Goal: Task Accomplishment & Management: Manage account settings

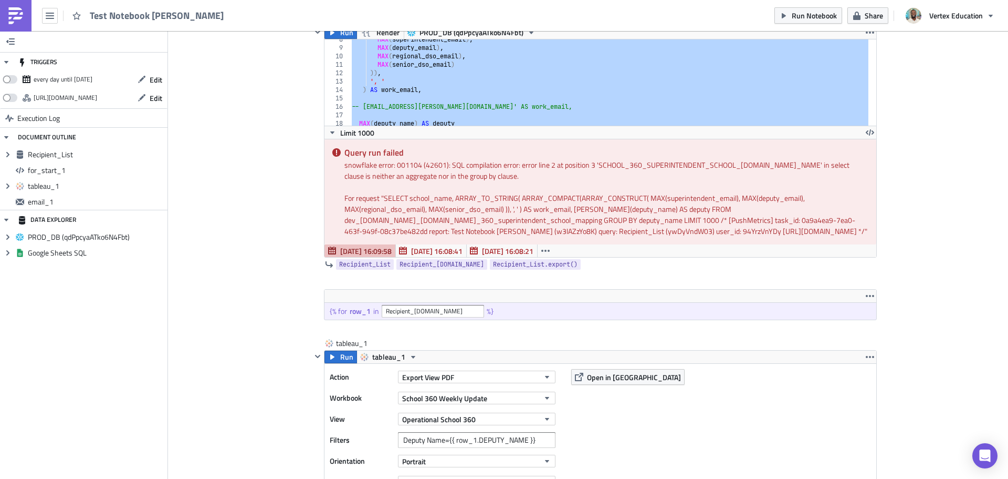
scroll to position [1, 0]
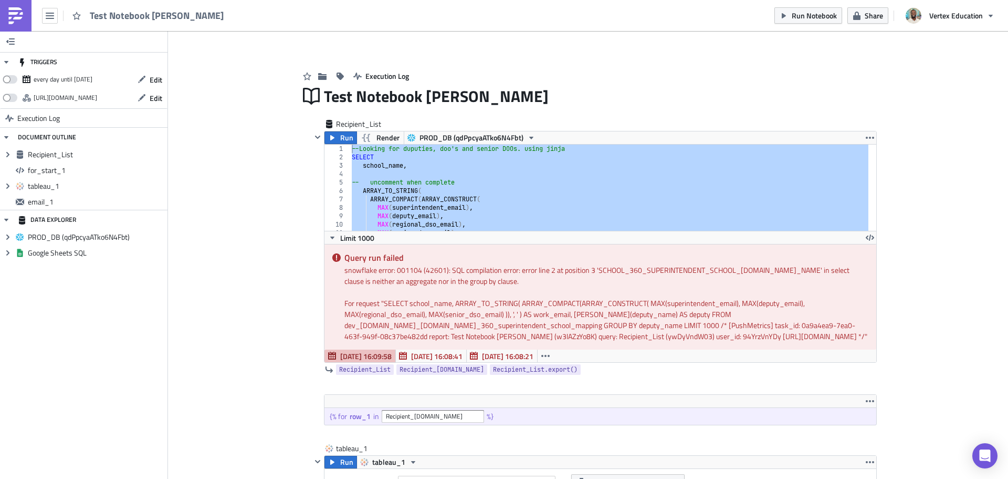
drag, startPoint x: 551, startPoint y: 175, endPoint x: 545, endPoint y: 174, distance: 6.5
click at [550, 175] on div "--Looking for duputies, doo's and senior DOOs. using jinja SELECT school_name ,…" at bounding box center [609, 187] width 519 height 86
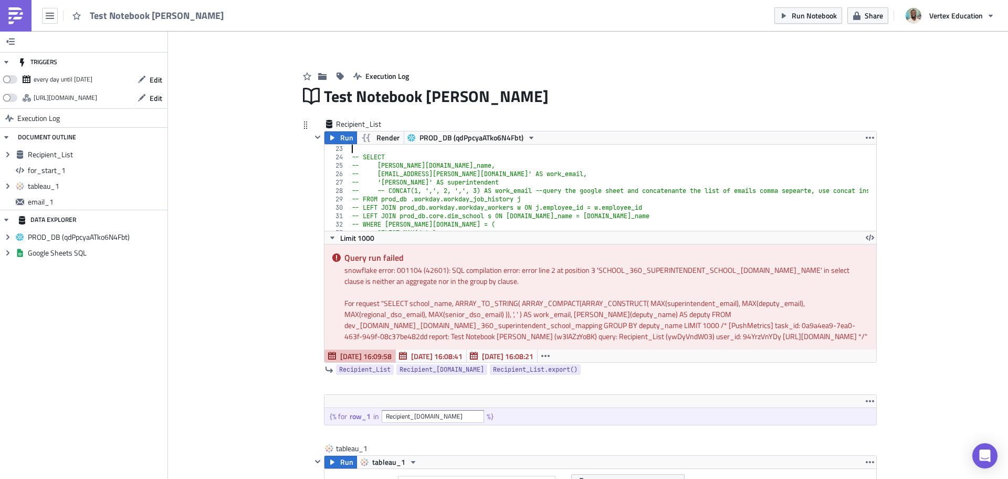
scroll to position [151, 0]
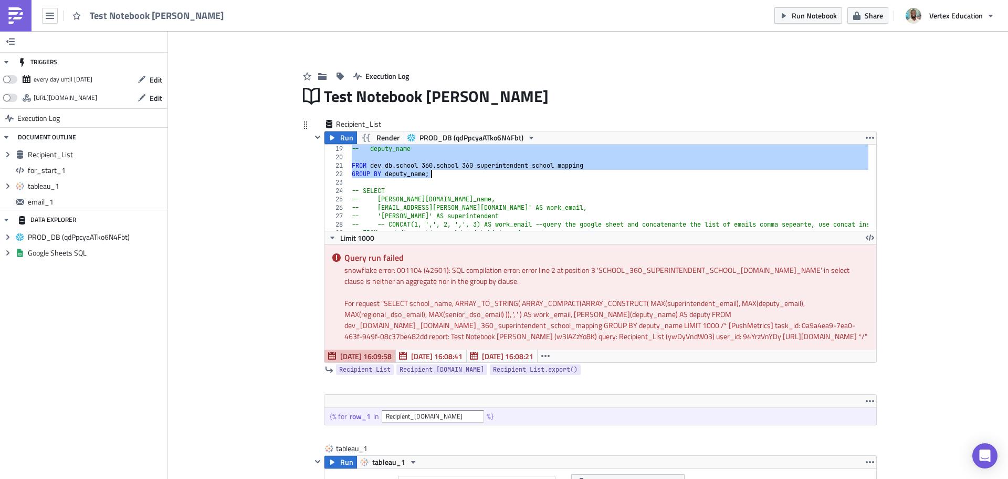
drag, startPoint x: 347, startPoint y: 150, endPoint x: 449, endPoint y: 175, distance: 104.5
click at [449, 175] on div "-- deputy_name FROM dev_db . school_360 . school_360_superintendent_school_mapp…" at bounding box center [647, 191] width 594 height 95
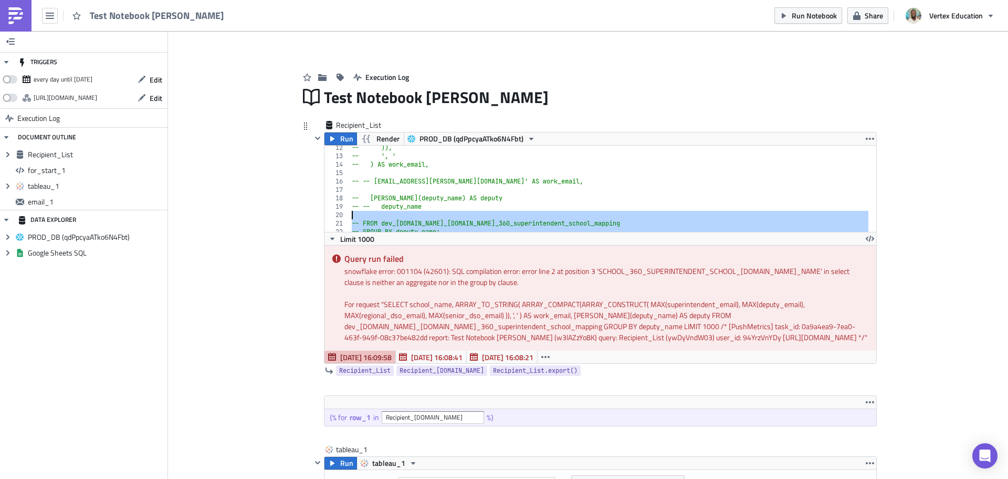
scroll to position [126, 0]
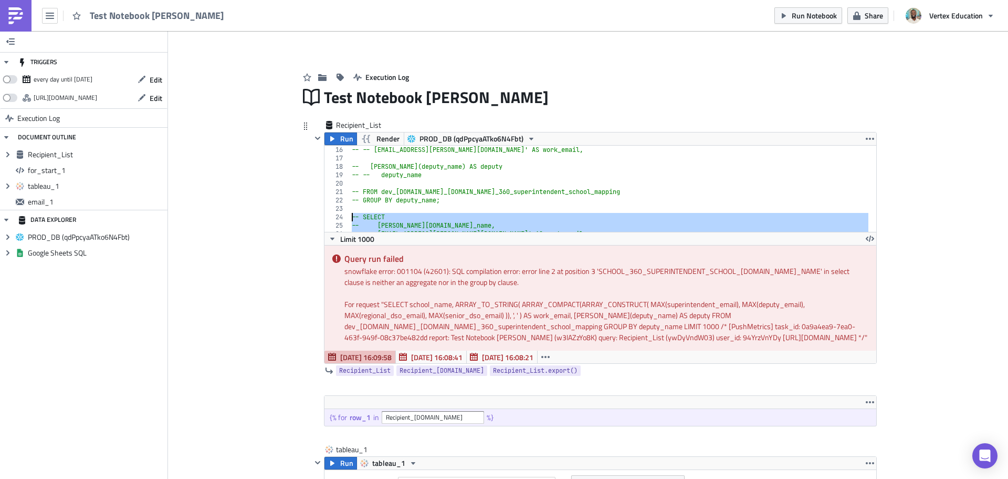
drag, startPoint x: 462, startPoint y: 220, endPoint x: 336, endPoint y: 215, distance: 126.1
click at [336, 215] on div "-- FROM dev_[DOMAIN_NAME]_[DOMAIN_NAME]_360_superintendent_school_mapping -- GR…" at bounding box center [601, 188] width 552 height 86
type textarea "-- SELECT -- [DOMAIN_NAME]_name,"
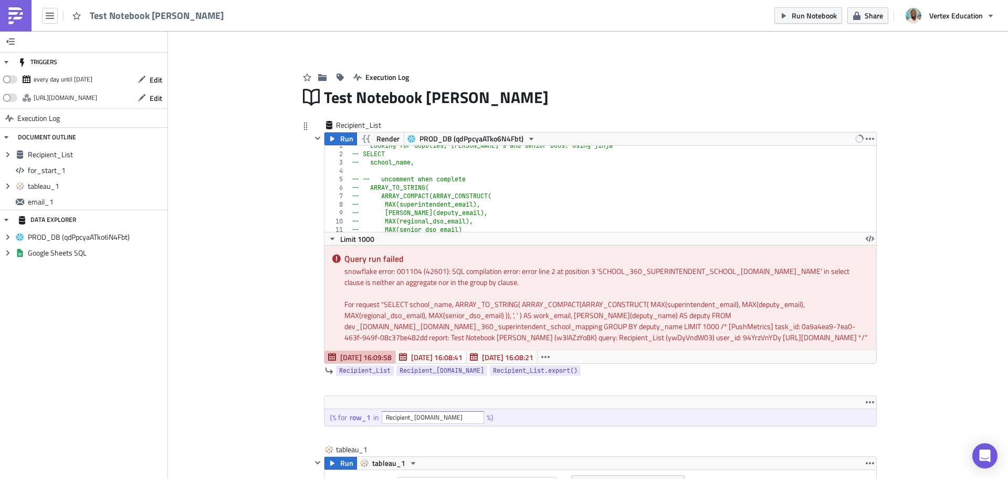
scroll to position [0, 0]
click at [350, 152] on div "-- --Looking for duputies, [PERSON_NAME]'s and senior DOOs. using jinja -- SELE…" at bounding box center [609, 196] width 519 height 103
type textarea "-- --Looking for duputies, [PERSON_NAME]'s and senior DOOs. using jinja"
paste textarea "GROUP BY b.deputy_name"
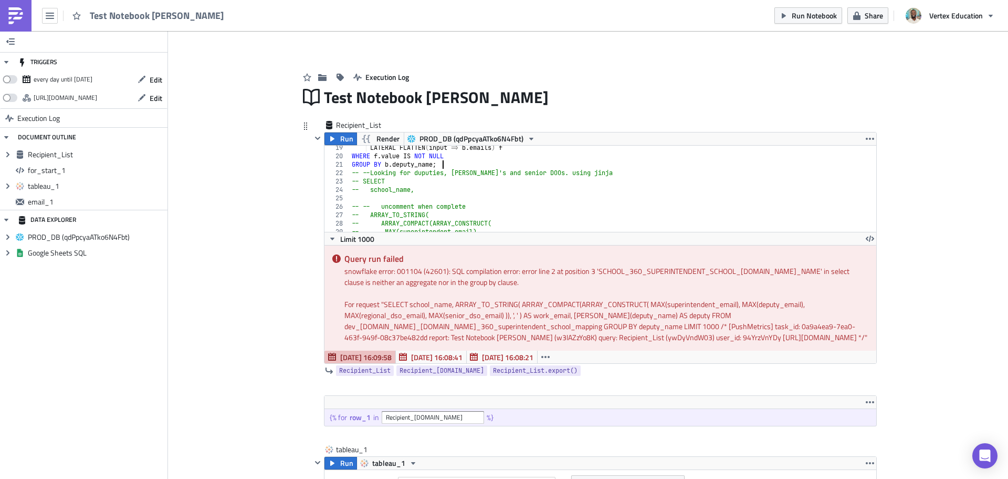
scroll to position [0, 7]
type textarea "GROUP BY b.deputy_name;"
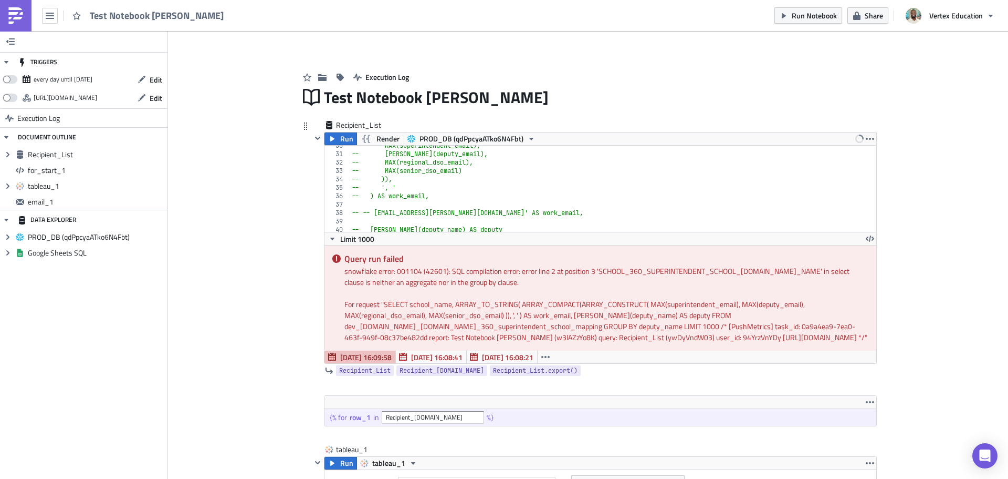
scroll to position [248, 0]
click at [330, 139] on icon "button" at bounding box center [332, 138] width 4 height 5
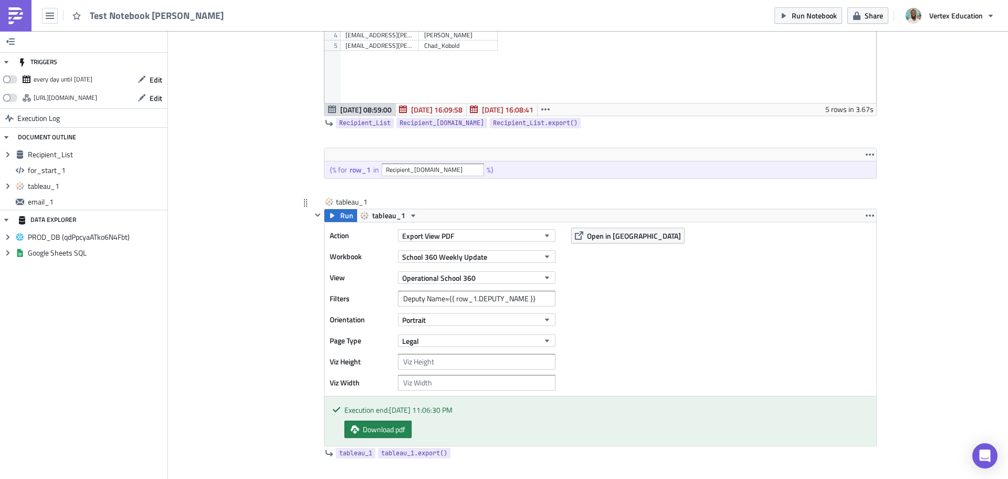
scroll to position [315, 0]
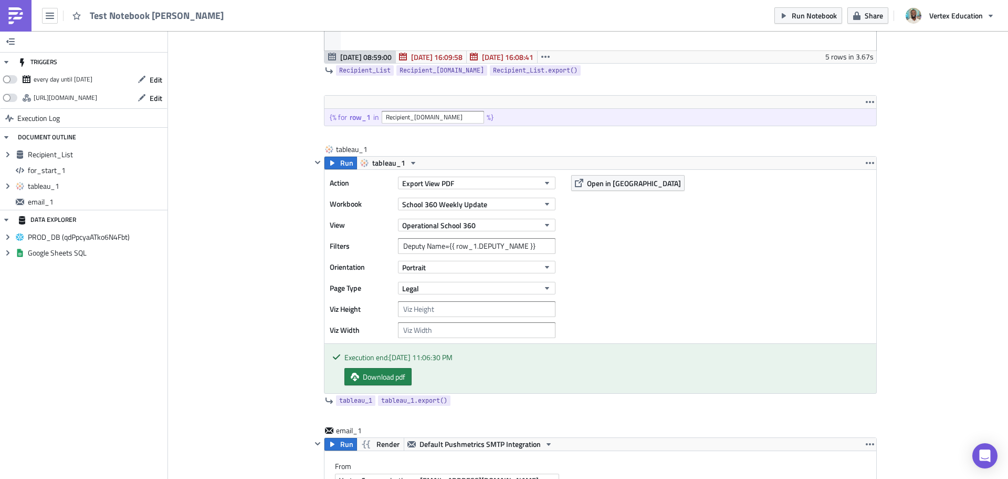
click at [935, 275] on div "Add Image Execution Log Test Notebook [PERSON_NAME] Recipient_List Run Render P…" at bounding box center [588, 421] width 840 height 1411
click at [340, 165] on span "Run" at bounding box center [346, 163] width 13 height 13
click at [363, 376] on span "Download pdf" at bounding box center [384, 376] width 43 height 11
click at [600, 186] on span "Open in [GEOGRAPHIC_DATA]" at bounding box center [634, 183] width 94 height 11
click at [947, 196] on div "Add Image Execution Log Test Notebook [PERSON_NAME] Recipient_List Run Render P…" at bounding box center [588, 421] width 840 height 1411
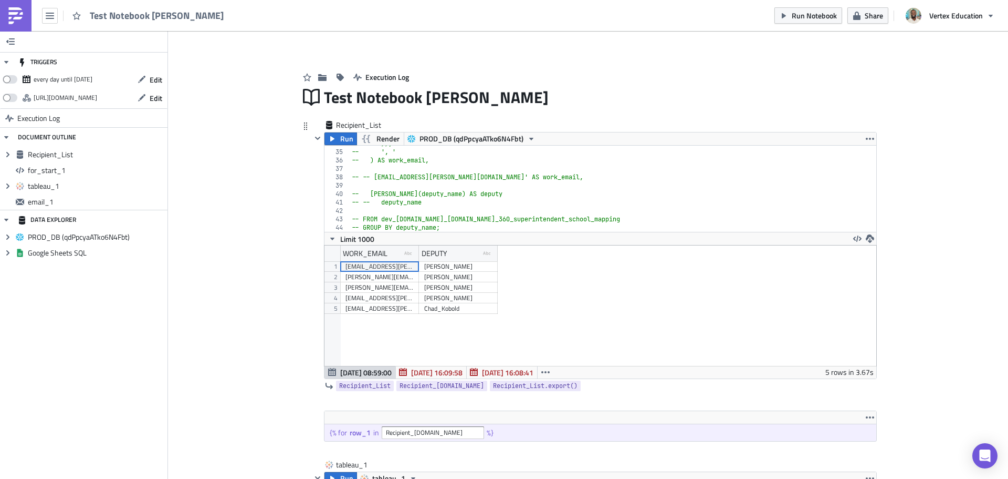
scroll to position [105, 0]
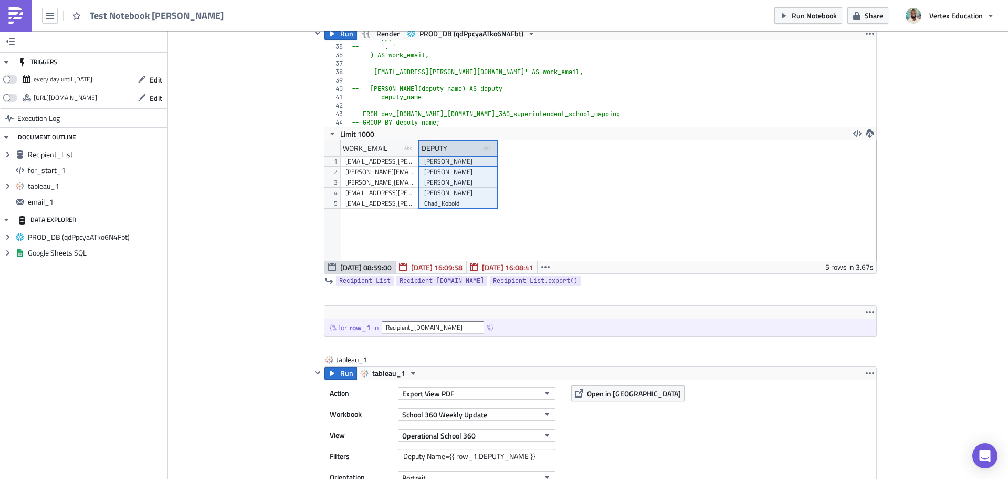
click at [431, 150] on div "DEPUTY" at bounding box center [435, 148] width 26 height 16
click at [445, 150] on div "DEPUTY type-text Created with Sketch." at bounding box center [458, 148] width 79 height 16
click at [563, 236] on div "WORK_EMAIL type-text Created with Sketch. DEPUTY type-text Created with Sketch.…" at bounding box center [601, 200] width 552 height 120
click at [367, 283] on span "Recipient_List" at bounding box center [364, 280] width 51 height 11
click at [518, 457] on input "Deputy Name={{ row_1.DEPUTY_NAME }}" at bounding box center [477, 456] width 158 height 16
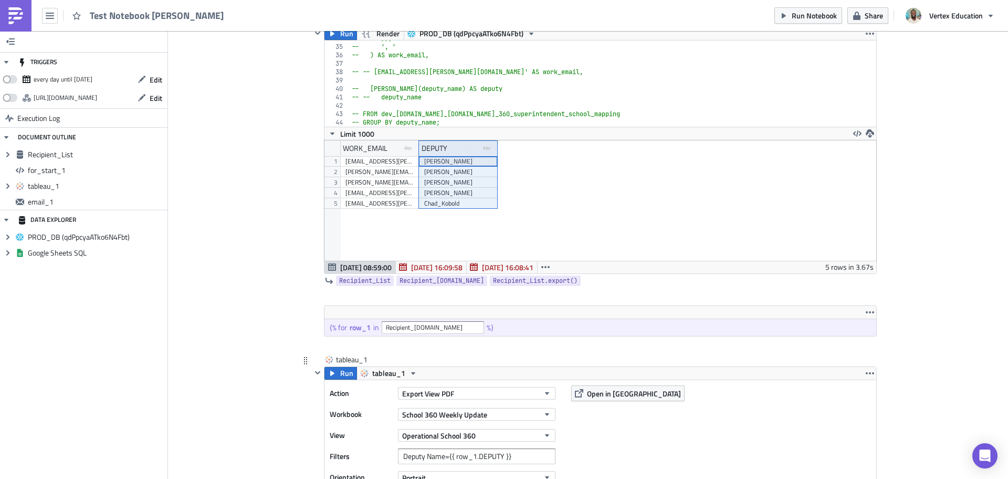
click at [632, 423] on div "Action Export View PDF Workbook School 360 Weekly Update View Operational Schoo…" at bounding box center [601, 466] width 552 height 173
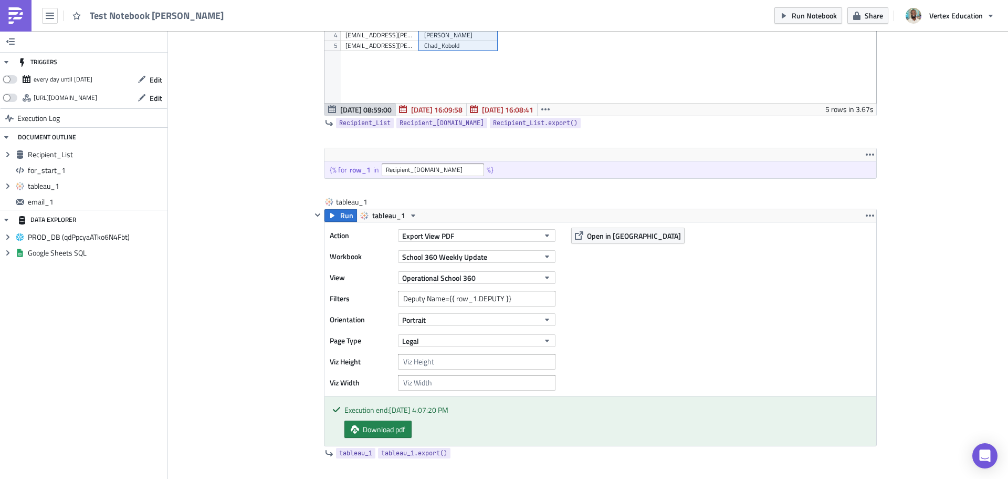
scroll to position [315, 0]
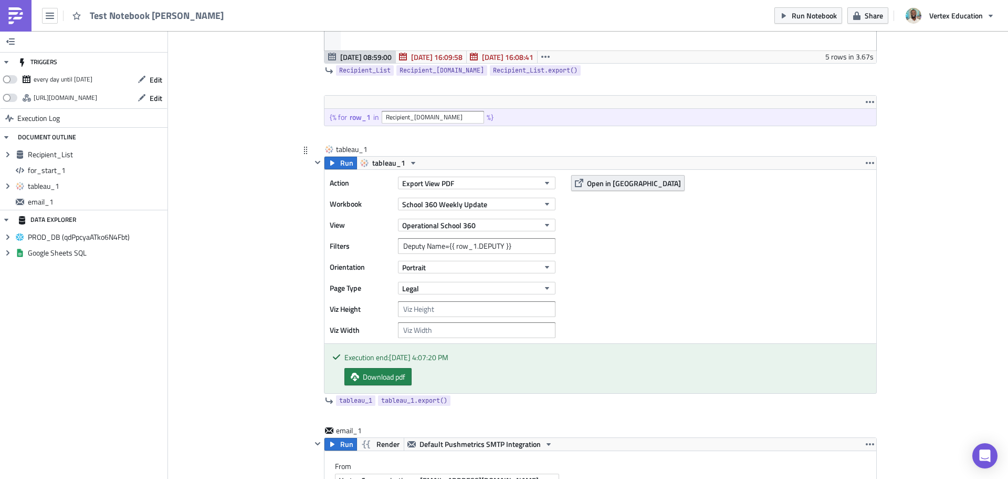
click at [590, 180] on span "Open in [GEOGRAPHIC_DATA]" at bounding box center [634, 183] width 94 height 11
click at [395, 380] on span "Download pdf" at bounding box center [384, 376] width 43 height 11
click at [340, 164] on span "Run" at bounding box center [346, 163] width 13 height 13
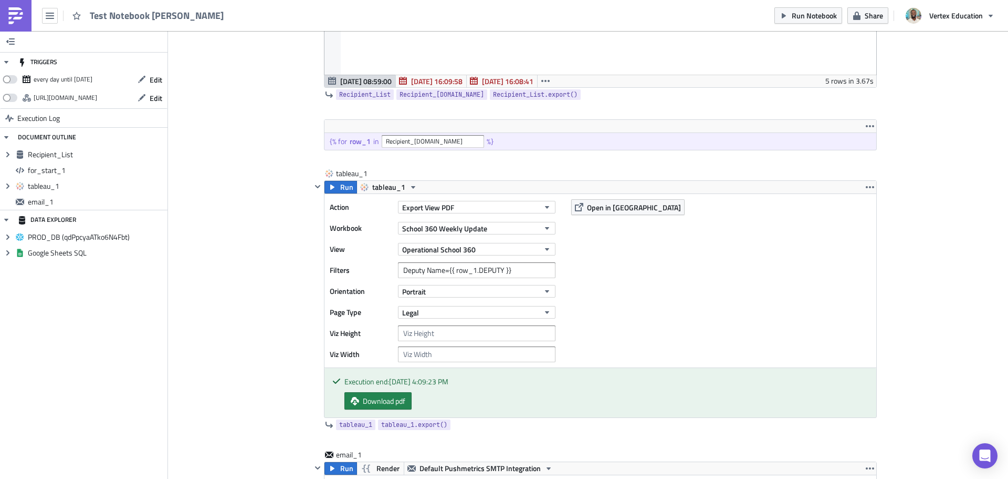
scroll to position [344, 0]
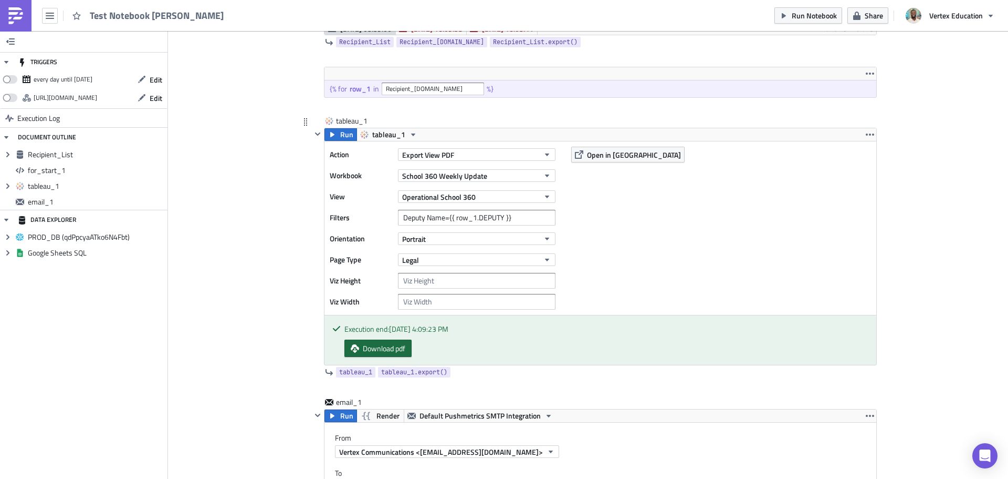
click at [384, 349] on span "Download pdf" at bounding box center [384, 347] width 43 height 11
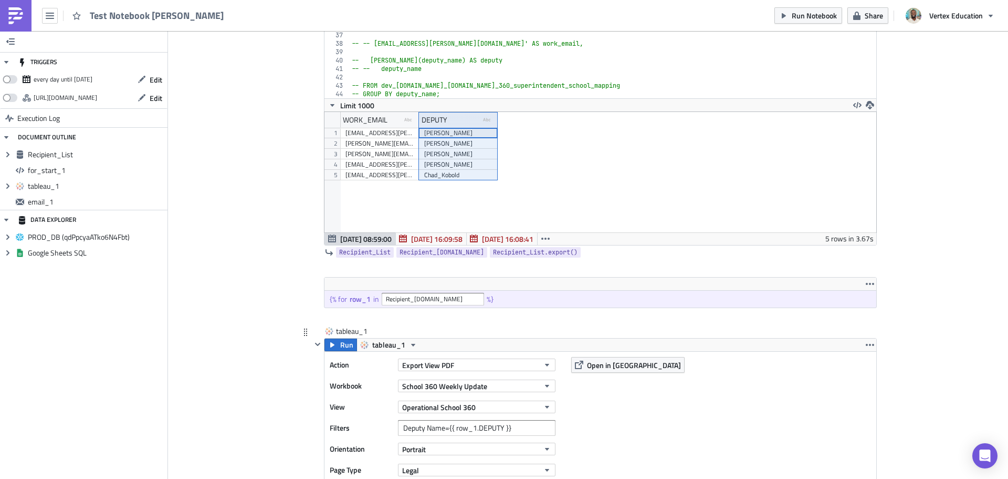
scroll to position [238, 0]
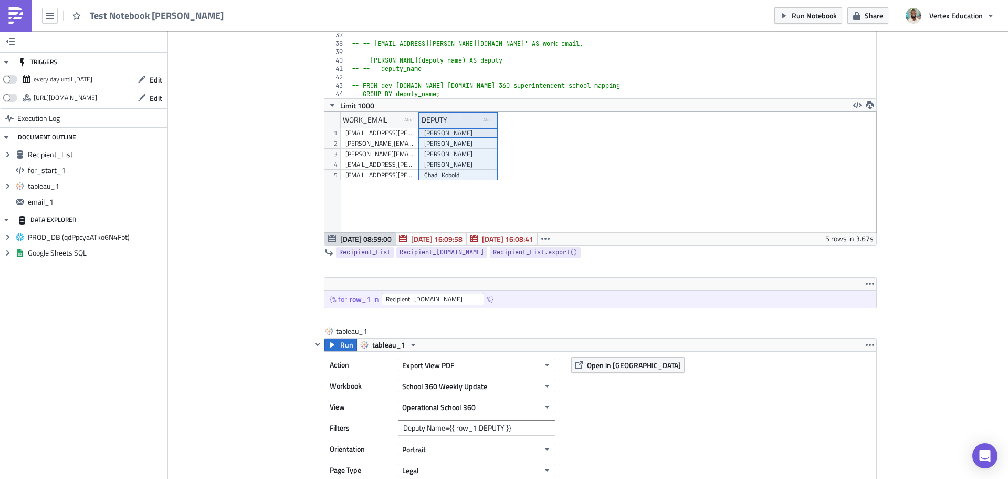
click at [392, 136] on div "[EMAIL_ADDRESS][PERSON_NAME][DOMAIN_NAME], [PERSON_NAME][DOMAIN_NAME][EMAIL_ADD…" at bounding box center [380, 133] width 68 height 11
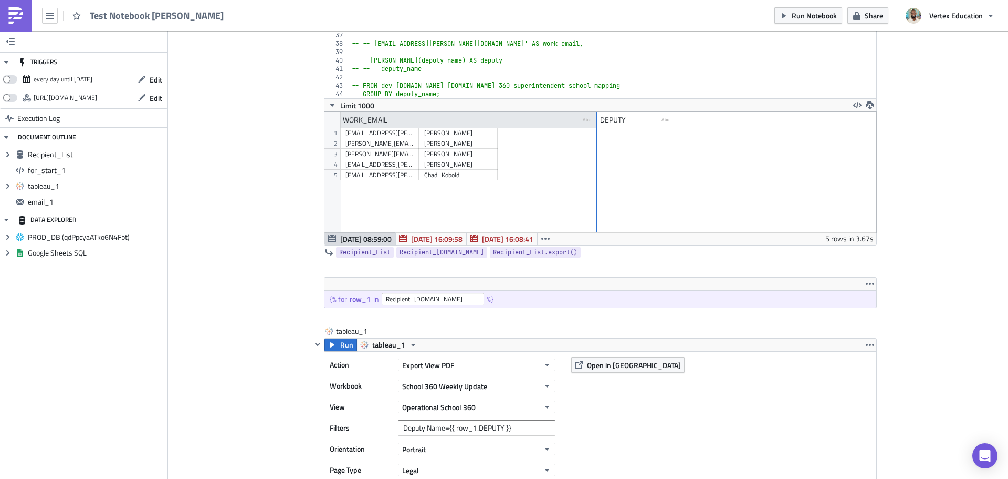
drag, startPoint x: 414, startPoint y: 122, endPoint x: 653, endPoint y: 124, distance: 239.5
click at [598, 123] on div at bounding box center [597, 120] width 2 height 16
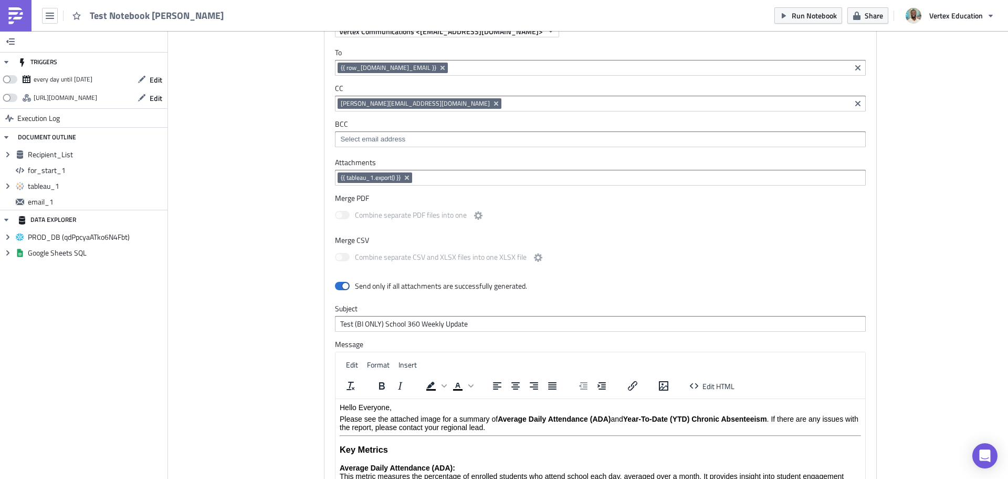
scroll to position [659, 0]
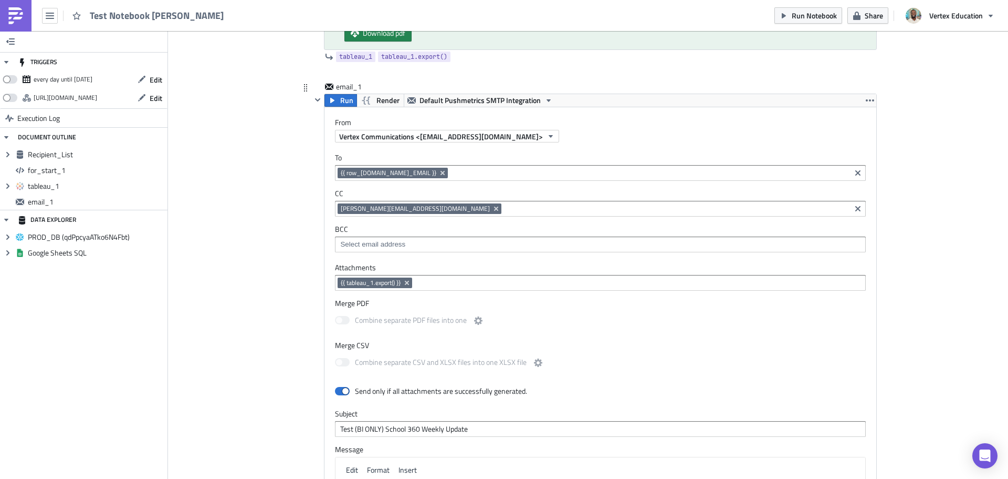
click at [352, 172] on span "{{ row_[DOMAIN_NAME]_EMAIL }}" at bounding box center [389, 173] width 96 height 8
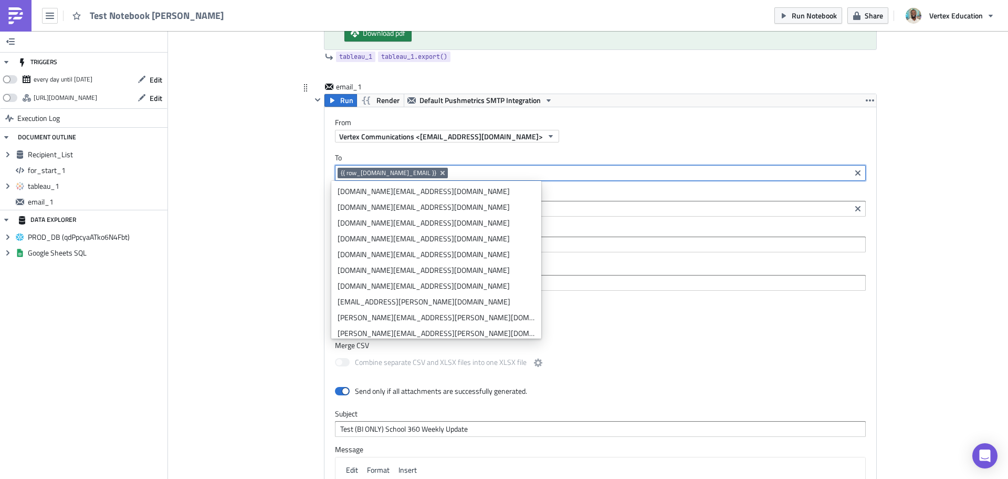
click at [451, 171] on input at bounding box center [650, 173] width 398 height 11
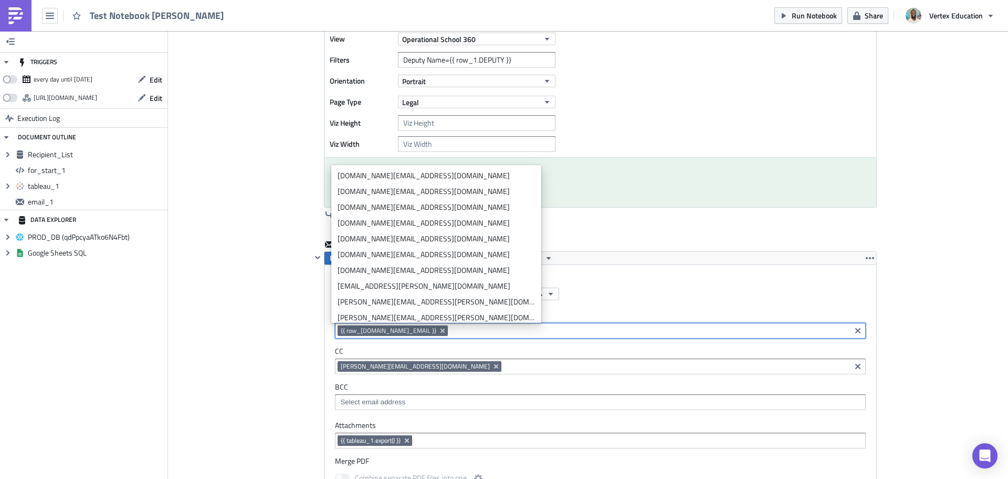
click at [977, 313] on div "Add Image Execution Log Test Notebook [PERSON_NAME] Recipient_List Run Render P…" at bounding box center [588, 235] width 840 height 1411
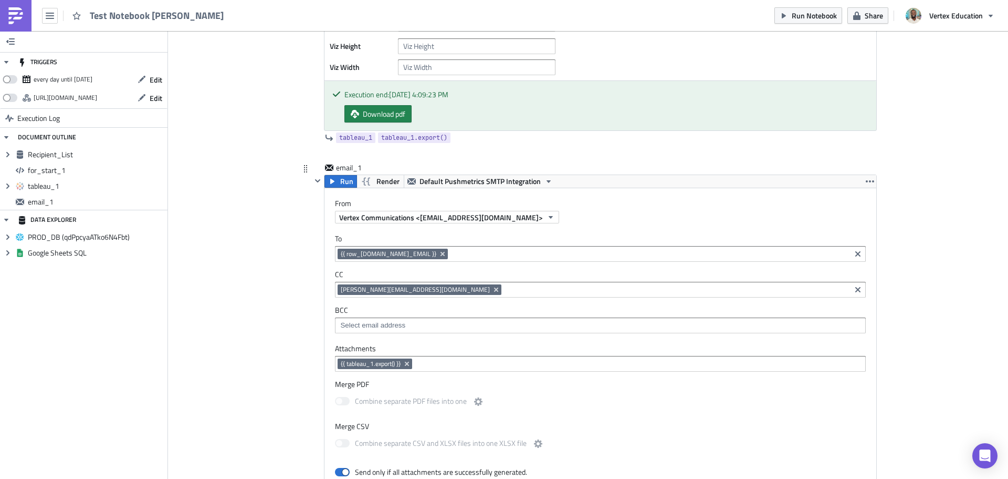
scroll to position [683, 0]
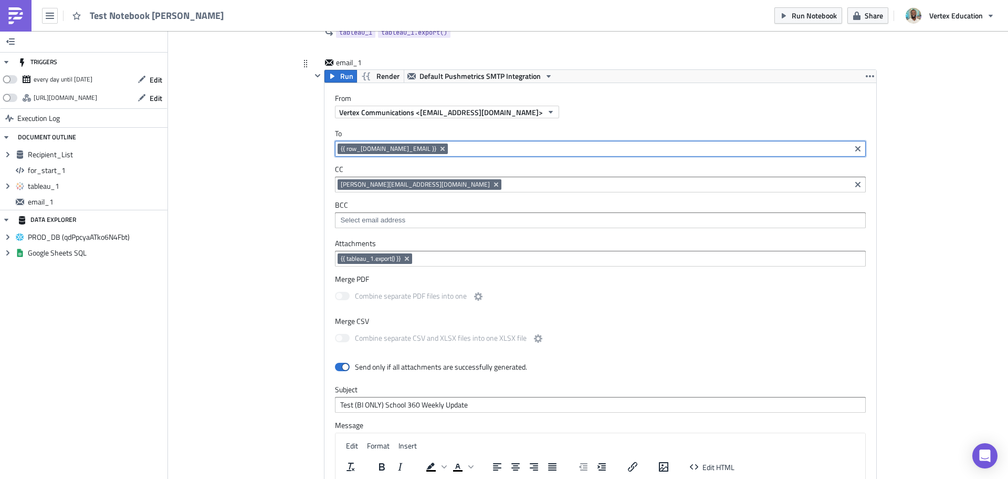
drag, startPoint x: 428, startPoint y: 152, endPoint x: 302, endPoint y: 147, distance: 126.2
click at [302, 147] on div "email_1 Run Render Default Pushmetrics SMTP Integration From Vertex Communicati…" at bounding box center [588, 356] width 578 height 598
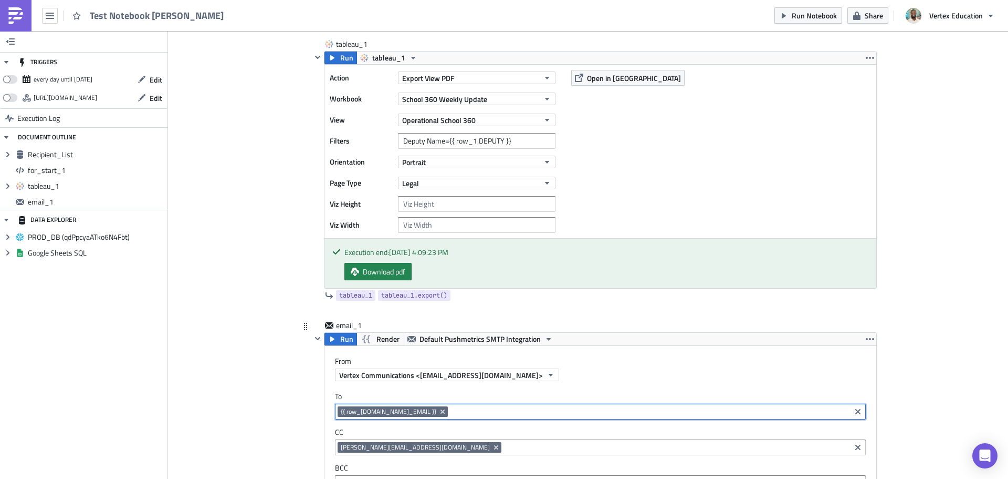
scroll to position [630, 0]
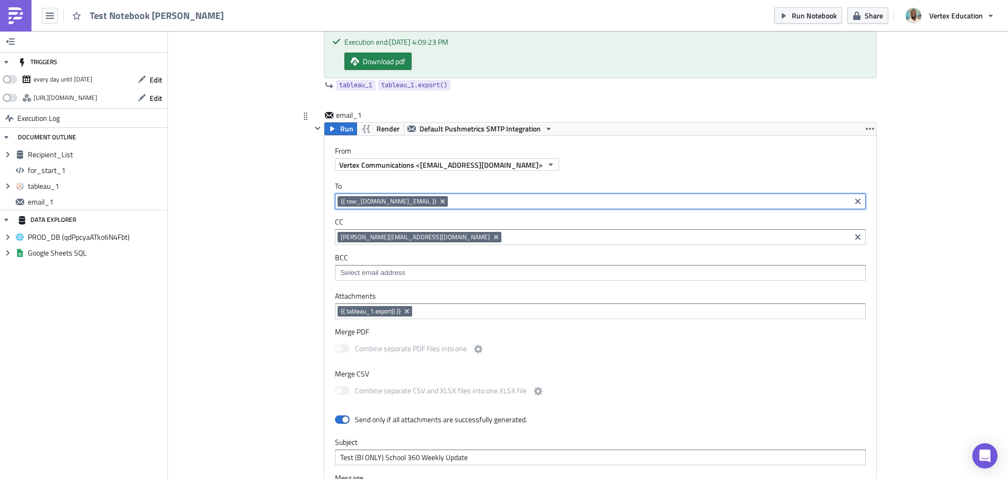
drag, startPoint x: 443, startPoint y: 204, endPoint x: 329, endPoint y: 197, distance: 114.2
click at [329, 197] on div "To {{ row_[DOMAIN_NAME]_EMAIL }} {{ row_[DOMAIN_NAME]_EMAIL }} CC [EMAIL_ADDRES…" at bounding box center [601, 231] width 552 height 120
click at [616, 202] on input at bounding box center [650, 201] width 398 height 11
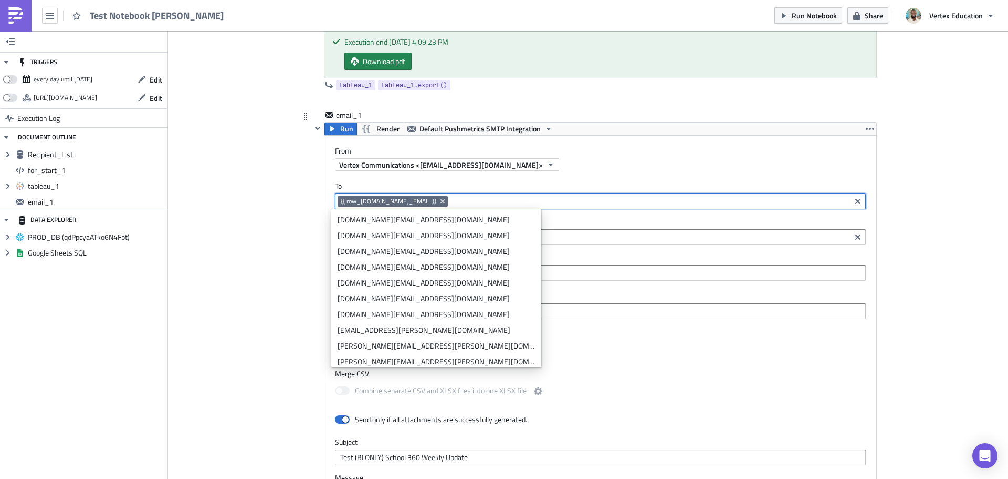
click at [616, 202] on input at bounding box center [650, 201] width 398 height 11
click at [616, 203] on input at bounding box center [650, 201] width 398 height 11
click at [931, 200] on div "Add Image Execution Log Test Notebook [PERSON_NAME] Recipient_List Run Render P…" at bounding box center [588, 106] width 840 height 1411
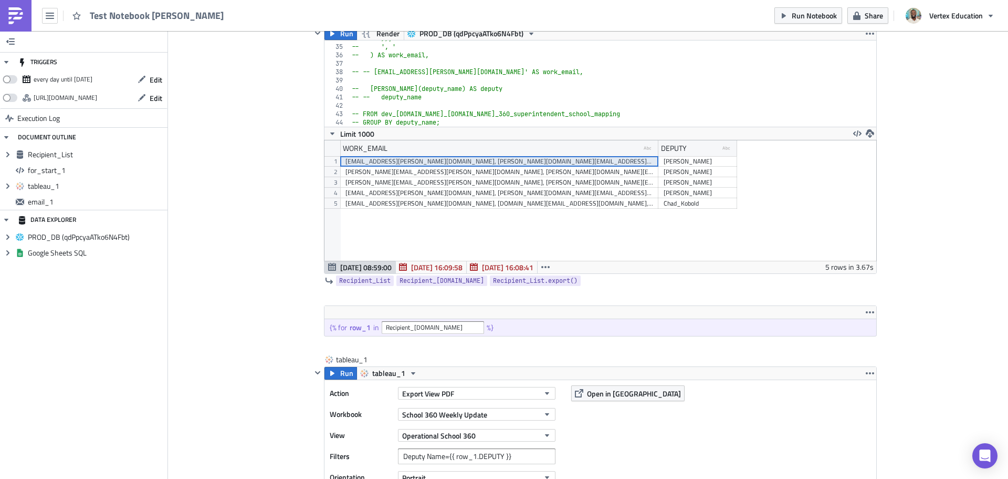
scroll to position [0, 0]
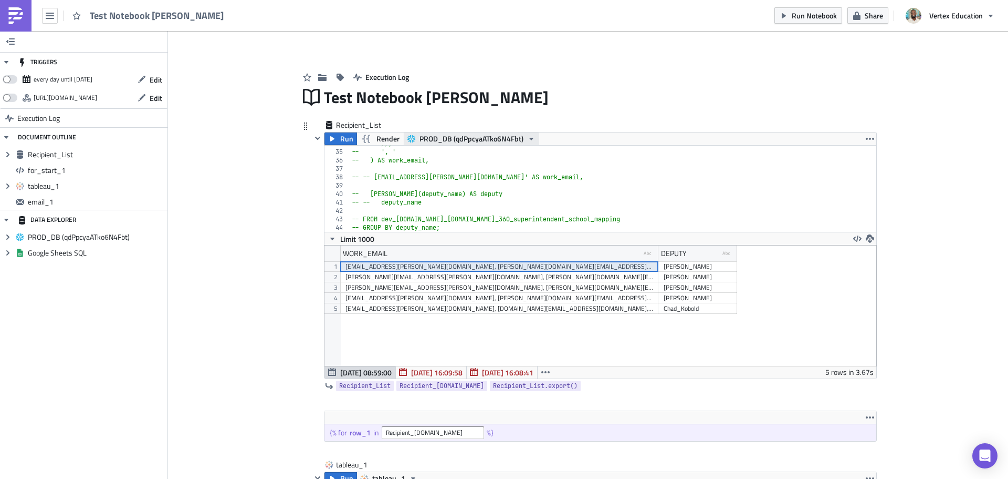
click at [501, 137] on span "PROD_DB (qdPpcyaATko6N4Fbt)" at bounding box center [472, 138] width 104 height 13
click at [377, 136] on span "Render" at bounding box center [388, 138] width 23 height 13
click at [379, 138] on span "Render" at bounding box center [388, 138] width 23 height 13
click at [331, 240] on icon "button" at bounding box center [332, 238] width 8 height 8
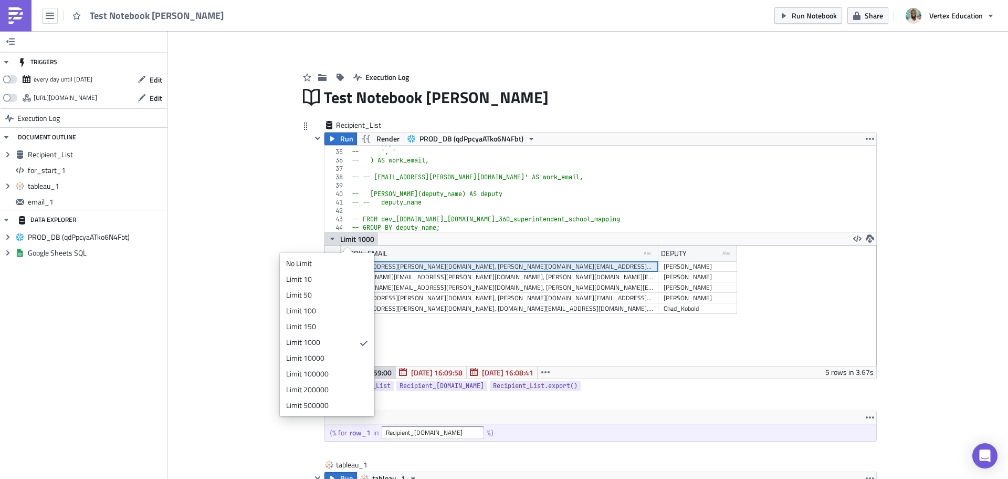
click at [329, 240] on icon "button" at bounding box center [332, 238] width 8 height 8
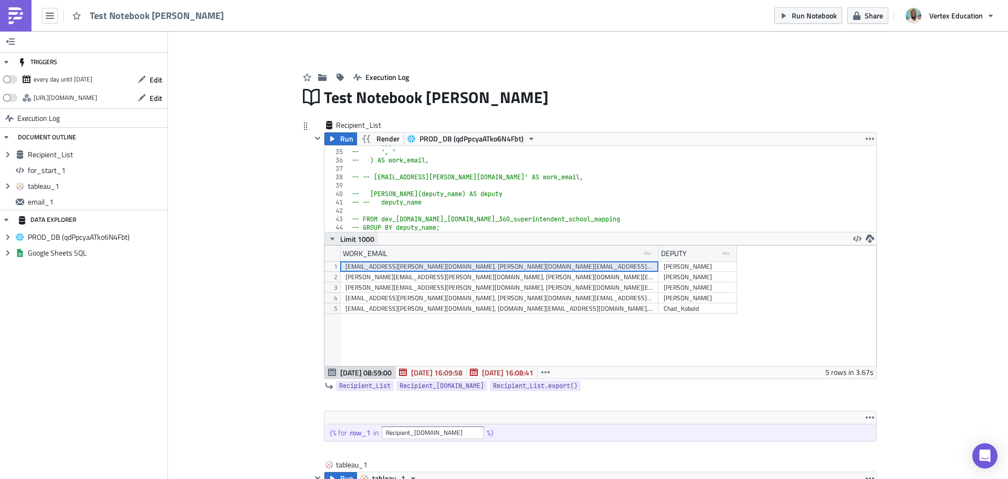
click at [328, 240] on icon "button" at bounding box center [332, 238] width 8 height 8
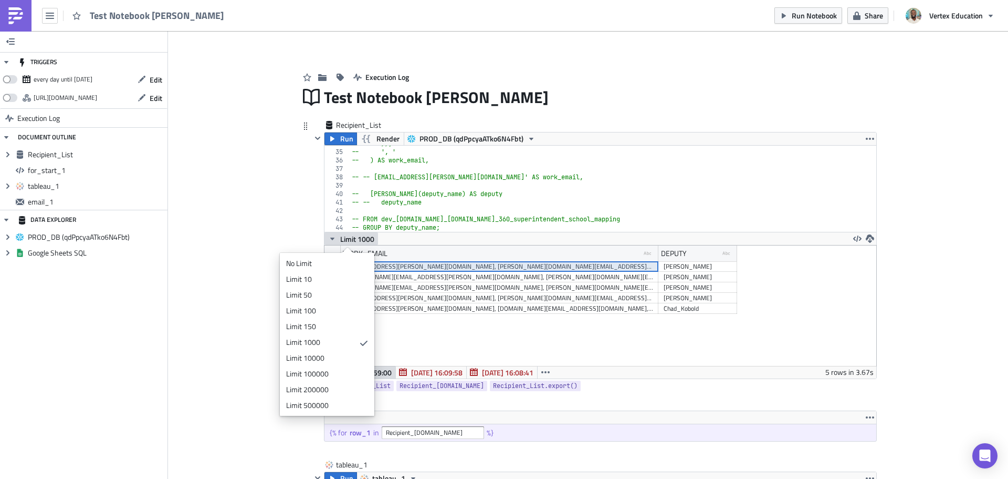
click at [328, 238] on icon "button" at bounding box center [332, 238] width 8 height 8
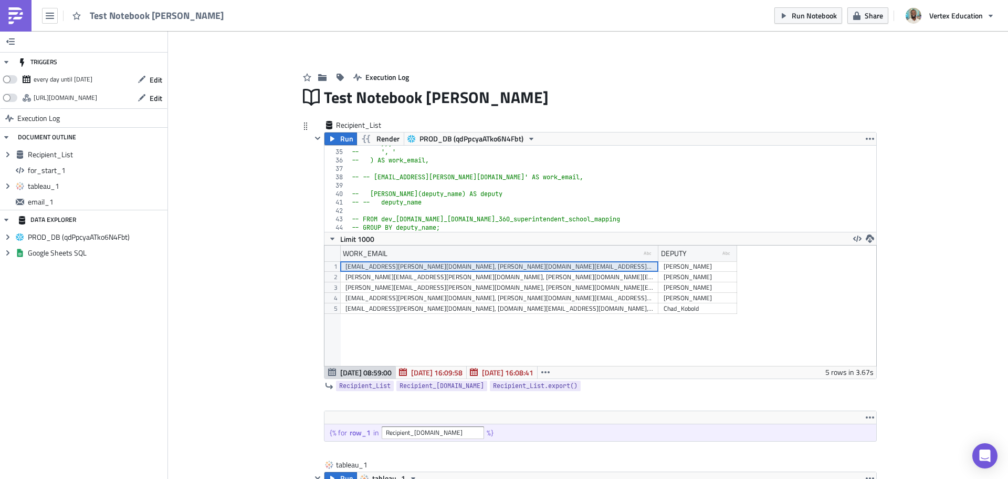
scroll to position [53, 0]
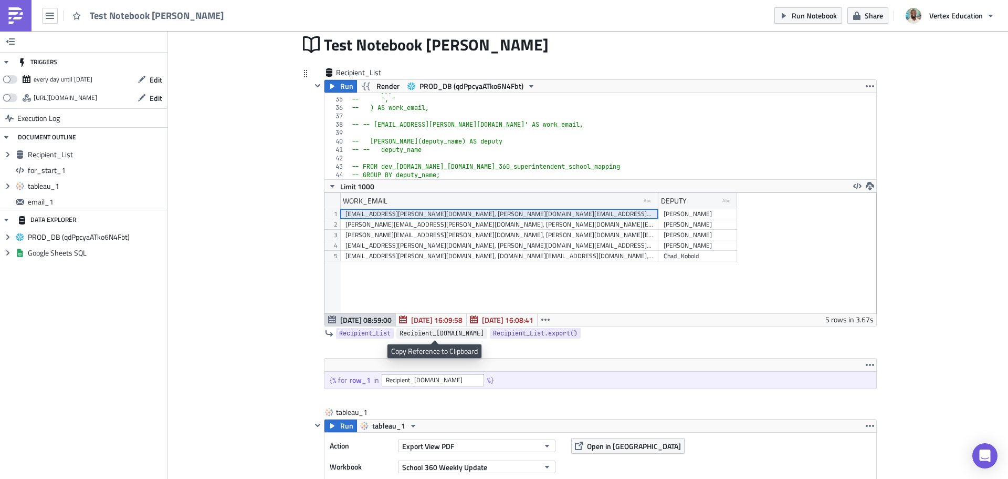
click at [433, 332] on span "Recipient_[DOMAIN_NAME]" at bounding box center [442, 333] width 85 height 11
click at [515, 331] on span "Recipient_List.export()" at bounding box center [535, 333] width 85 height 11
click at [373, 331] on span "Recipient_List" at bounding box center [364, 333] width 51 height 11
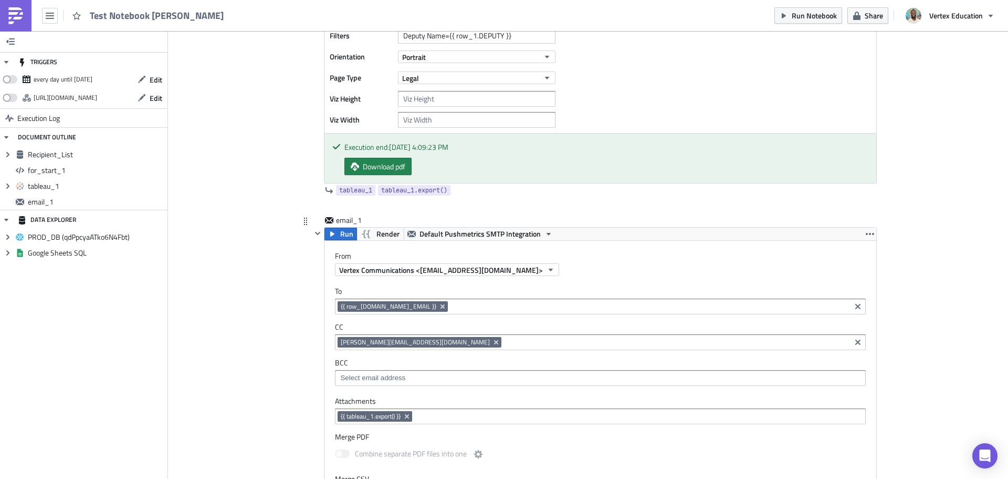
scroll to position [630, 0]
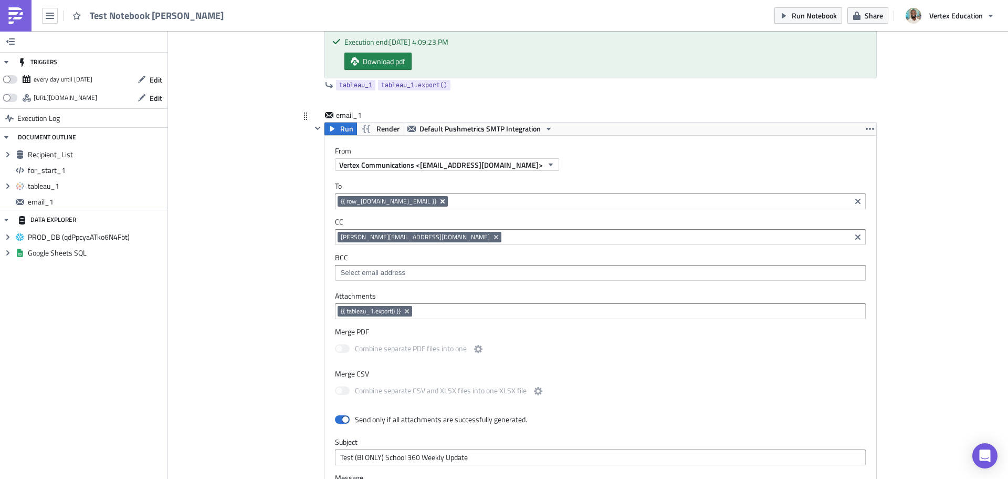
click at [439, 203] on icon "Remove Tag" at bounding box center [443, 201] width 8 height 8
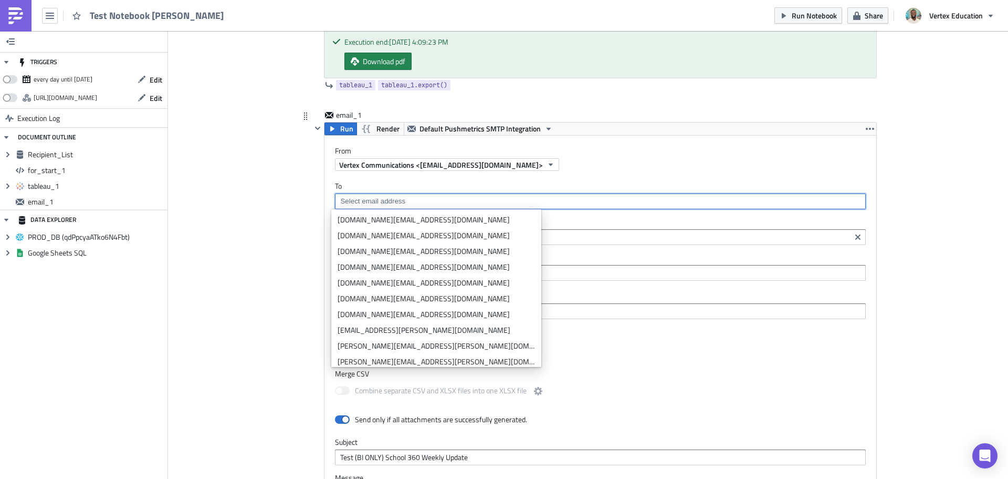
click at [553, 204] on input at bounding box center [600, 201] width 525 height 11
click at [882, 188] on div "Execution Log Test Notebook [PERSON_NAME] Recipient_List Run Render PROD_DB (qd…" at bounding box center [588, 114] width 599 height 1394
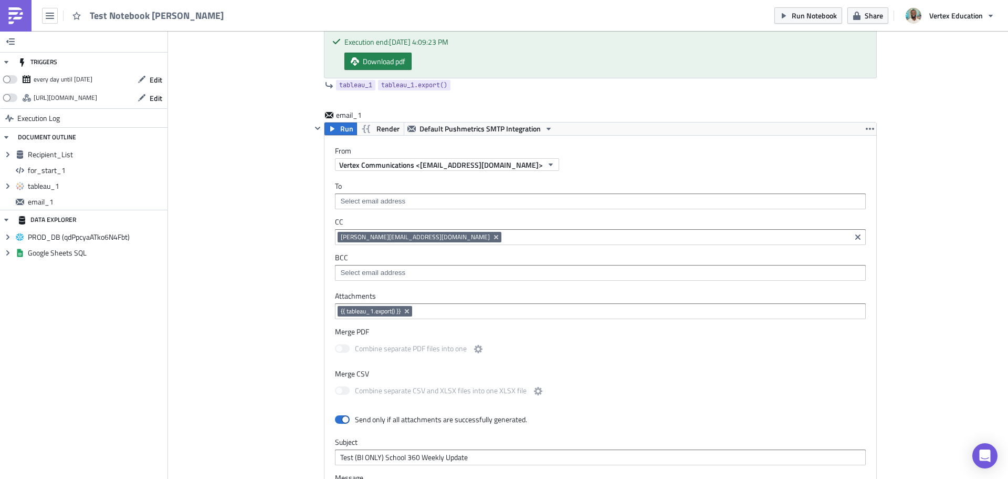
type input "Deputy Name={{ row_1.DEPUTY_NAME }}"
click at [909, 206] on div "Add Image Execution Log Test Notebook [PERSON_NAME] Recipient_List Run Render P…" at bounding box center [588, 106] width 840 height 1411
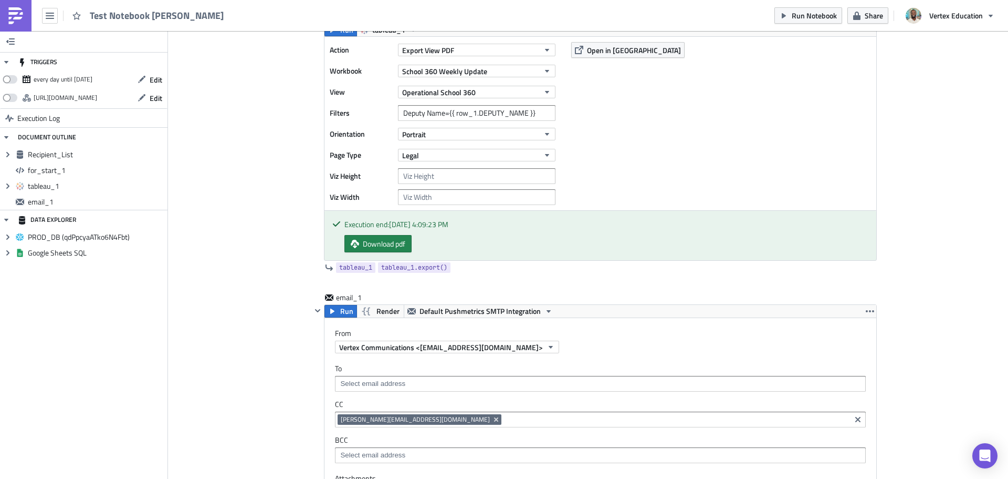
scroll to position [0, 0]
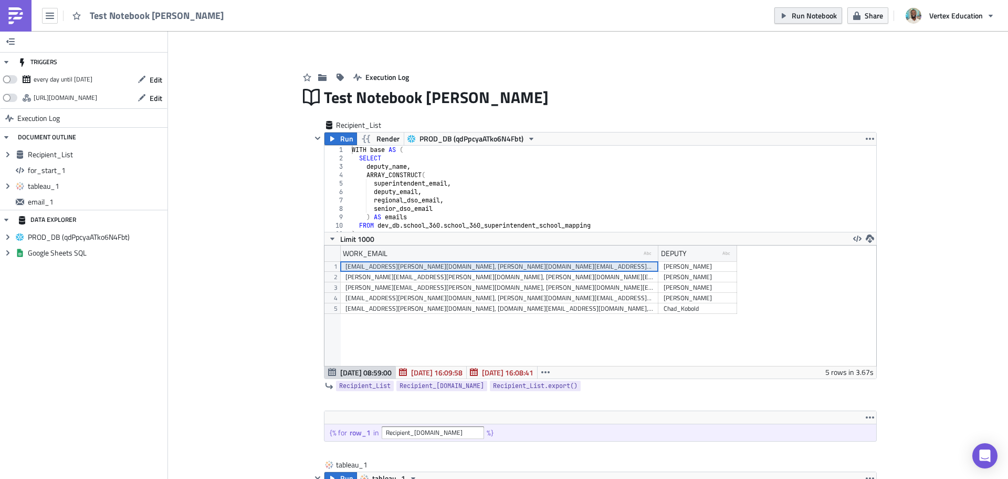
click at [824, 15] on span "Run Notebook" at bounding box center [814, 15] width 45 height 11
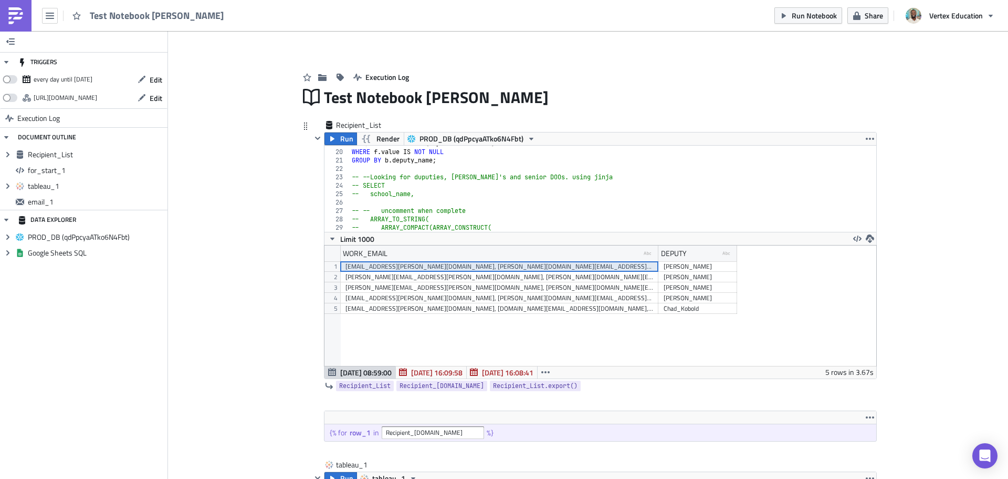
scroll to position [158, 0]
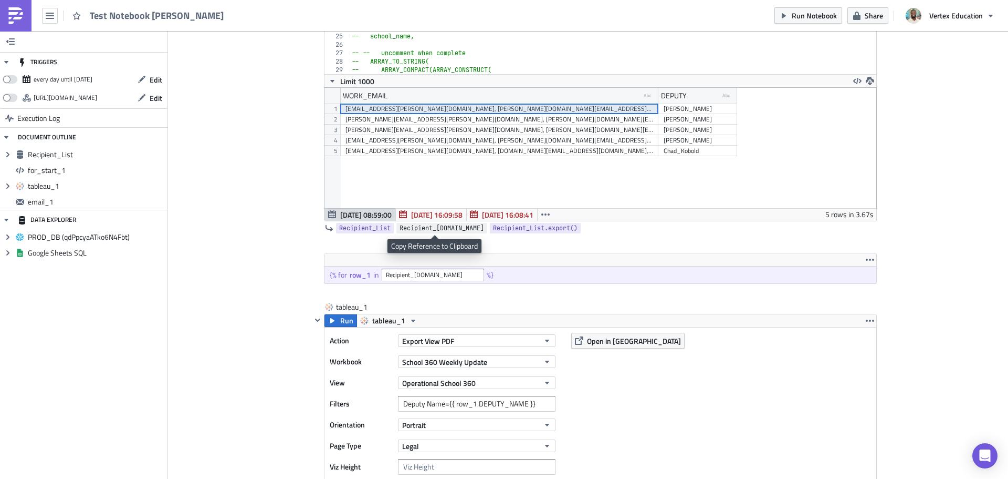
click at [429, 226] on span "Recipient_[DOMAIN_NAME]" at bounding box center [442, 228] width 85 height 11
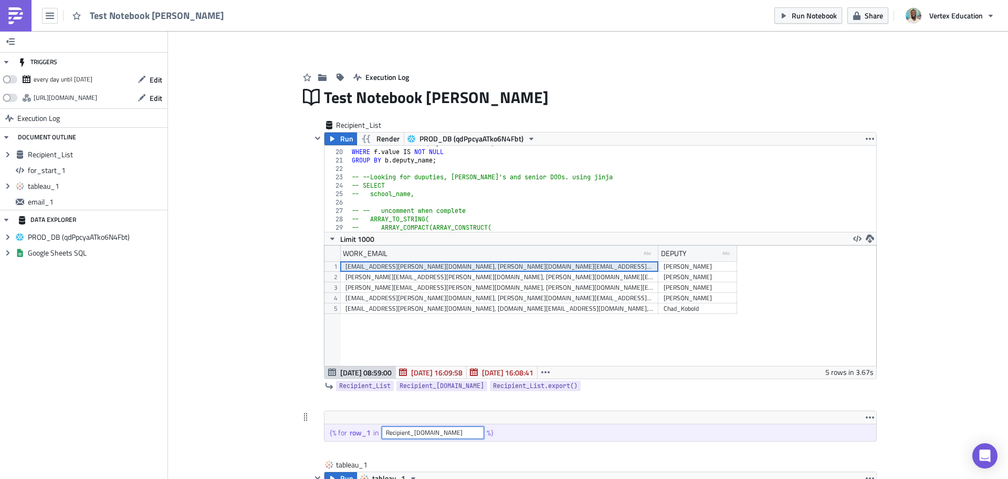
click at [466, 432] on input "Recipient_[DOMAIN_NAME]" at bounding box center [433, 432] width 102 height 13
paste input "{{ Recipient_[DOMAIN_NAME] }}"
type input "Recipient_[DOMAIN_NAME]"
click at [462, 430] on input "Recipient_[DOMAIN_NAME]" at bounding box center [433, 432] width 102 height 13
click at [458, 435] on input "Recipient_[DOMAIN_NAME]" at bounding box center [433, 432] width 102 height 13
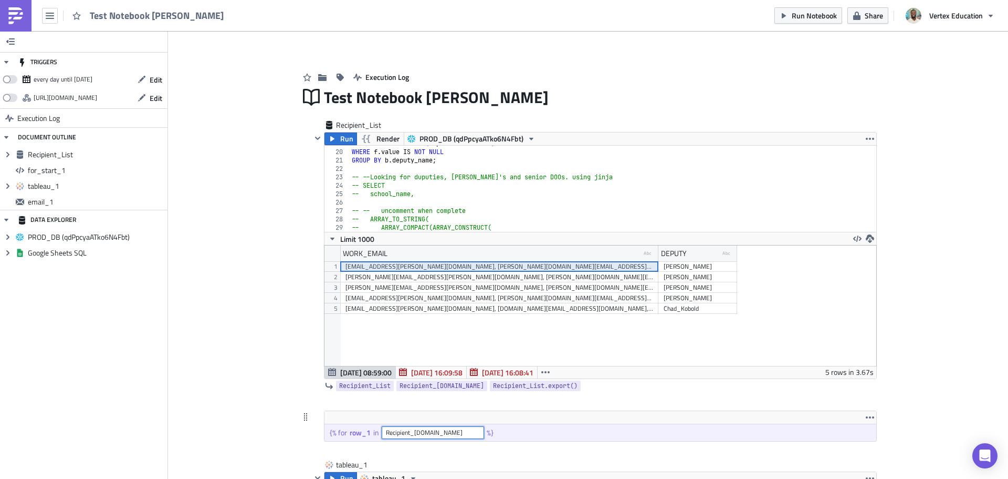
scroll to position [158, 0]
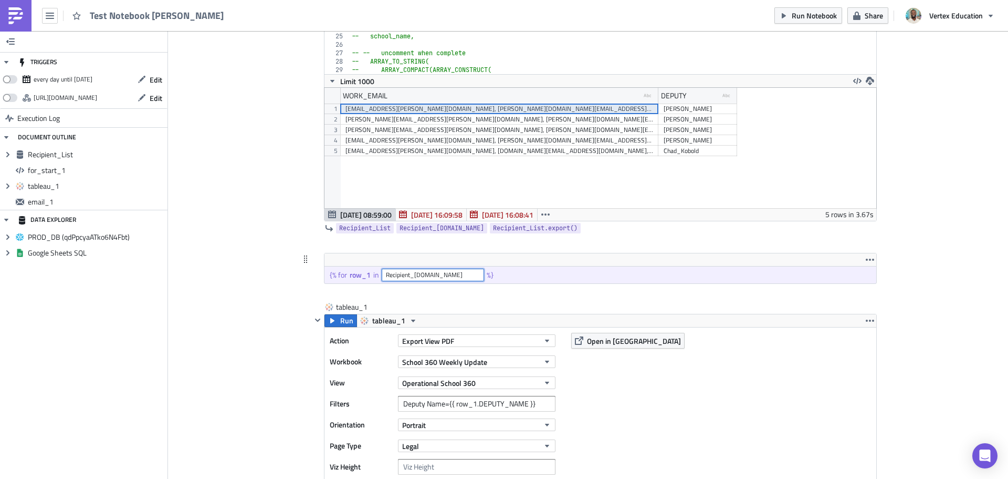
click at [452, 273] on input "Recipient_[DOMAIN_NAME]" at bounding box center [433, 274] width 102 height 13
click at [515, 293] on div at bounding box center [458, 293] width 268 height 1
click at [872, 258] on button "button" at bounding box center [870, 259] width 13 height 13
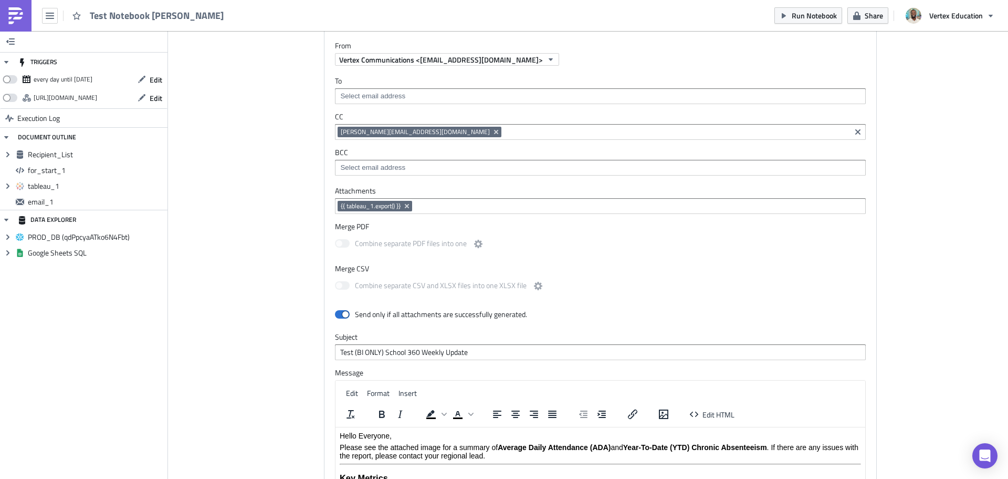
scroll to position [962, 0]
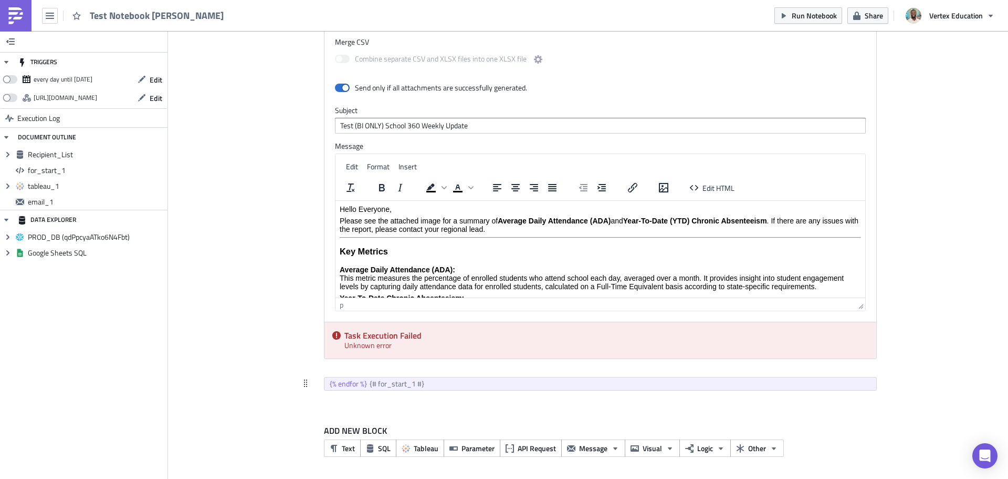
click at [405, 384] on div "{# for_start_1 #}" at bounding box center [398, 383] width 57 height 9
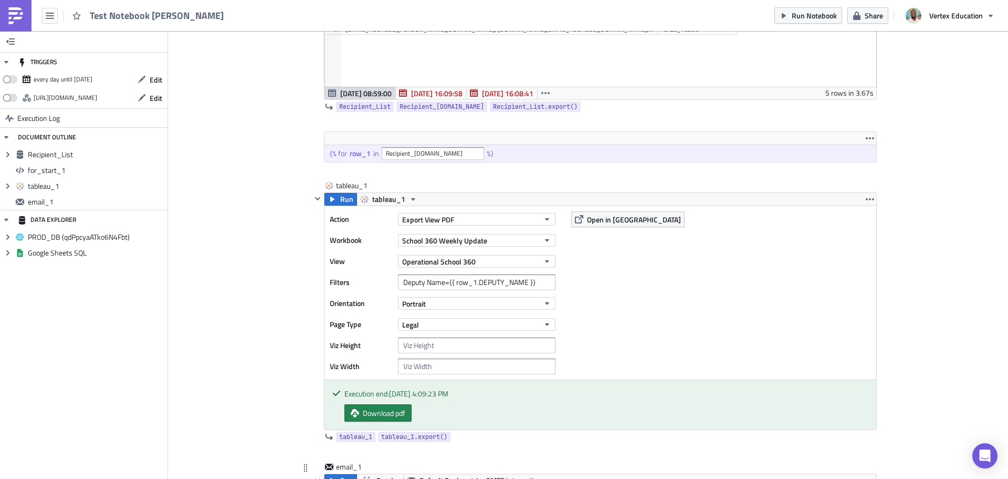
scroll to position [0, 0]
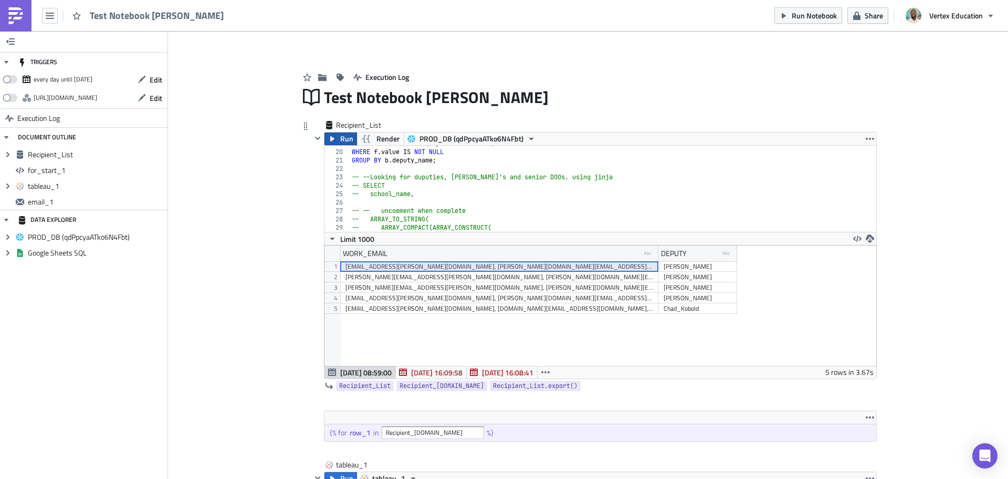
click at [346, 139] on span "Run" at bounding box center [346, 138] width 13 height 13
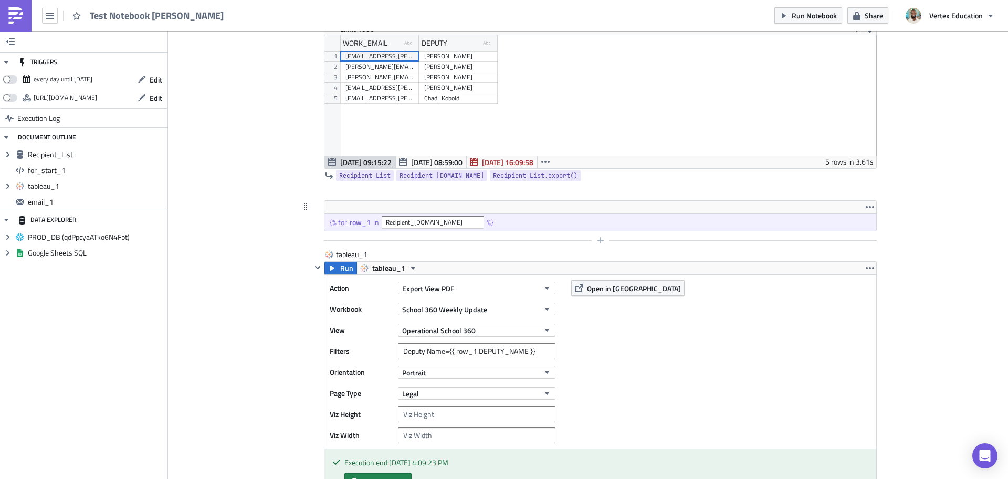
scroll to position [315, 0]
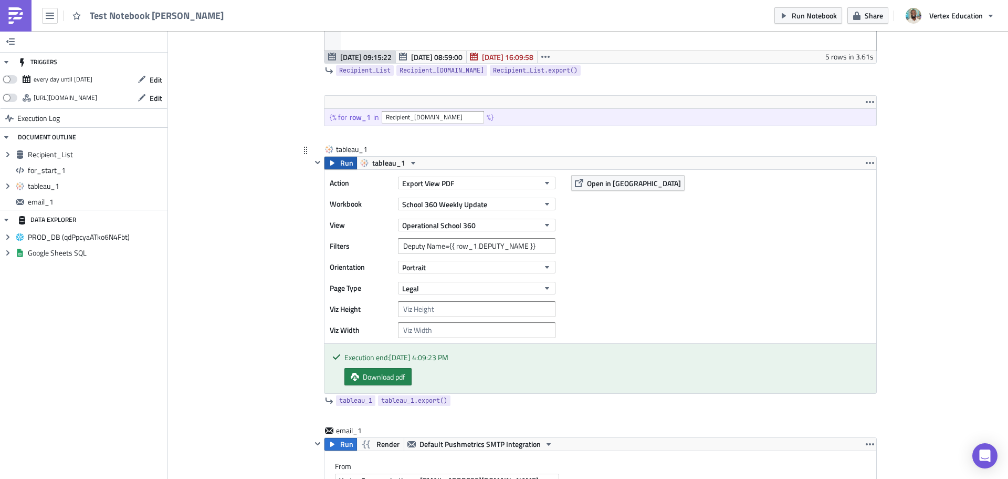
click at [340, 162] on span "Run" at bounding box center [346, 163] width 13 height 13
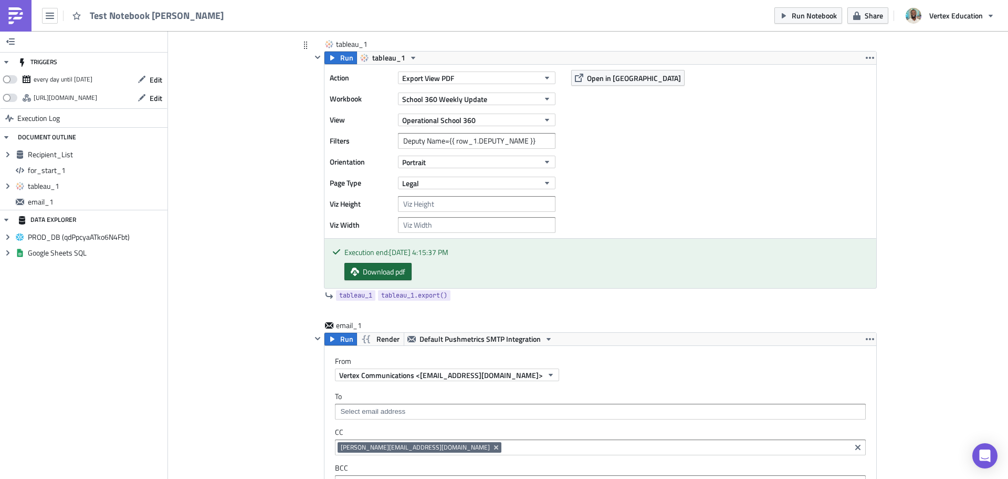
click at [400, 266] on span "Download pdf" at bounding box center [384, 271] width 43 height 11
click at [591, 81] on span "Open in [GEOGRAPHIC_DATA]" at bounding box center [634, 77] width 94 height 11
click at [526, 141] on input "Deputy Name={{ row_1.DEPUTY_NAME }}" at bounding box center [477, 141] width 158 height 16
click at [866, 58] on icon "button" at bounding box center [870, 58] width 8 height 8
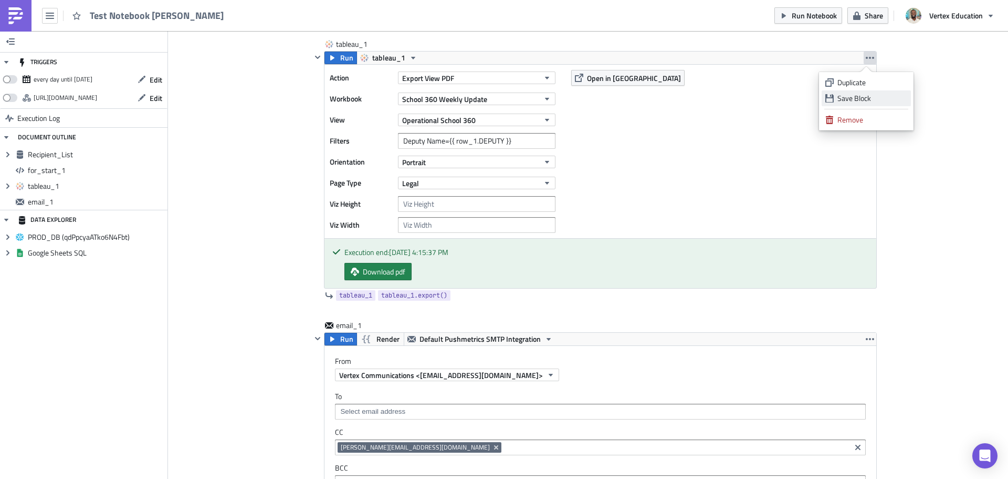
click at [875, 97] on div "Save Block" at bounding box center [873, 98] width 70 height 11
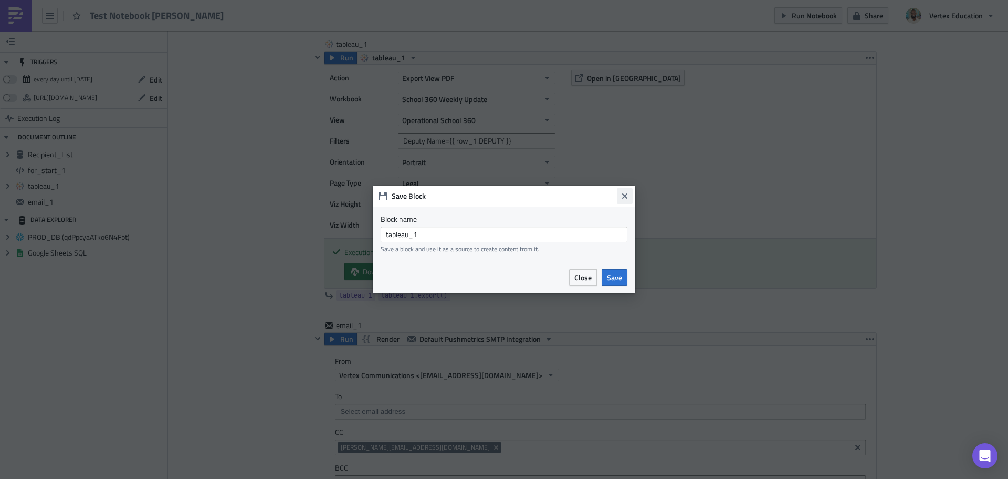
click at [626, 195] on icon "Close" at bounding box center [624, 195] width 5 height 5
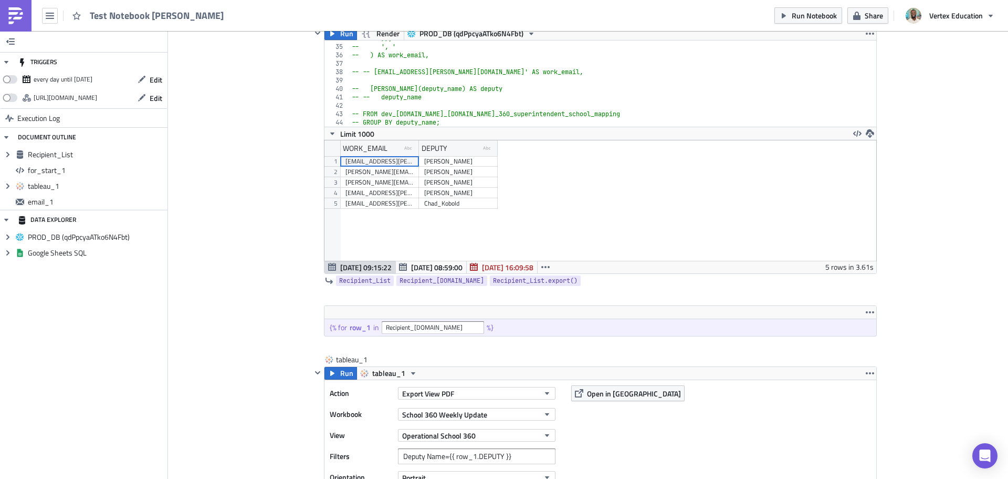
scroll to position [158, 0]
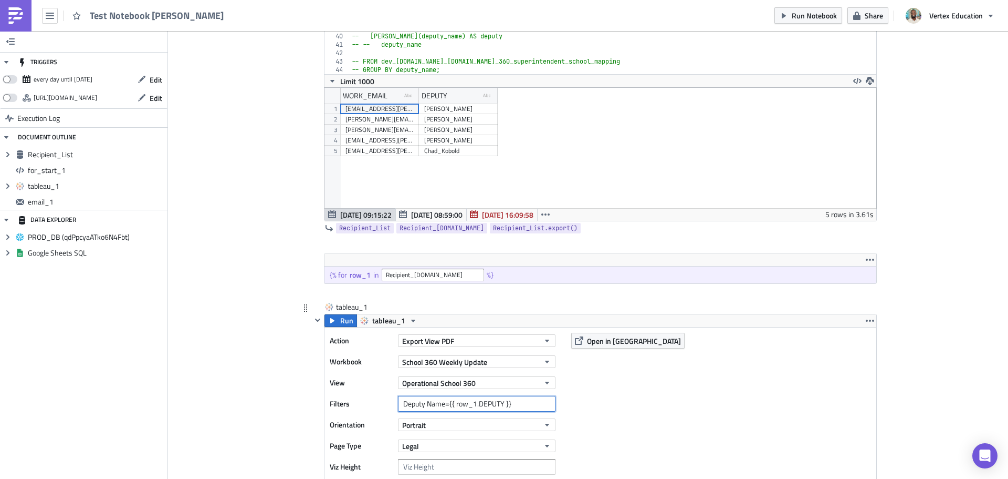
click at [501, 405] on input "Deputy Name={{ row_1.DEPUTY }}" at bounding box center [477, 404] width 158 height 16
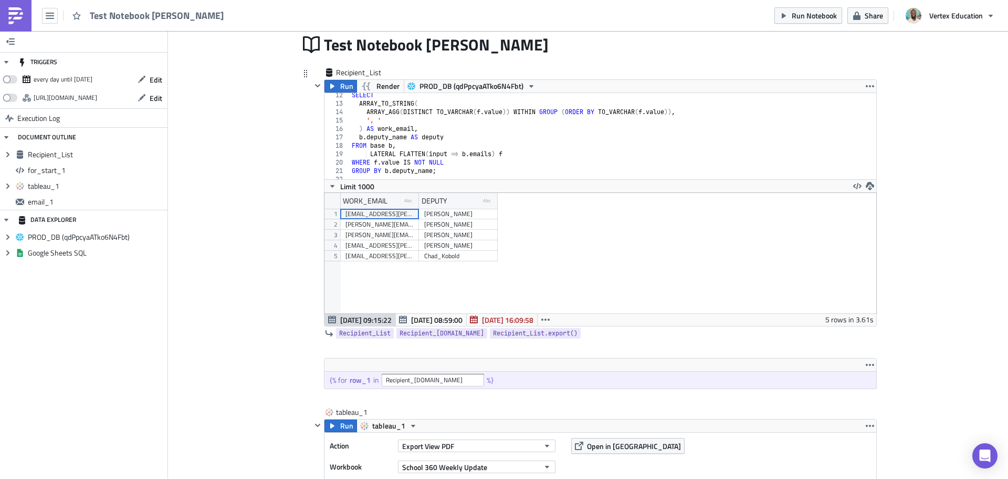
scroll to position [95, 0]
type input "Deputy Name={{ row_1.DEPUTY_NAME }}"
click at [448, 136] on div "SELECT ARRAY_TO_STRING ( ARRAY_AGG ( DISTINCT TO_VARCHAR ( f . value )) WITHIN …" at bounding box center [609, 142] width 519 height 103
type textarea "b.deputy_name"
click at [332, 84] on icon "button" at bounding box center [332, 86] width 8 height 8
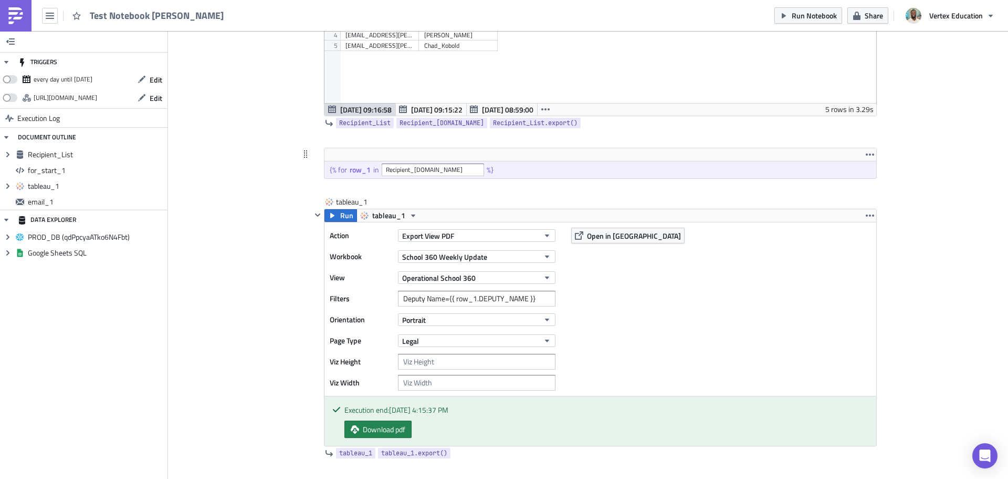
scroll to position [105, 0]
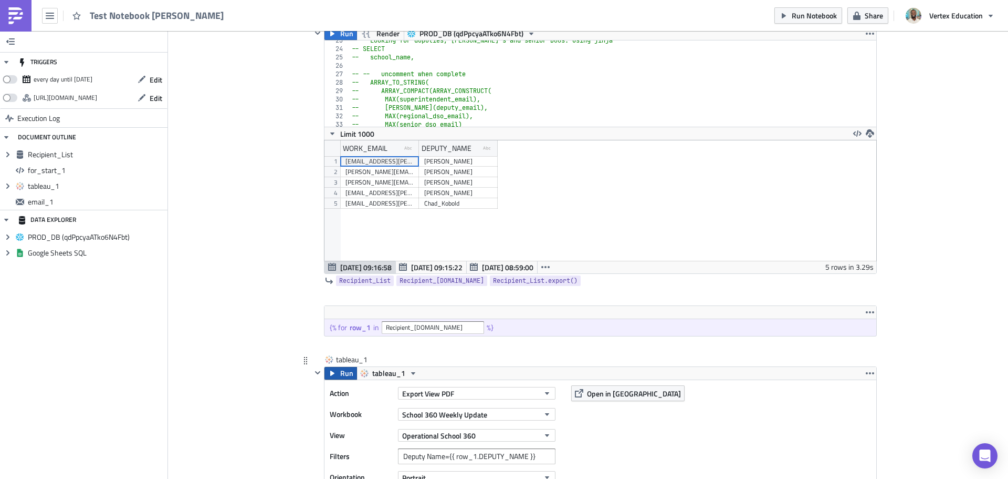
click at [340, 373] on span "Run" at bounding box center [346, 373] width 13 height 13
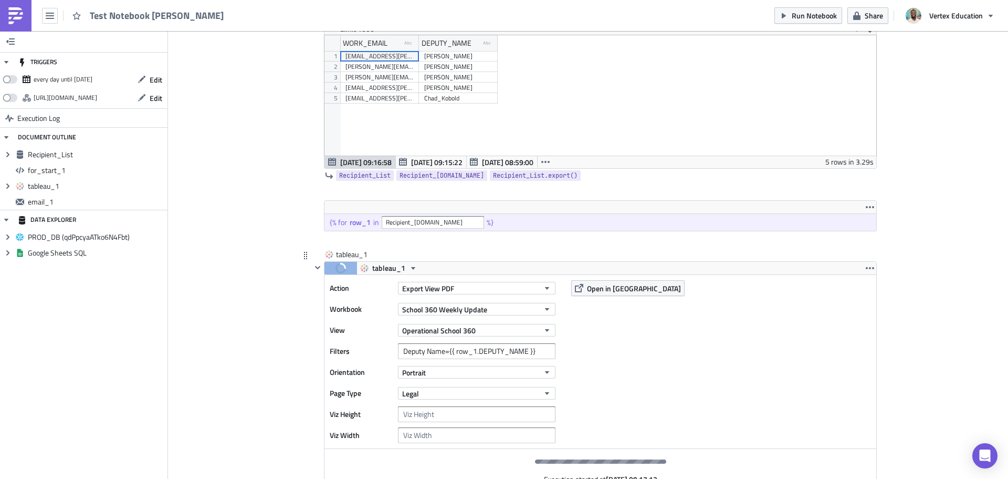
scroll to position [263, 0]
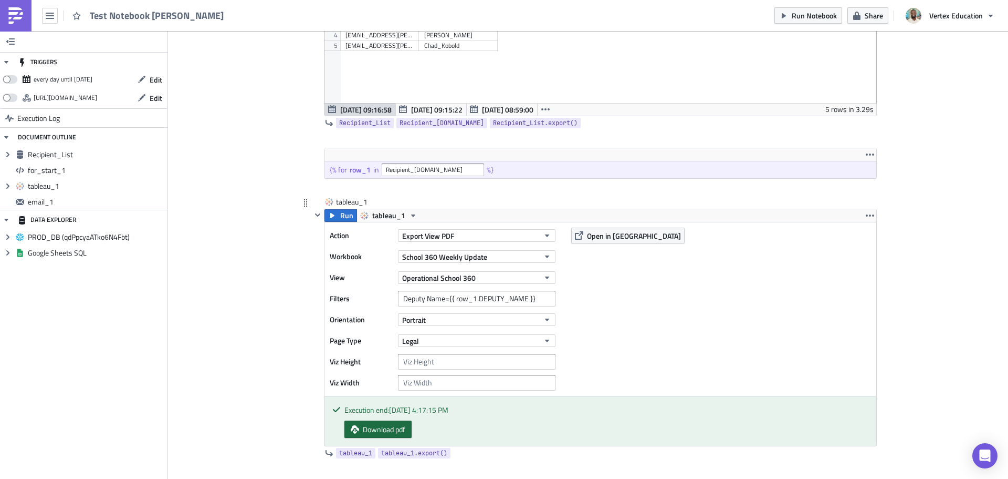
click at [390, 428] on span "Download pdf" at bounding box center [384, 428] width 43 height 11
click at [597, 237] on span "Open in [GEOGRAPHIC_DATA]" at bounding box center [634, 235] width 94 height 11
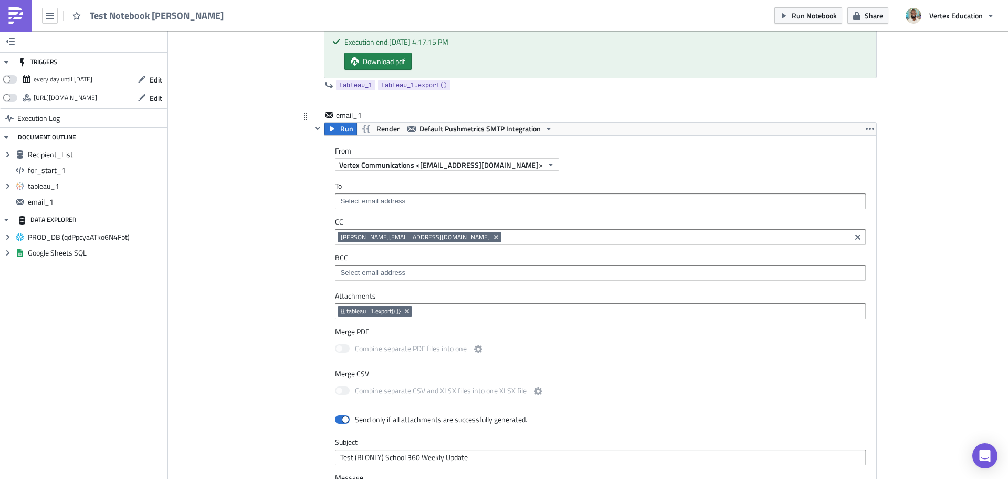
scroll to position [578, 0]
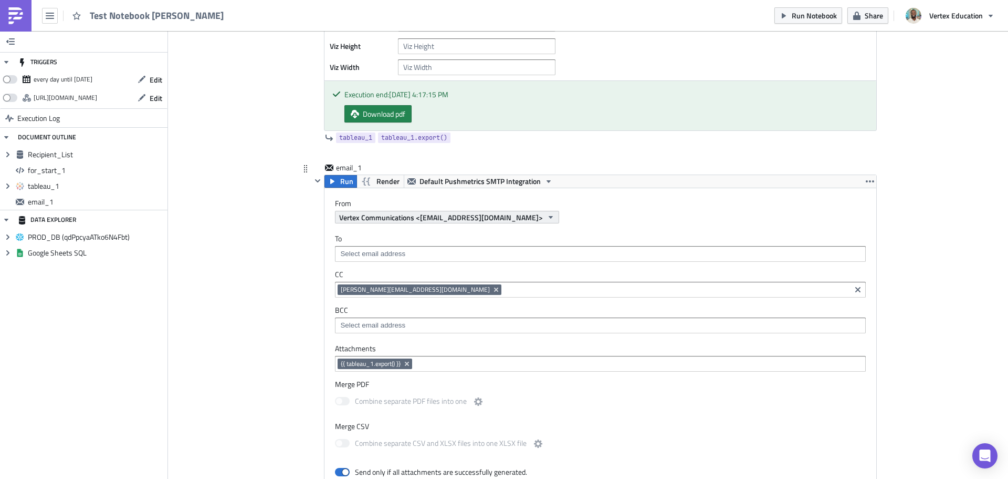
click at [447, 218] on span "Vertex Communications <[EMAIL_ADDRESS][DOMAIN_NAME]>" at bounding box center [441, 217] width 204 height 11
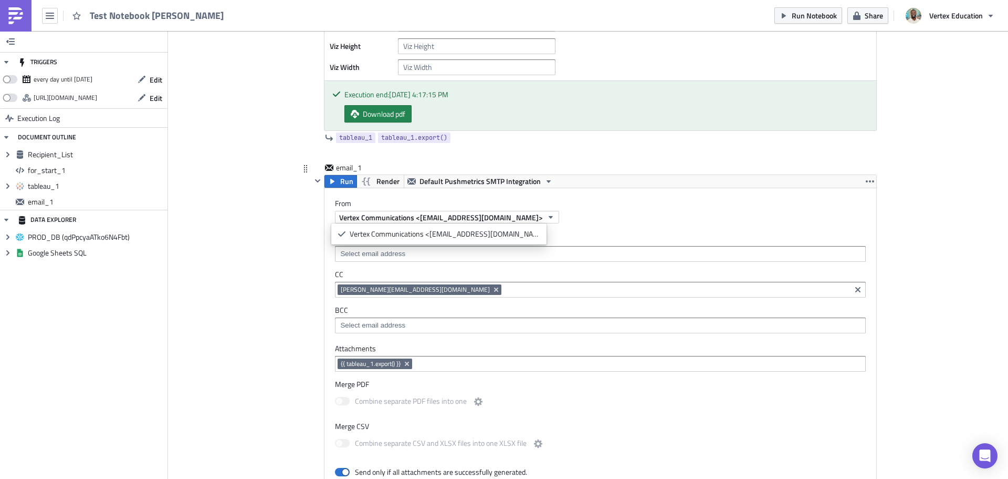
click at [701, 202] on label "From" at bounding box center [606, 203] width 542 height 9
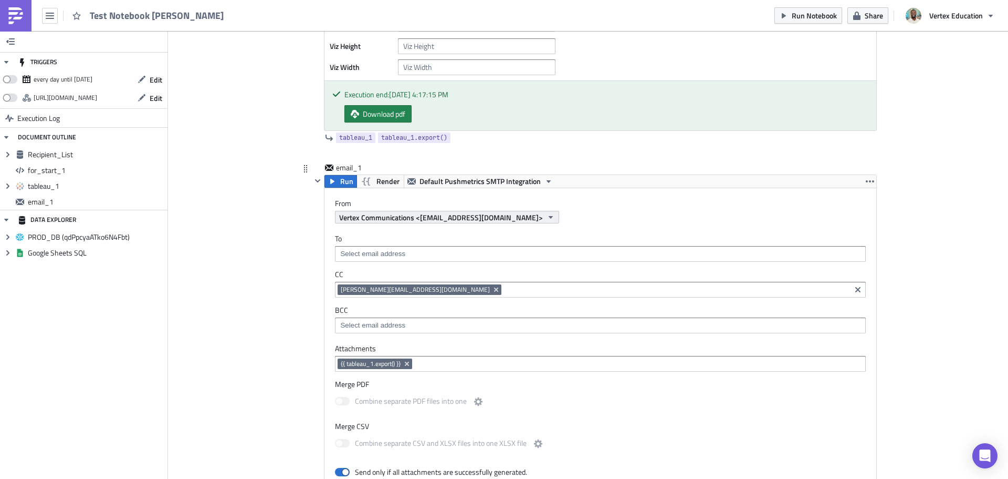
click at [423, 217] on span "Vertex Communications <[EMAIL_ADDRESS][DOMAIN_NAME]>" at bounding box center [441, 217] width 204 height 11
click at [656, 199] on label "From" at bounding box center [606, 203] width 542 height 9
click at [340, 182] on span "Run" at bounding box center [346, 181] width 13 height 13
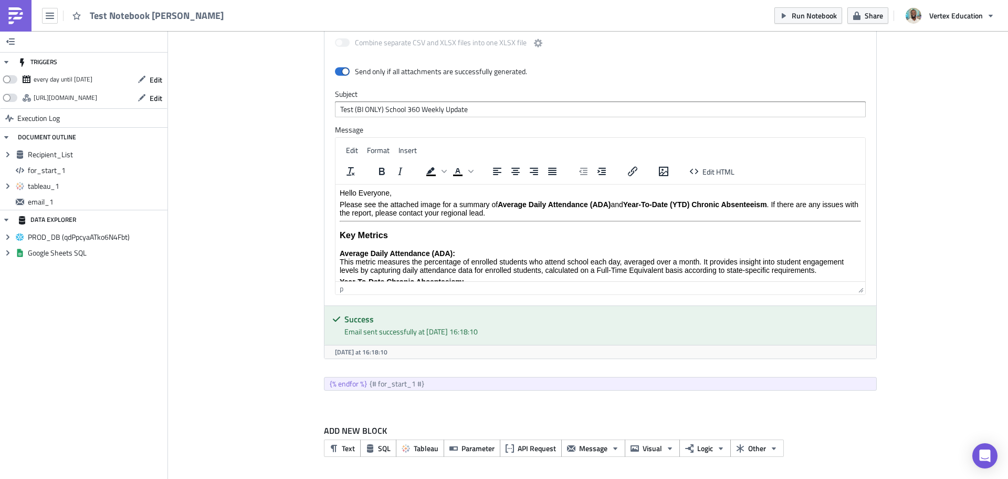
scroll to position [610, 0]
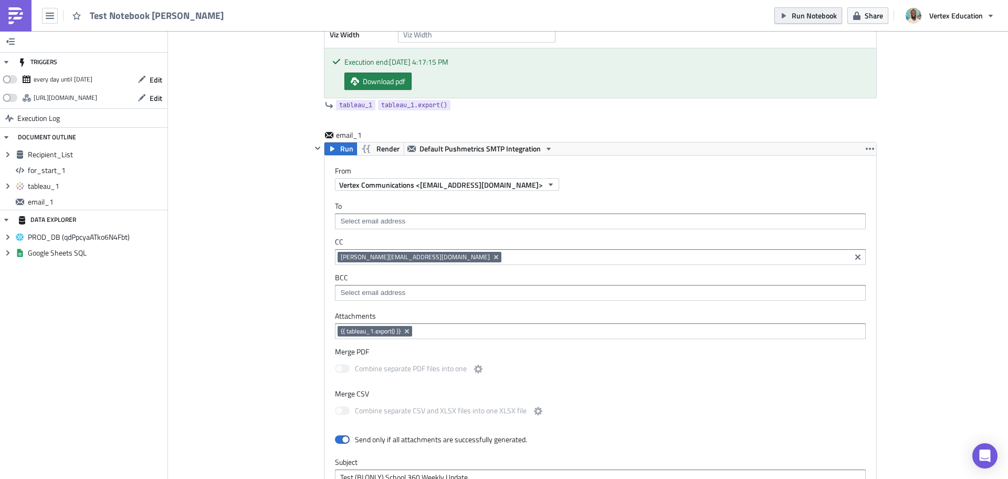
click at [817, 20] on span "Run Notebook" at bounding box center [814, 15] width 45 height 11
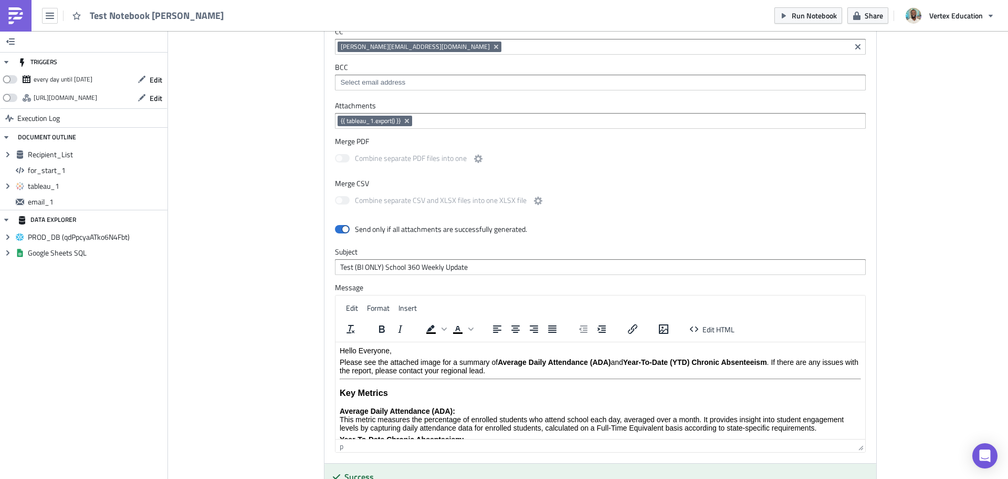
scroll to position [663, 0]
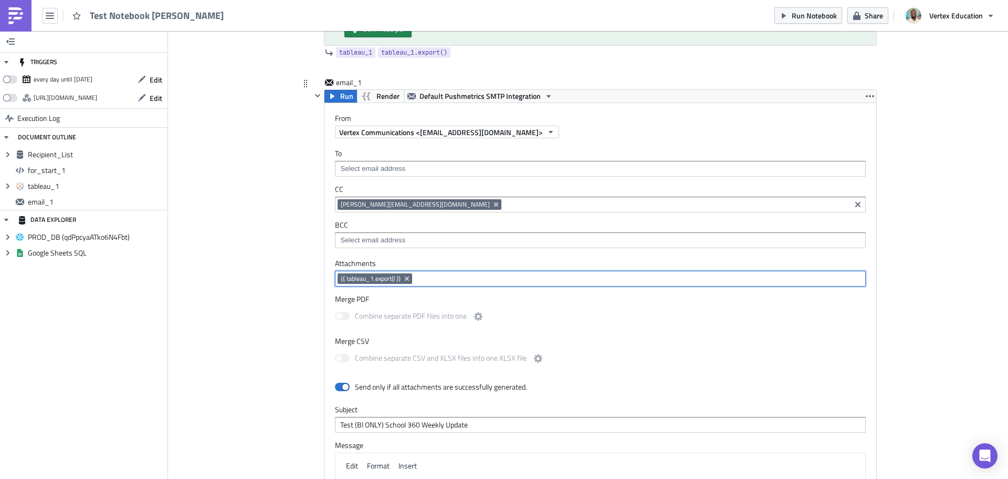
click at [424, 277] on input at bounding box center [639, 278] width 448 height 11
click at [519, 155] on label "To" at bounding box center [600, 153] width 531 height 9
click at [510, 161] on div at bounding box center [600, 169] width 531 height 16
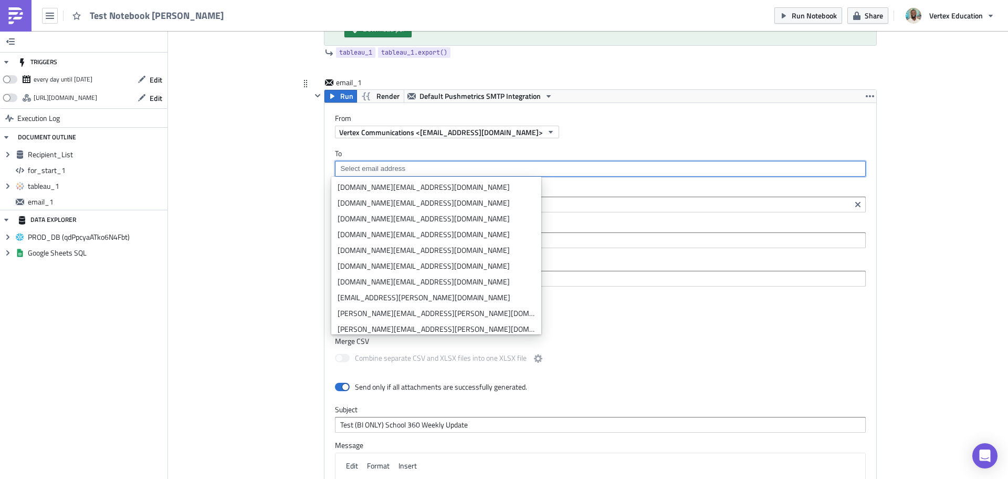
scroll to position [768, 0]
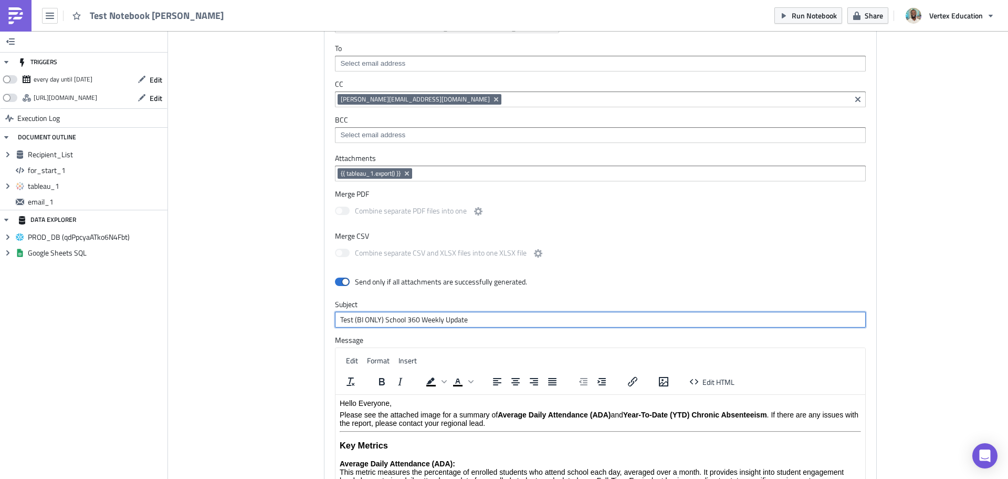
click at [503, 319] on input "Test (BI ONLY) School 360 Weekly Update" at bounding box center [600, 319] width 531 height 16
drag, startPoint x: 382, startPoint y: 320, endPoint x: 323, endPoint y: 322, distance: 58.8
click at [325, 322] on div "Attachments {{ tableau_1.export() }} Merge PDF Combine separate PDF files into …" at bounding box center [601, 334] width 552 height 362
click at [431, 321] on input "School 360 Weekly Update" at bounding box center [600, 319] width 531 height 16
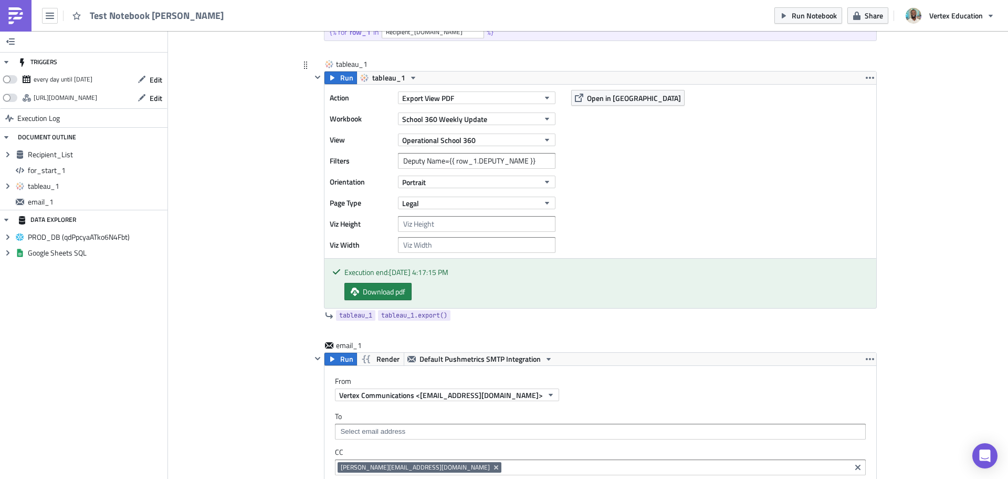
scroll to position [295, 0]
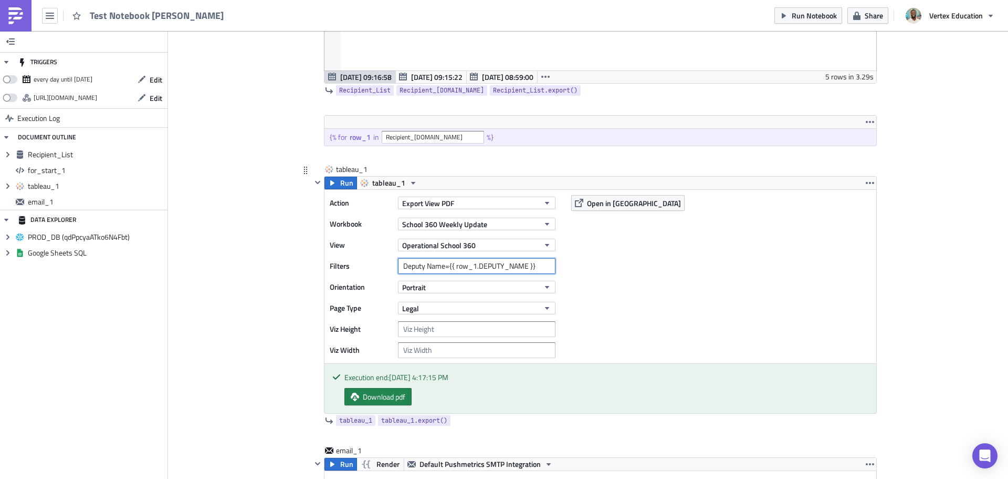
drag, startPoint x: 445, startPoint y: 265, endPoint x: 533, endPoint y: 267, distance: 87.2
click at [533, 267] on input "Deputy Name={{ row_1.DEPUTY_NAME }}" at bounding box center [477, 266] width 158 height 16
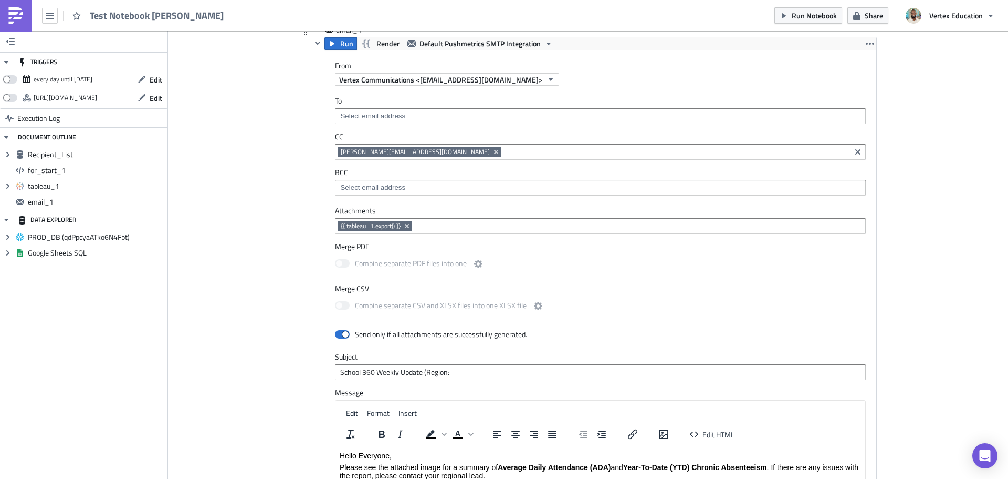
scroll to position [768, 0]
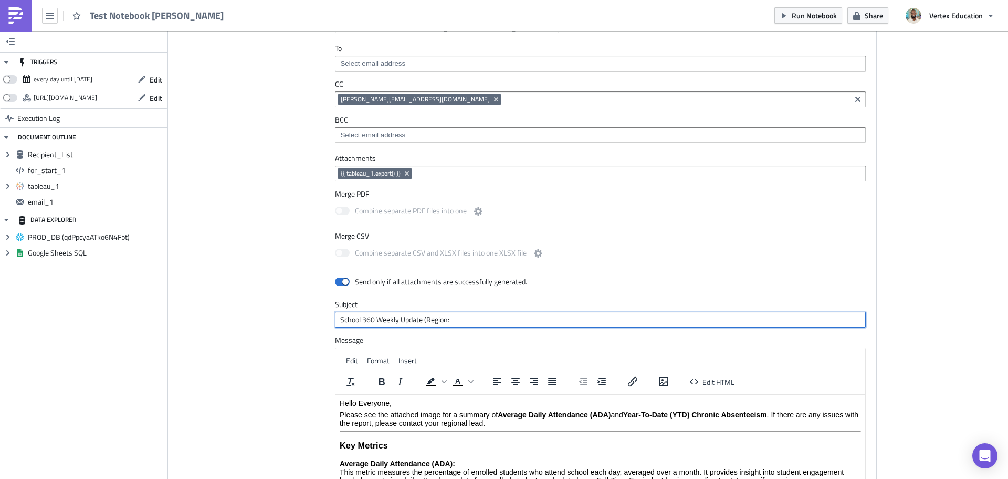
click at [467, 316] on input "School 360 Weekly Update (Region:" at bounding box center [600, 319] width 531 height 16
paste input "{{ row_1.DEPUTY_NAME }}"
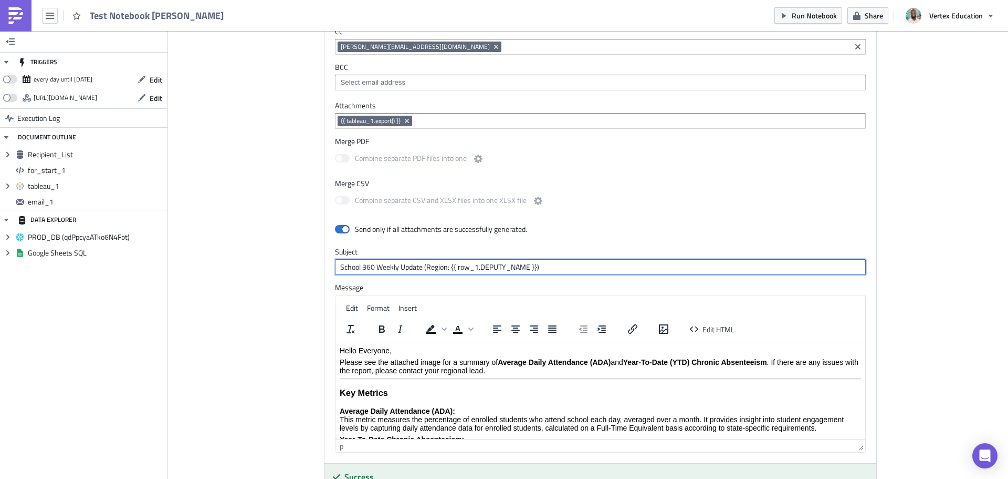
scroll to position [663, 0]
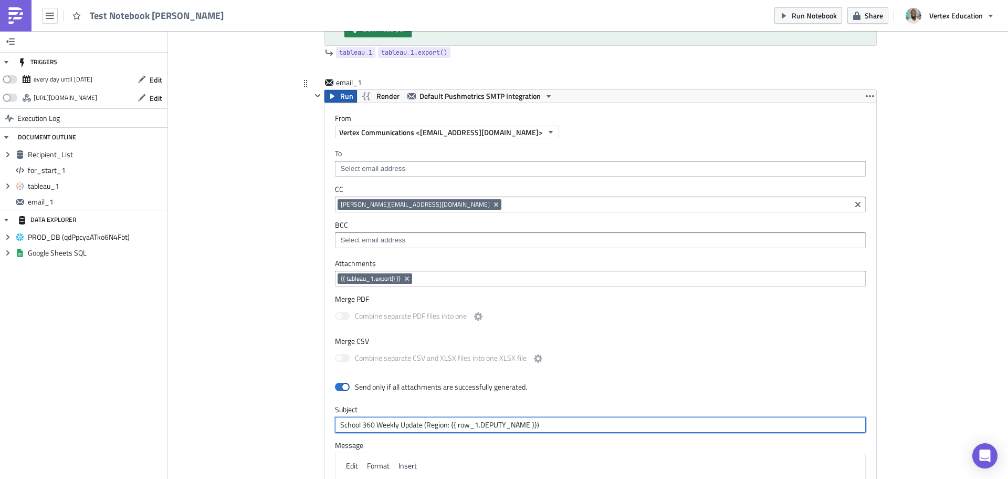
type input "School 360 Weekly Update (Region: {{ row_1.DEPUTY_NAME }})"
click at [342, 96] on span "Run" at bounding box center [346, 96] width 13 height 13
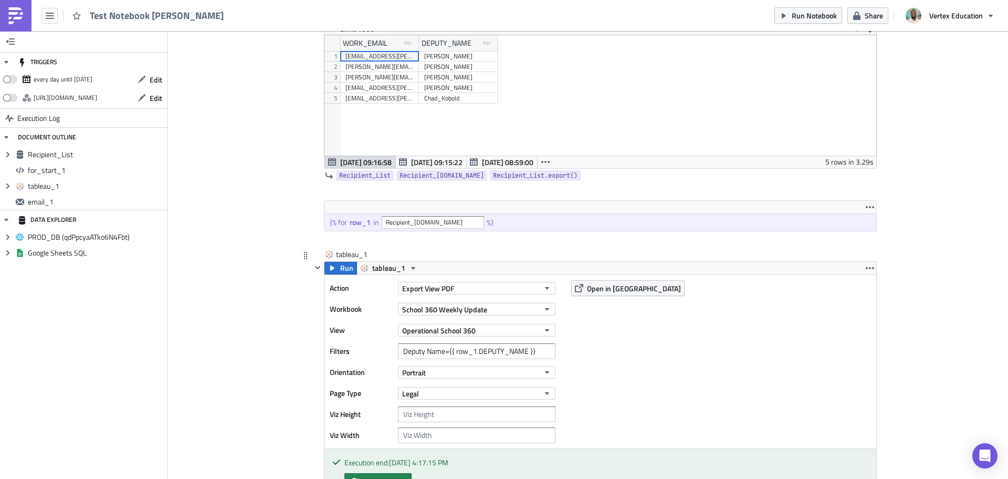
scroll to position [263, 0]
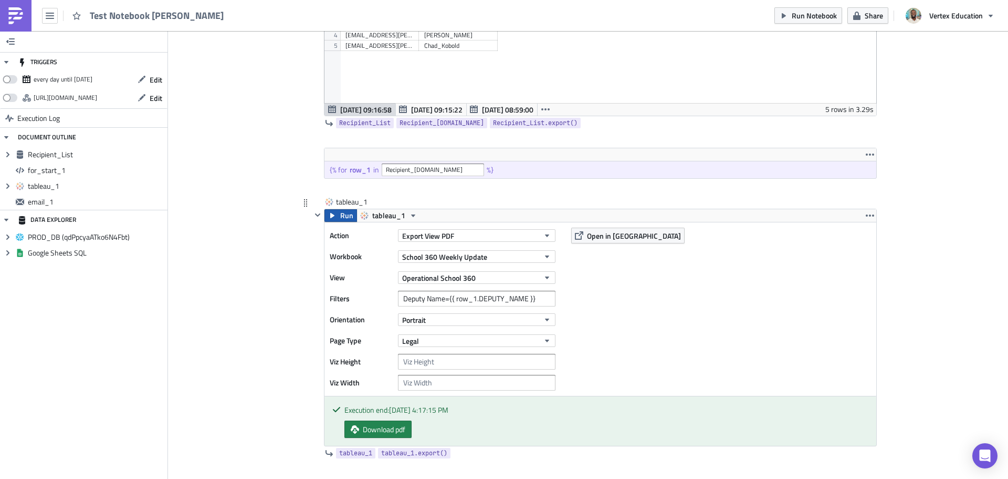
click at [330, 216] on icon "button" at bounding box center [332, 215] width 4 height 5
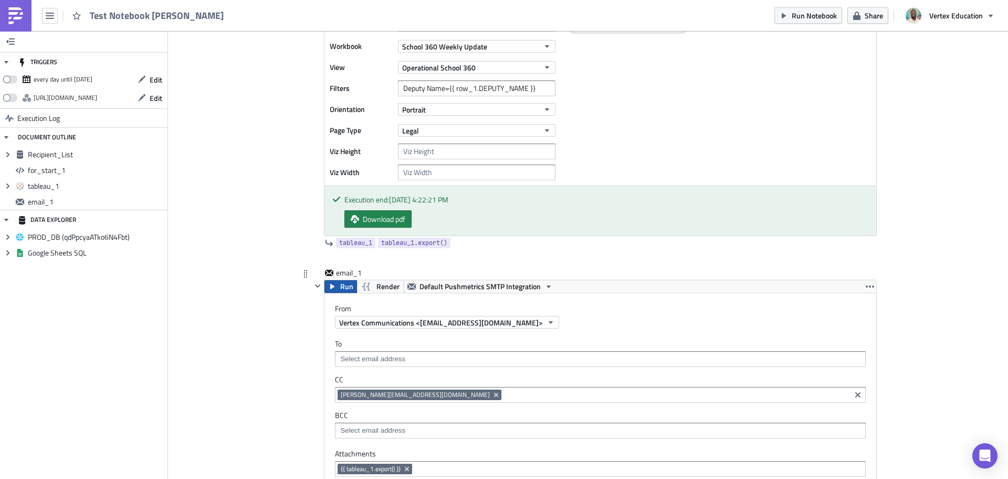
click at [330, 287] on icon "button" at bounding box center [332, 286] width 4 height 5
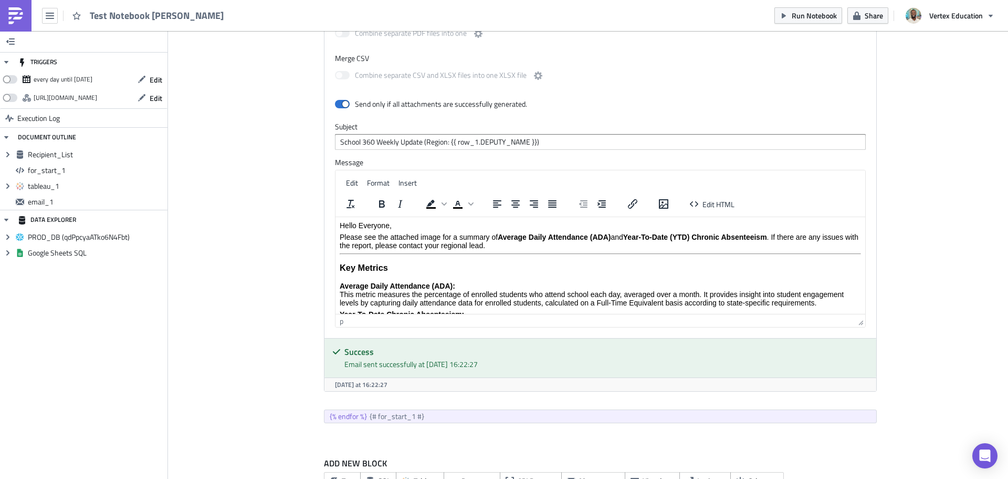
scroll to position [26, 0]
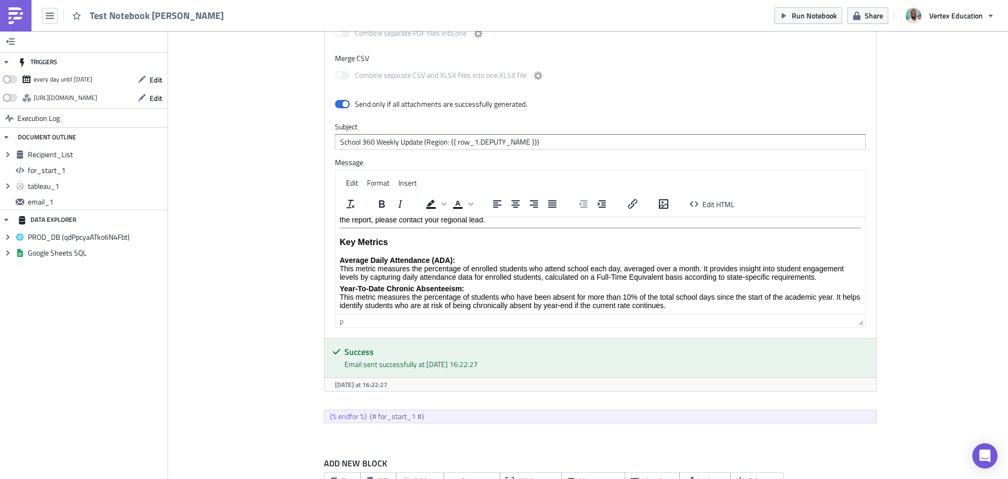
drag, startPoint x: 859, startPoint y: 255, endPoint x: 1205, endPoint y: 524, distance: 438.7
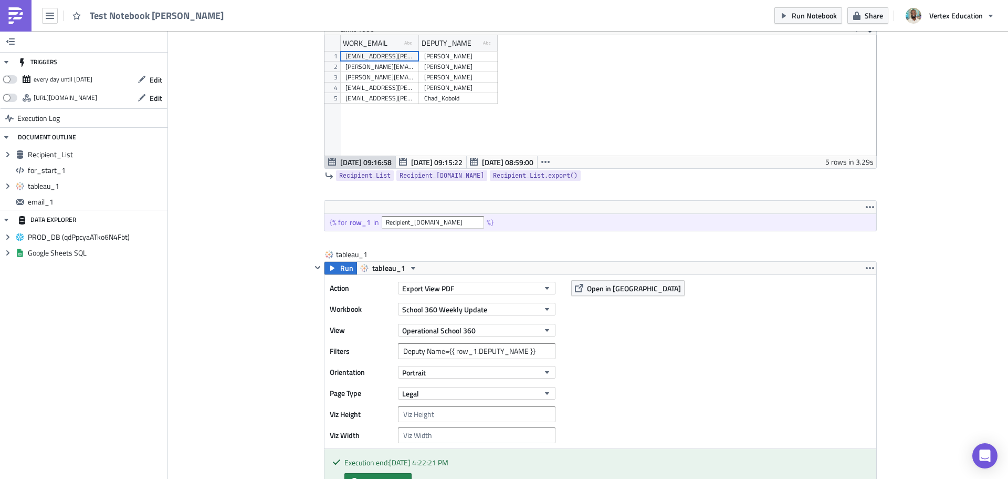
scroll to position [0, 0]
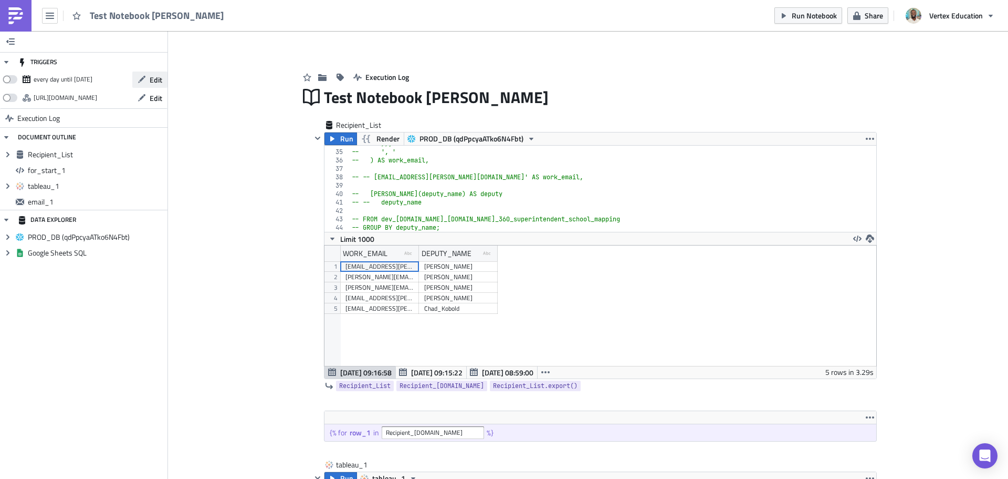
click at [157, 81] on span "Edit" at bounding box center [156, 79] width 13 height 11
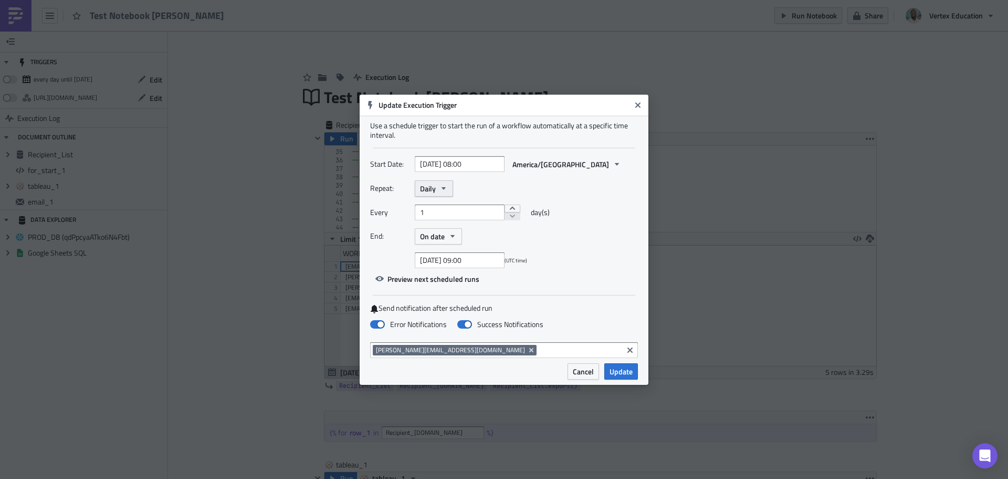
click at [440, 189] on icon "button" at bounding box center [444, 188] width 8 height 8
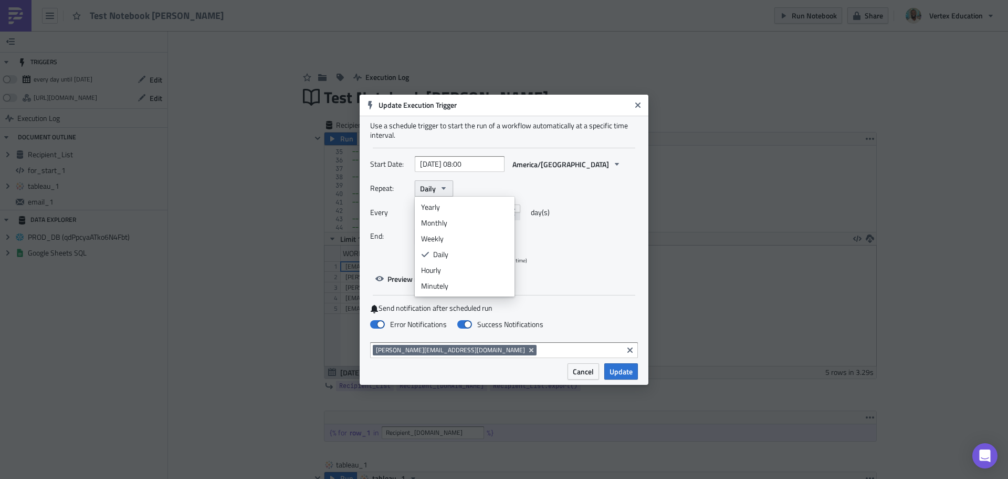
click at [440, 189] on icon "button" at bounding box center [444, 188] width 8 height 8
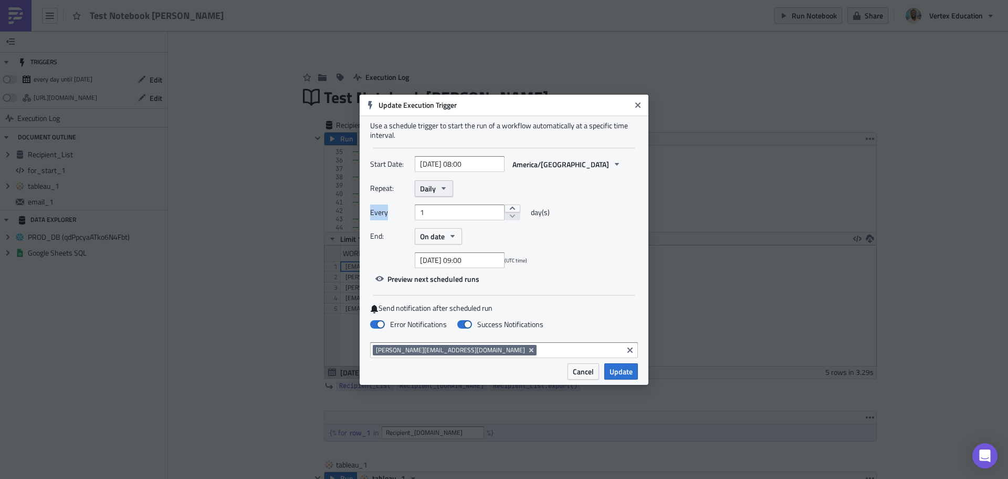
click at [440, 189] on icon "button" at bounding box center [444, 188] width 8 height 8
click at [443, 237] on div "Weekly" at bounding box center [464, 238] width 87 height 11
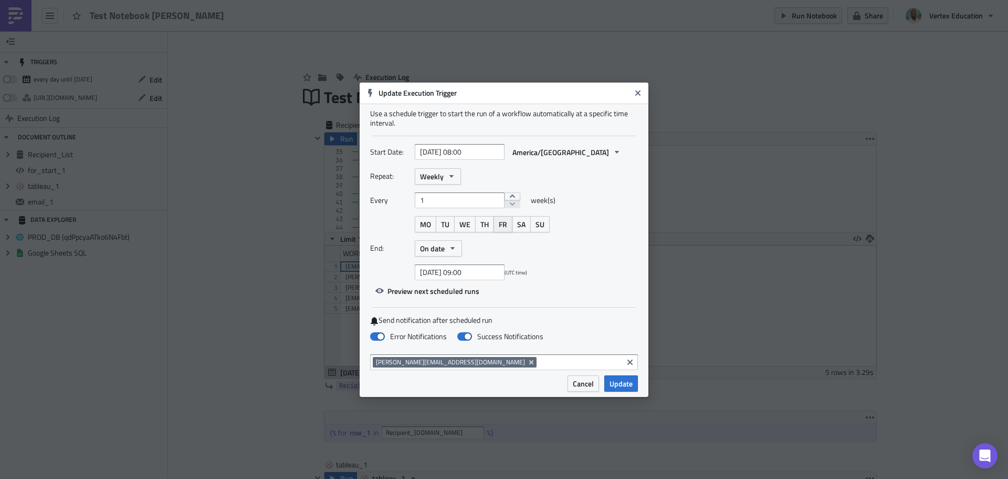
click at [509, 226] on button "FR" at bounding box center [503, 224] width 19 height 16
click at [437, 249] on span "On date" at bounding box center [432, 248] width 25 height 11
select select "6"
select select "2025"
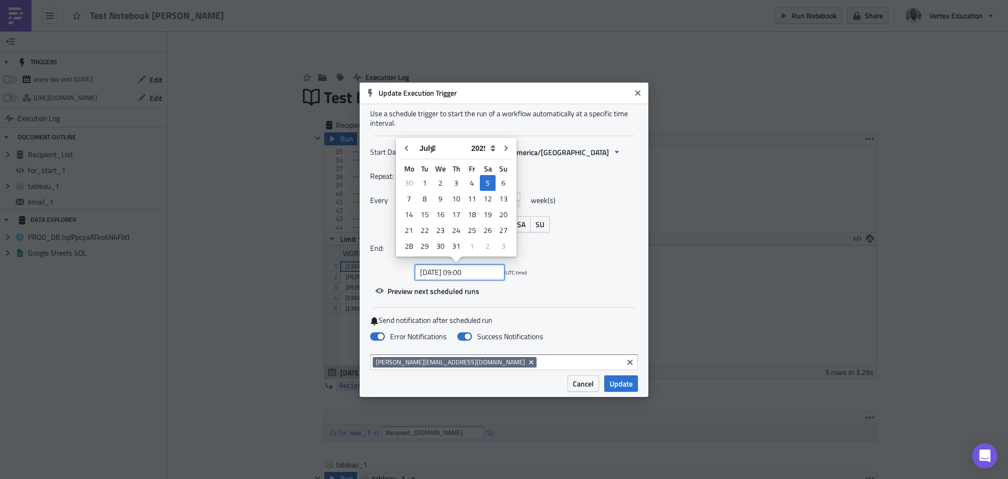
click at [446, 272] on input "[DATE] 09:00" at bounding box center [460, 272] width 90 height 16
click at [448, 272] on input "[DATE] 09:00" at bounding box center [460, 272] width 90 height 16
click at [504, 149] on icon "Go to next month" at bounding box center [506, 148] width 8 height 8
type input "[DATE] 09:00"
select select "7"
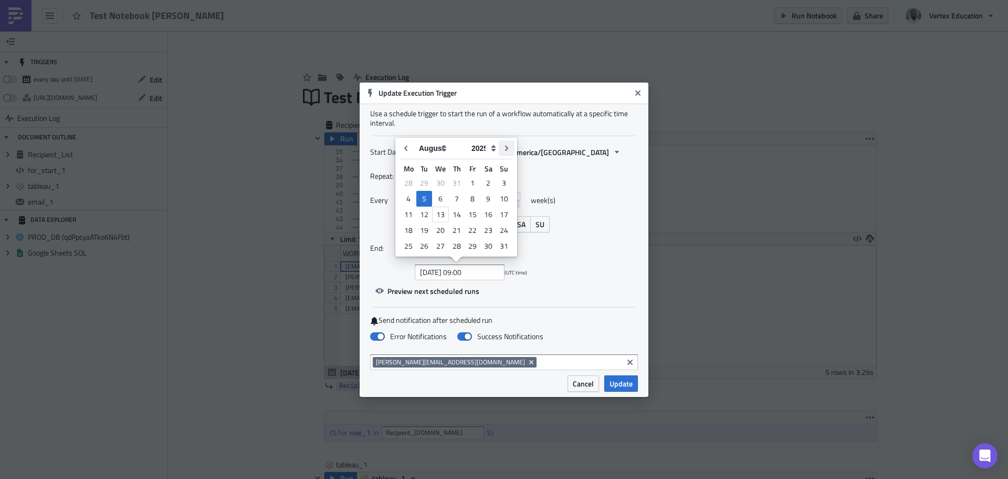
click at [504, 149] on icon "Go to next month" at bounding box center [507, 148] width 8 height 8
type input "[DATE] 09:00"
select select "8"
click at [504, 149] on icon "Go to next month" at bounding box center [506, 148] width 8 height 8
type input "[DATE] 09:00"
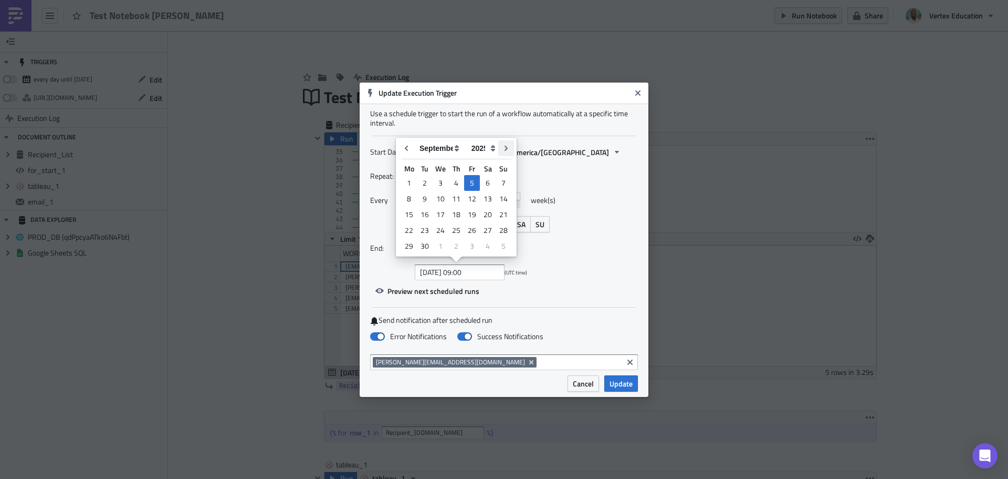
select select "9"
click at [504, 149] on icon "Go to next month" at bounding box center [506, 148] width 8 height 8
type input "[DATE] 09:00"
select select "10"
click at [504, 149] on icon "Go to next month" at bounding box center [506, 148] width 8 height 8
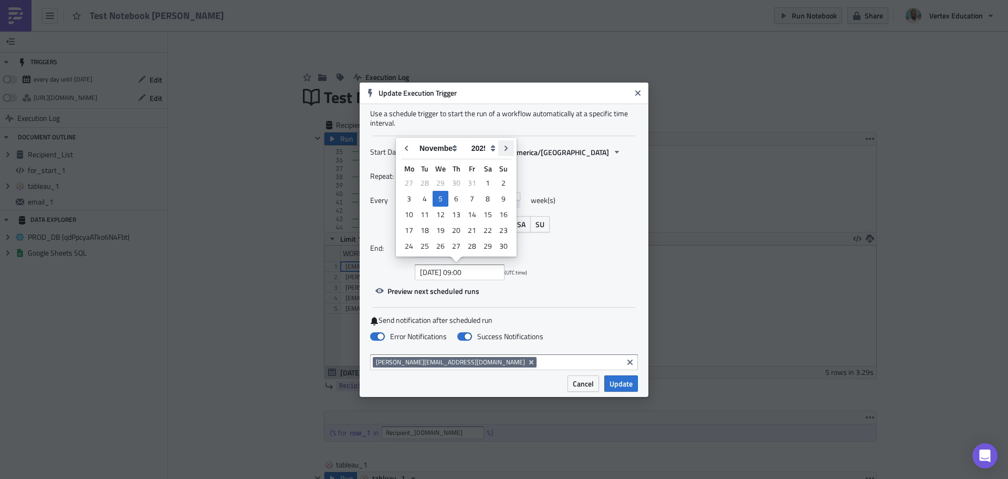
type input "[DATE] 09:00"
select select "11"
click at [504, 149] on icon "Go to next month" at bounding box center [506, 148] width 8 height 8
type input "[DATE] 09:00"
select select "0"
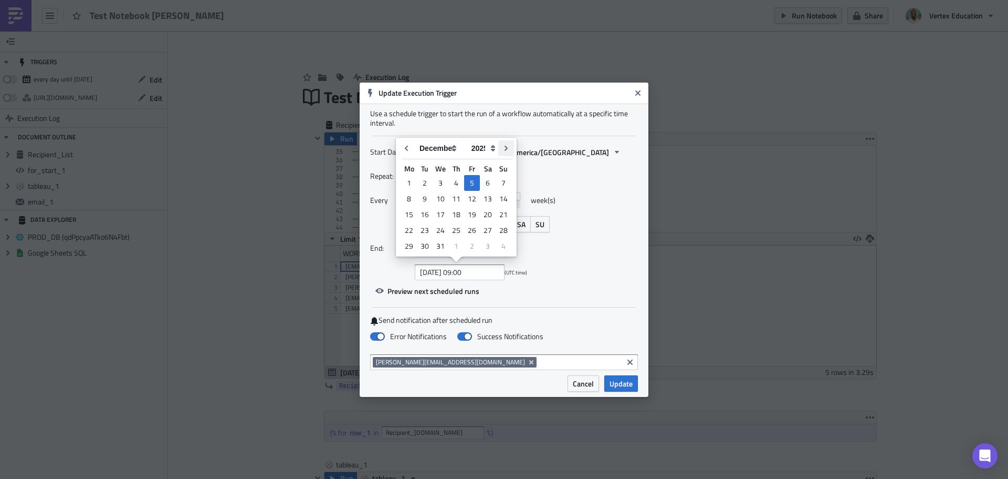
select select "2026"
click at [504, 149] on icon "Go to next month" at bounding box center [506, 148] width 8 height 8
type input "[DATE] 09:00"
select select "1"
click at [547, 266] on div "[DATE] 09:00 (UTC time)" at bounding box center [504, 272] width 268 height 16
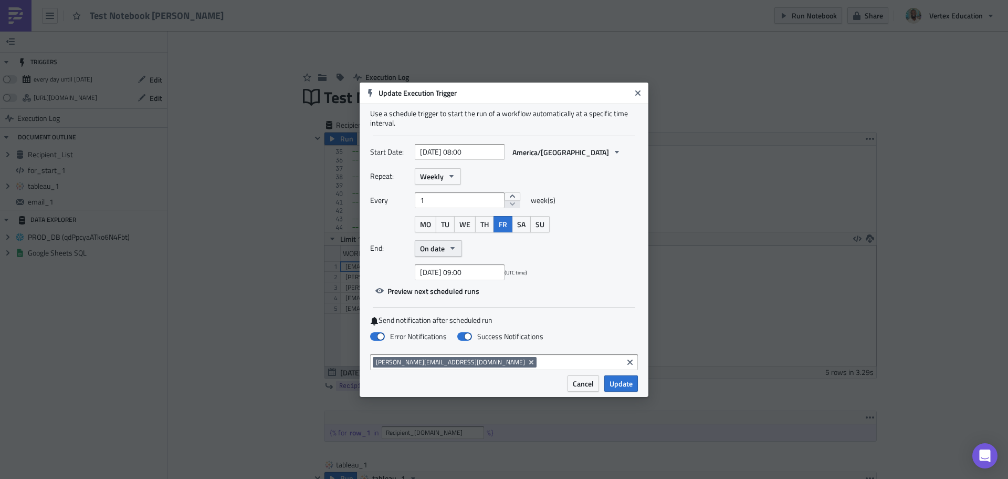
click at [448, 251] on button "On date" at bounding box center [438, 248] width 47 height 16
click at [443, 266] on div "Never" at bounding box center [464, 267] width 87 height 11
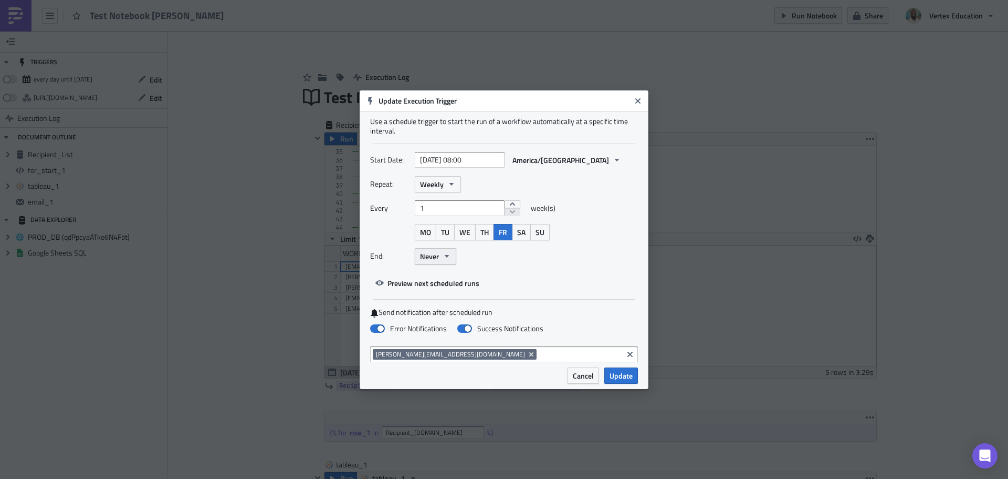
click at [442, 260] on button "Never" at bounding box center [435, 256] width 41 height 16
click at [562, 271] on div "Repeat: Weekly Every 1 week(s) MO TU WE TH FR SA SU End: Never" at bounding box center [504, 224] width 268 height 96
click at [467, 160] on input "[DATE] 08:00" at bounding box center [460, 160] width 90 height 16
select select "5"
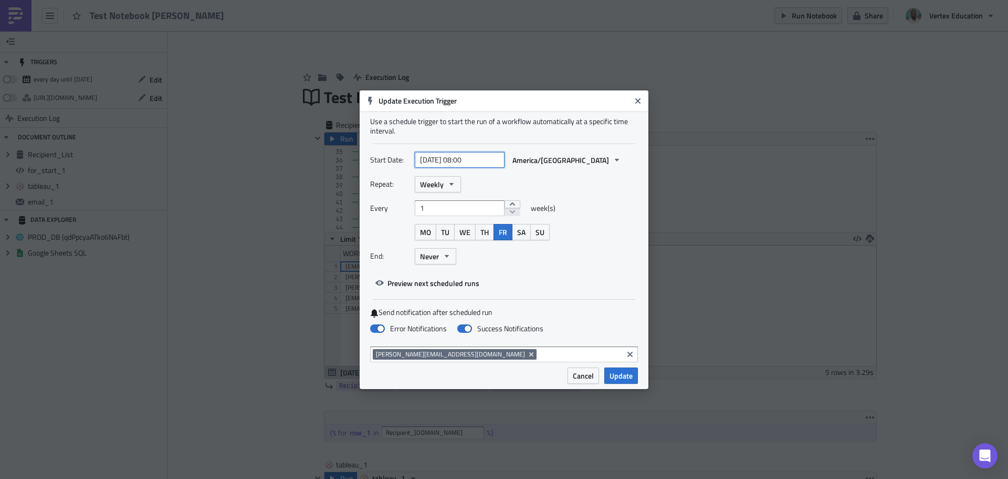
select select "2025"
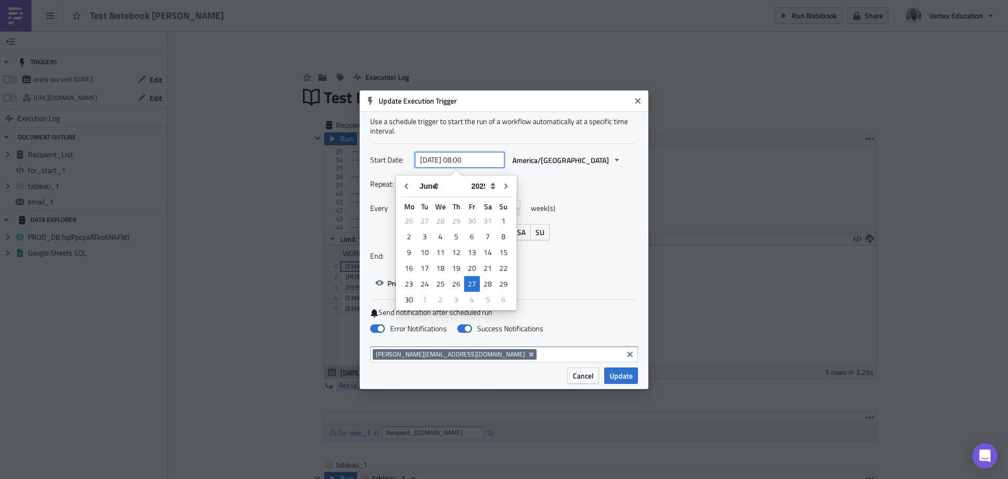
click at [467, 161] on input "[DATE] 08:00" at bounding box center [460, 160] width 90 height 16
click at [470, 159] on input "[DATE] 08:00" at bounding box center [460, 160] width 90 height 16
type input "[DATE] 09:00"
click at [622, 199] on div "Repeat: Weekly Every 1 week(s) MO TU WE TH FR SA SU End: Never" at bounding box center [504, 224] width 268 height 96
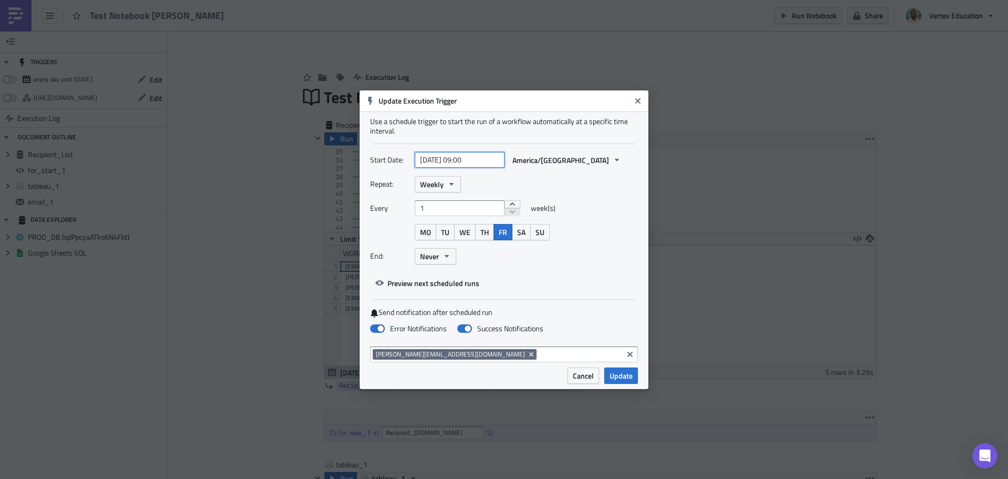
click at [470, 164] on input "[DATE] 09:00" at bounding box center [460, 160] width 90 height 16
select select "5"
select select "2025"
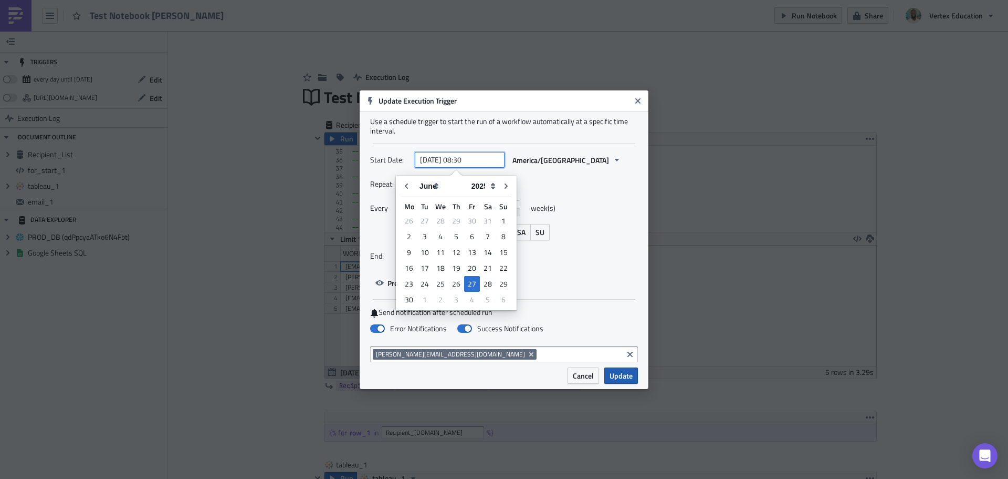
type input "[DATE] 08:30"
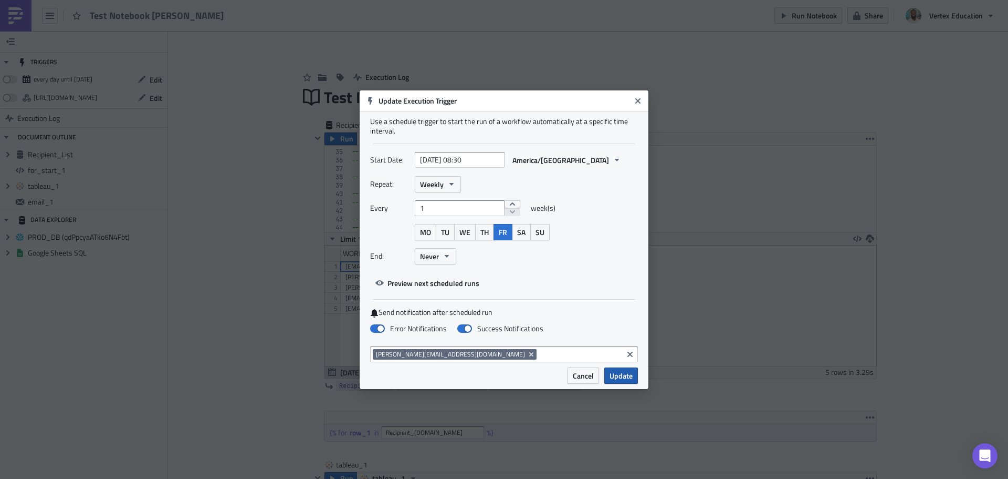
click at [620, 379] on span "Update" at bounding box center [621, 375] width 23 height 11
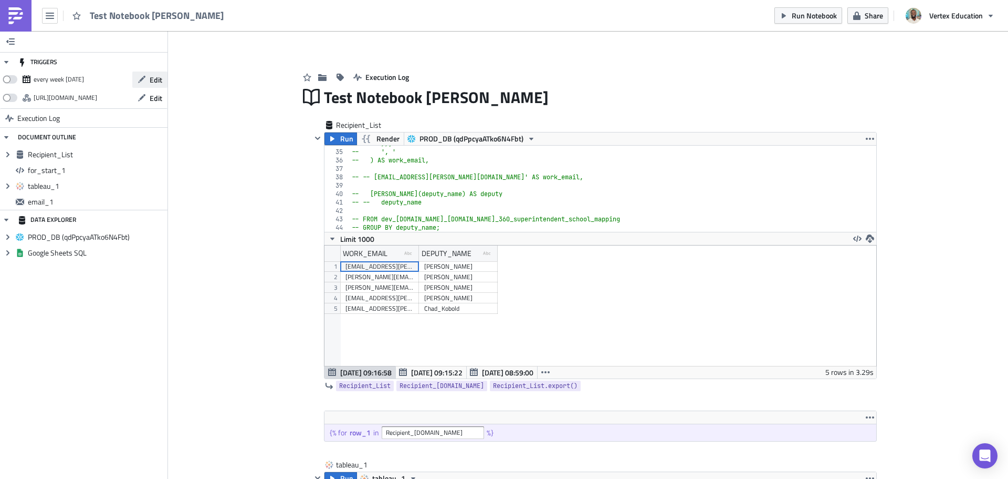
click at [154, 81] on span "Edit" at bounding box center [156, 79] width 13 height 11
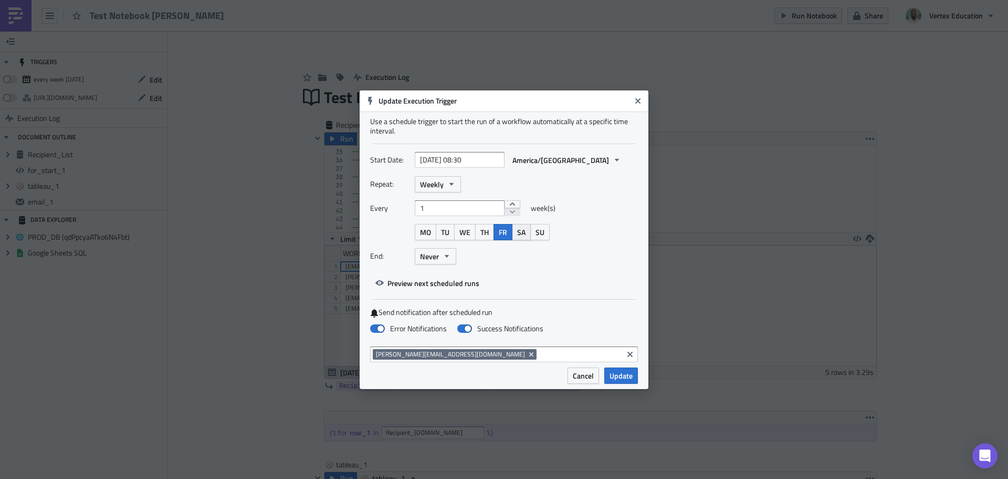
click at [516, 232] on button "SA" at bounding box center [521, 232] width 19 height 16
click at [519, 232] on span "SA" at bounding box center [521, 231] width 8 height 11
click at [621, 375] on span "Update" at bounding box center [621, 375] width 23 height 11
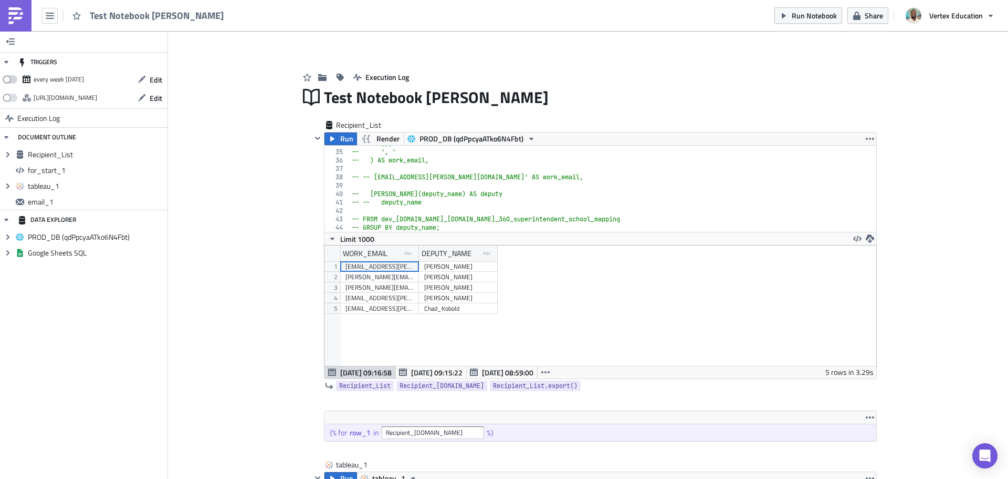
click at [6, 79] on span at bounding box center [10, 79] width 15 height 8
click at [6, 79] on input "checkbox" at bounding box center [8, 76] width 7 height 7
click at [10, 79] on span at bounding box center [10, 79] width 15 height 8
click at [10, 79] on input "checkbox" at bounding box center [8, 76] width 7 height 7
checkbox input "false"
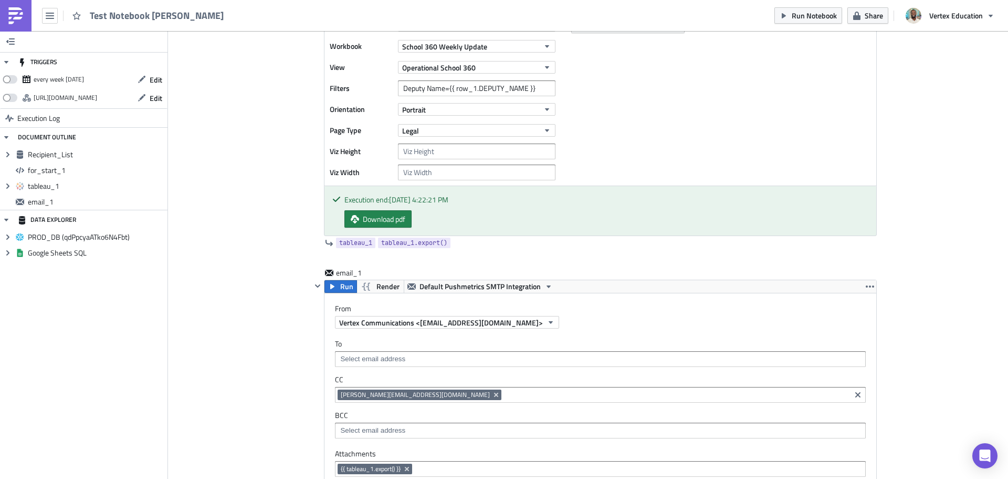
scroll to position [630, 0]
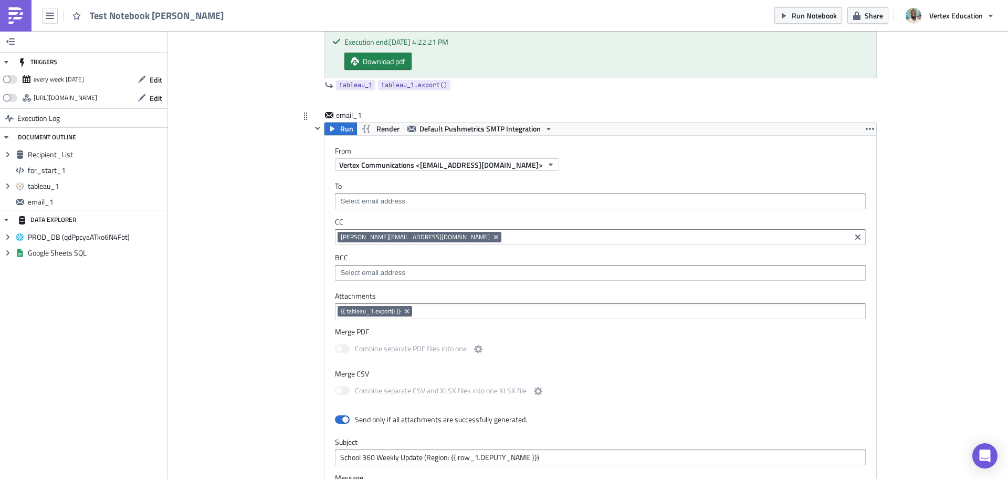
click at [390, 203] on input at bounding box center [600, 201] width 525 height 11
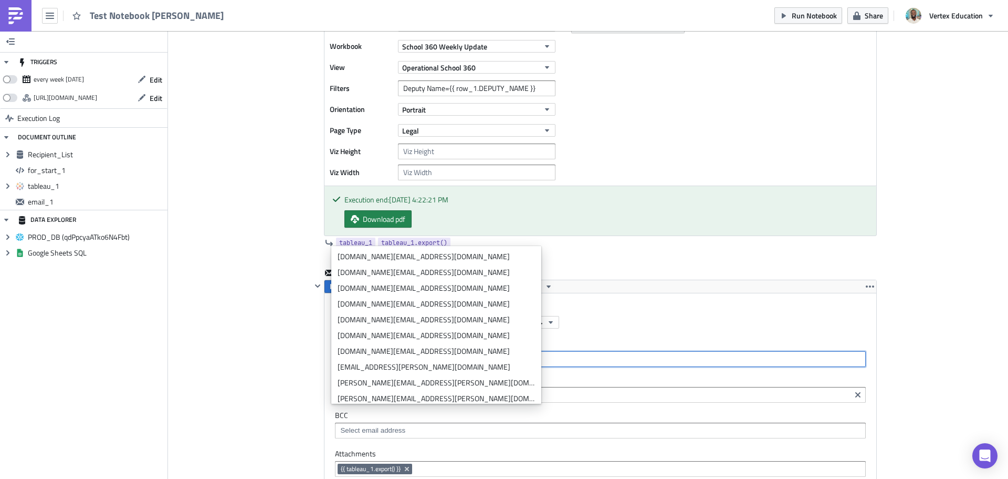
scroll to position [420, 0]
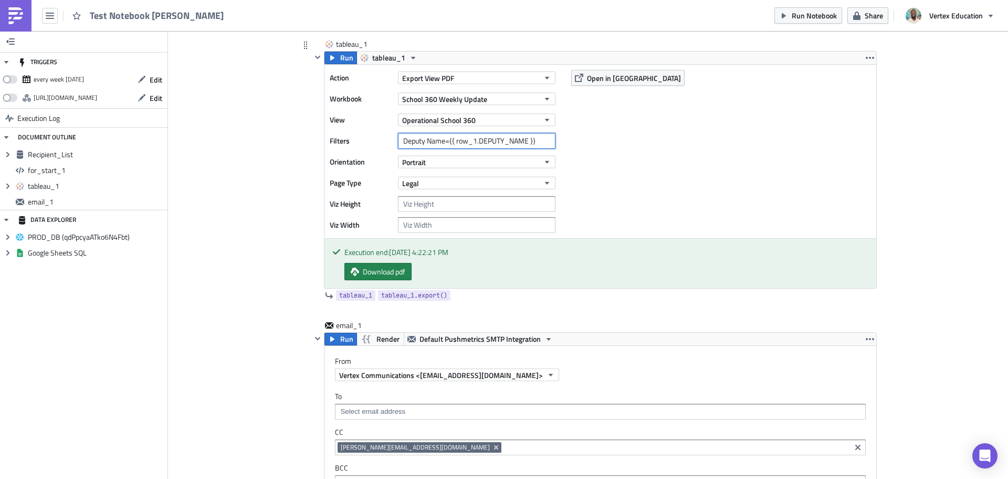
click at [535, 140] on input "Deputy Name={{ row_1.DEPUTY_NAME }}" at bounding box center [477, 141] width 158 height 16
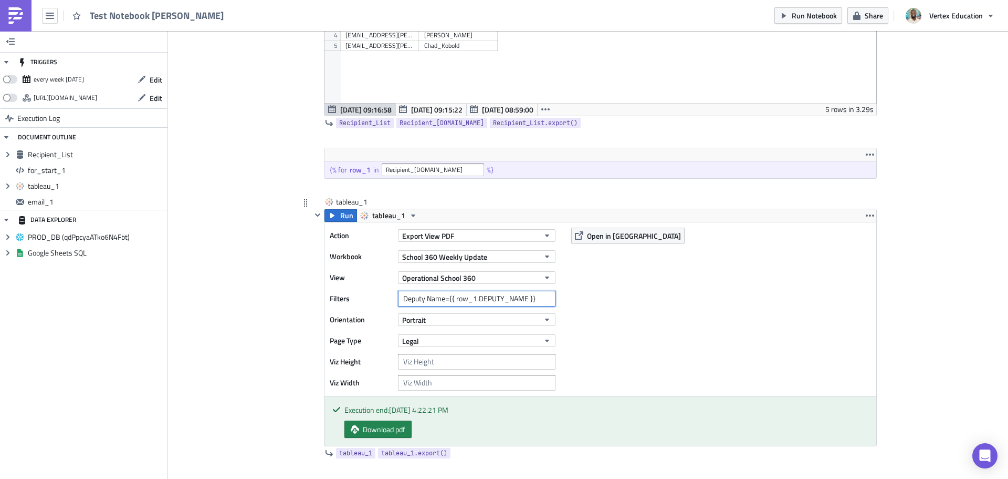
scroll to position [210, 0]
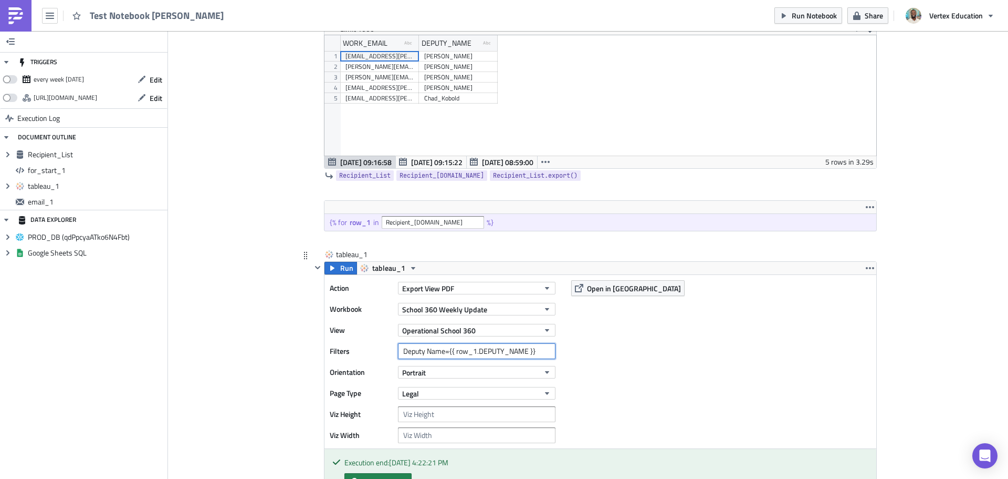
drag, startPoint x: 533, startPoint y: 353, endPoint x: 449, endPoint y: 356, distance: 84.1
click at [449, 356] on input "Deputy Name={{ row_1.DEPUTY_NAME }}" at bounding box center [477, 351] width 158 height 16
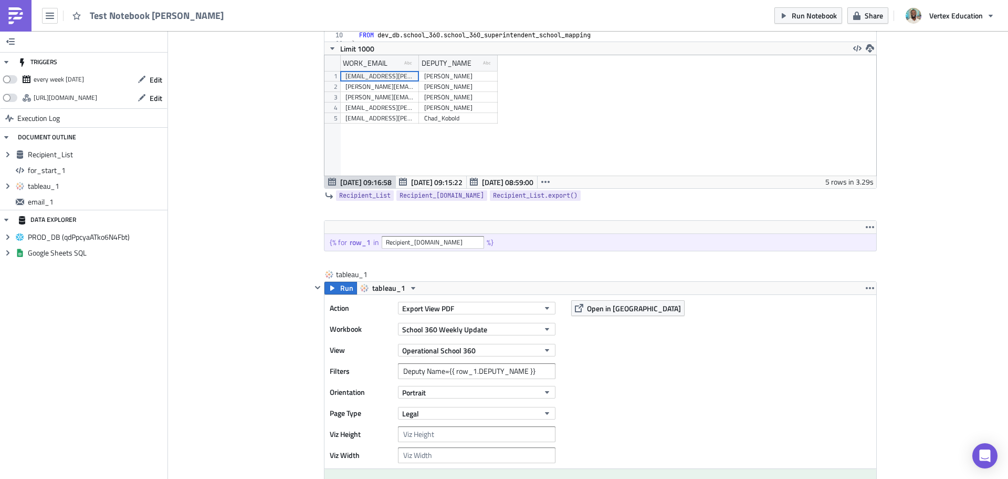
scroll to position [0, 0]
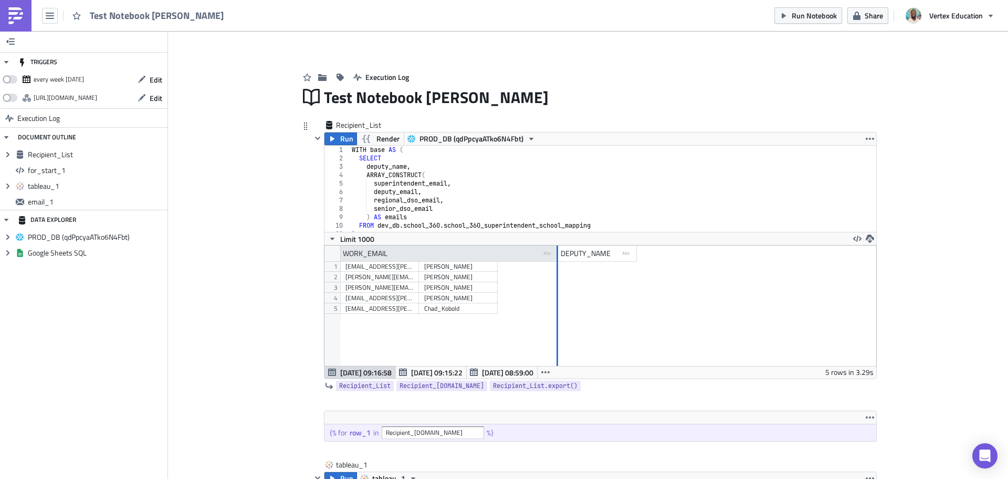
drag, startPoint x: 414, startPoint y: 253, endPoint x: 554, endPoint y: 256, distance: 139.2
click at [557, 256] on div at bounding box center [558, 253] width 2 height 16
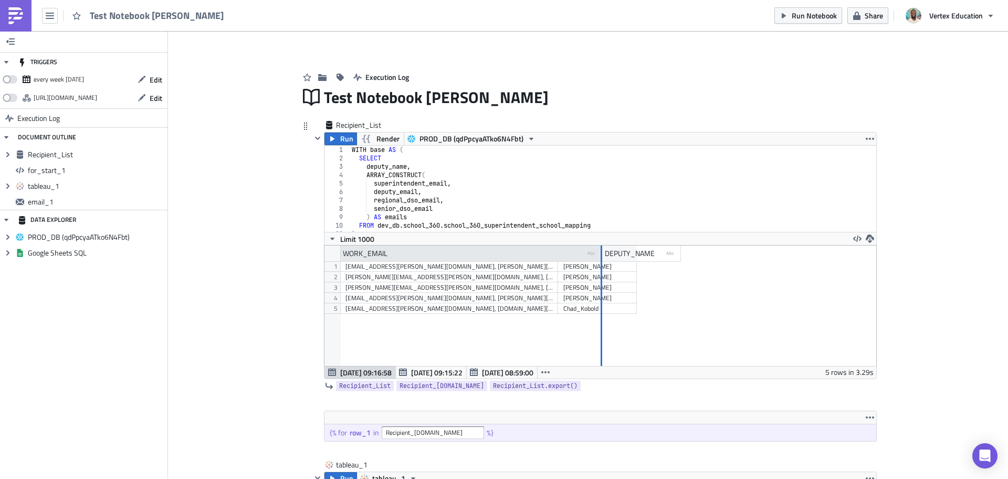
drag, startPoint x: 553, startPoint y: 256, endPoint x: 609, endPoint y: 255, distance: 56.2
click at [602, 255] on div at bounding box center [602, 253] width 2 height 16
drag, startPoint x: 609, startPoint y: 255, endPoint x: 691, endPoint y: 256, distance: 81.4
click at [637, 256] on div at bounding box center [637, 253] width 2 height 16
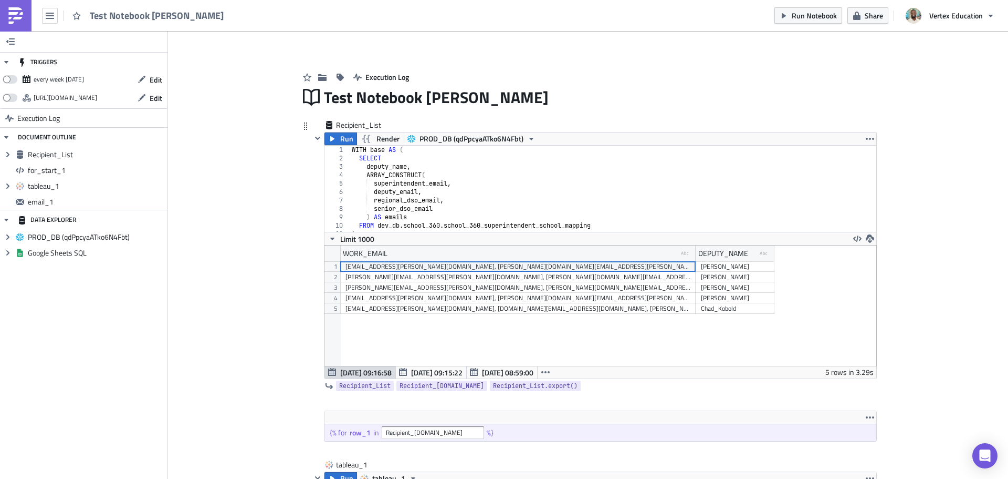
click at [839, 286] on div "WORK_EMAIL type-text Created with Sketch. DEPUTY_NAME type-text Created with Sk…" at bounding box center [601, 305] width 552 height 120
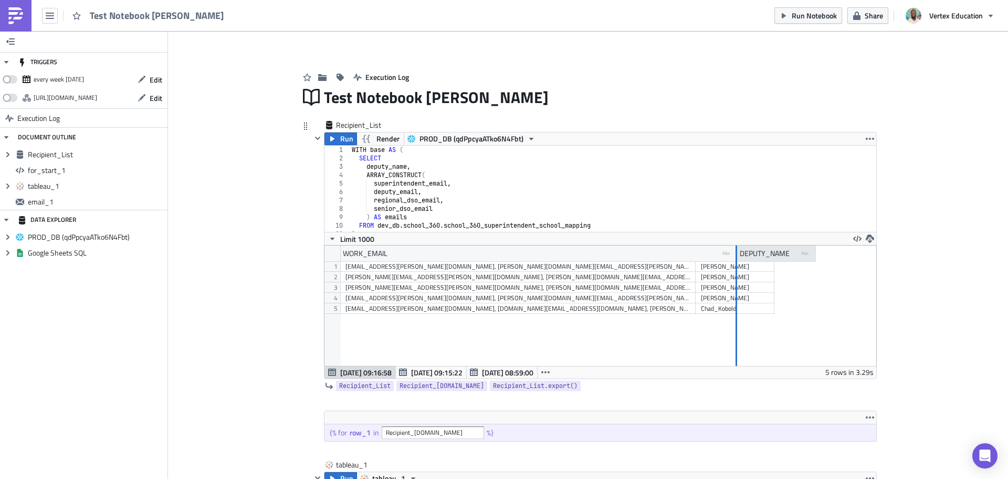
drag, startPoint x: 693, startPoint y: 253, endPoint x: 733, endPoint y: 253, distance: 39.4
click at [736, 253] on div at bounding box center [737, 253] width 2 height 16
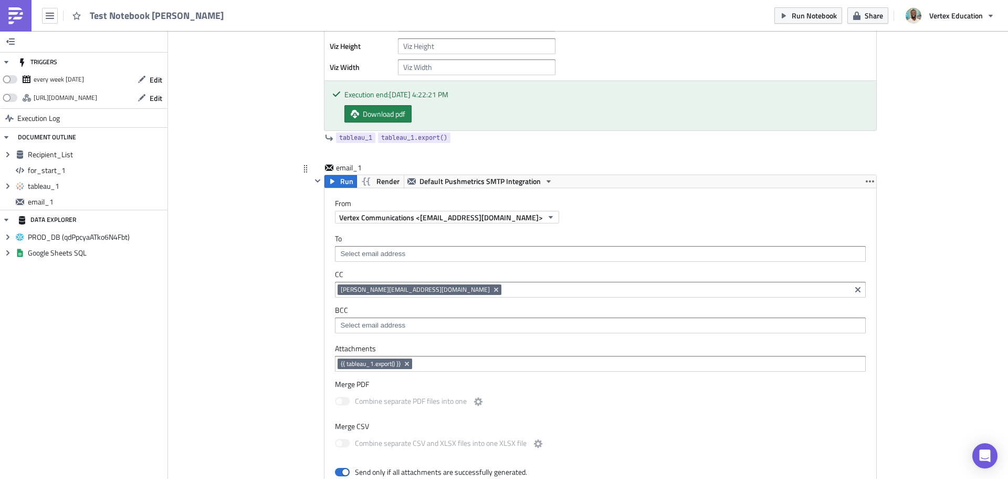
scroll to position [630, 0]
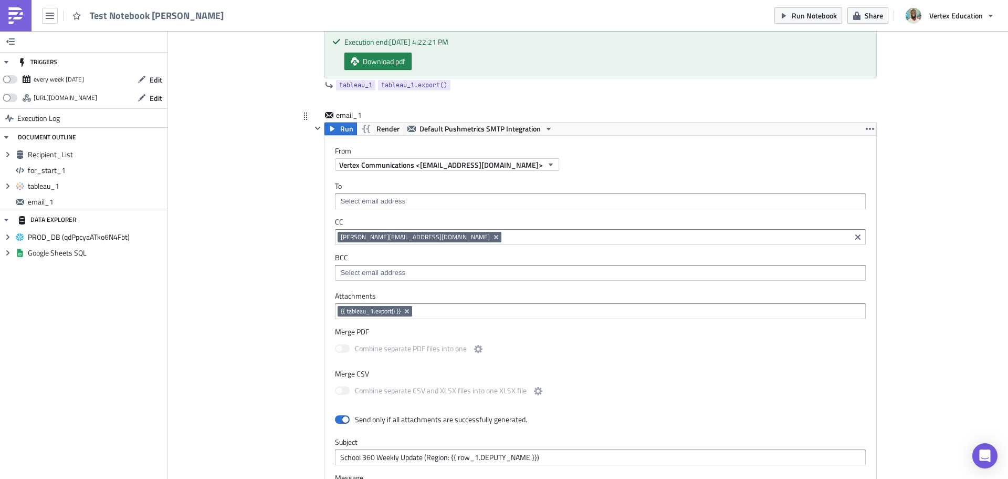
click at [385, 201] on input at bounding box center [600, 201] width 525 height 11
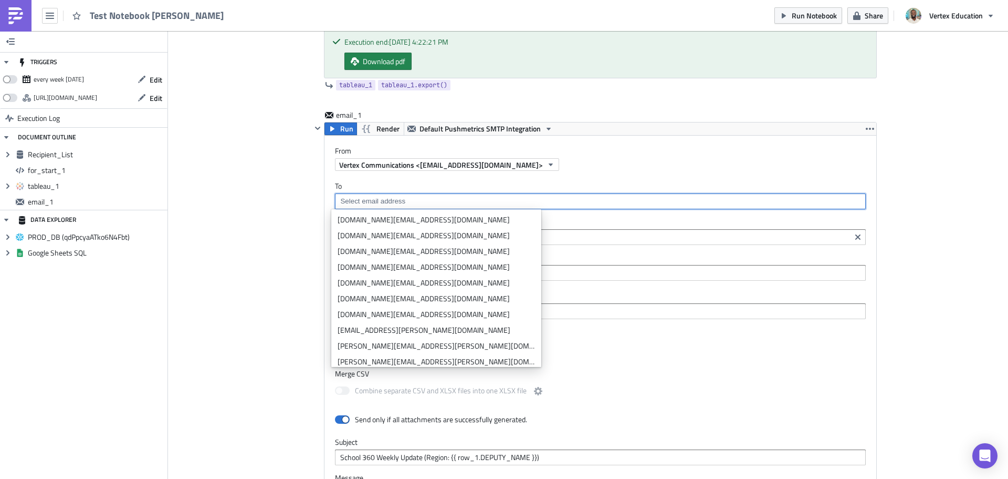
scroll to position [473, 0]
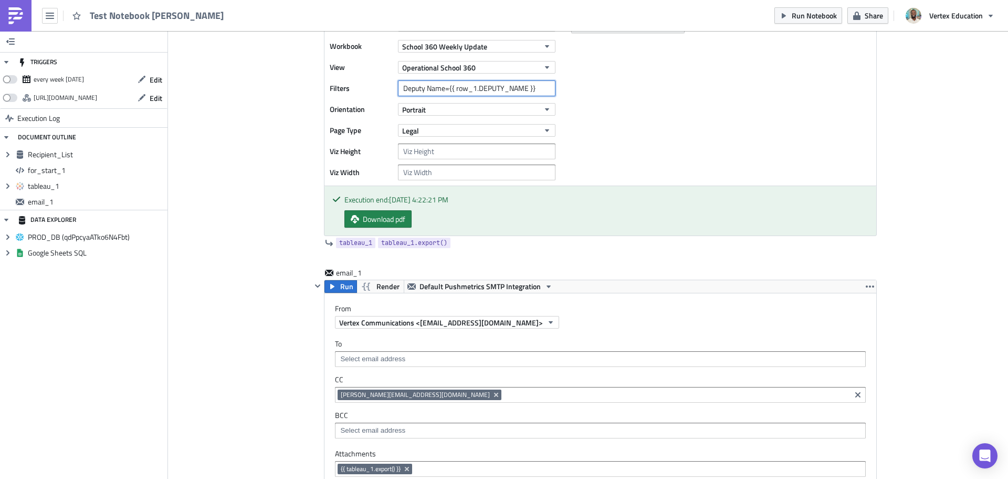
drag, startPoint x: 534, startPoint y: 87, endPoint x: 446, endPoint y: 95, distance: 88.0
click at [446, 95] on input "Deputy Name={{ row_1.DEPUTY_NAME }}" at bounding box center [477, 88] width 158 height 16
click at [384, 359] on input at bounding box center [600, 358] width 525 height 11
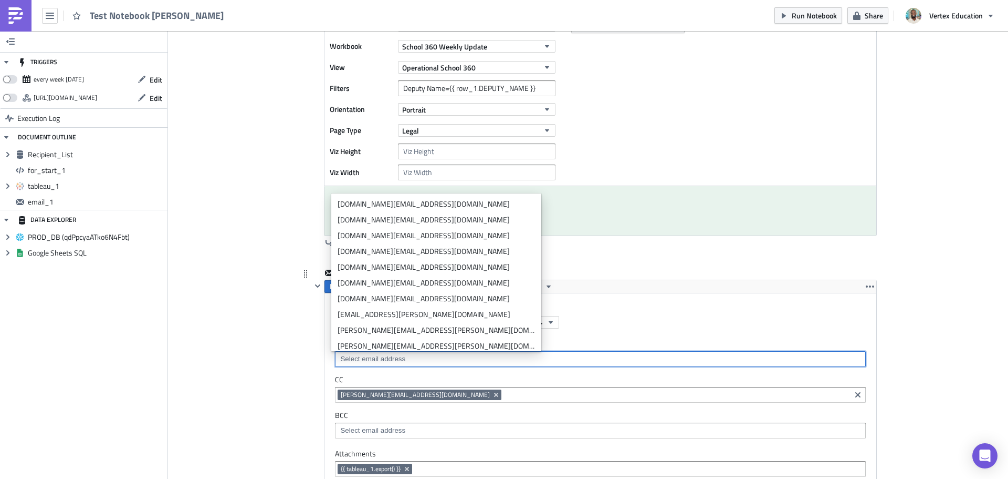
click at [397, 362] on input at bounding box center [600, 358] width 525 height 11
paste input "{{ row_1.DEPUTY_NAME }}"
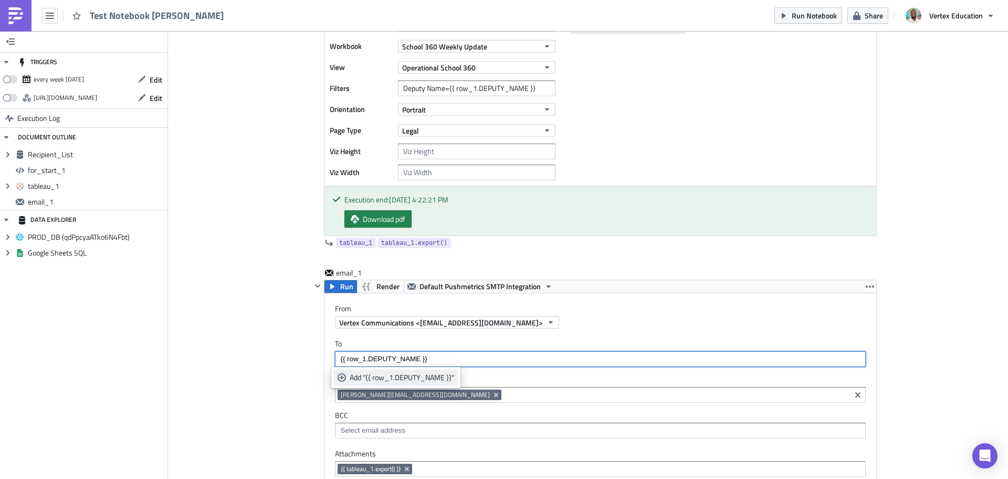
type input "{{ row_1.DEPUTY_NAME }}"
click at [366, 377] on div "Add "{{ row_1.DEPUTY_NAME }}"" at bounding box center [402, 377] width 105 height 11
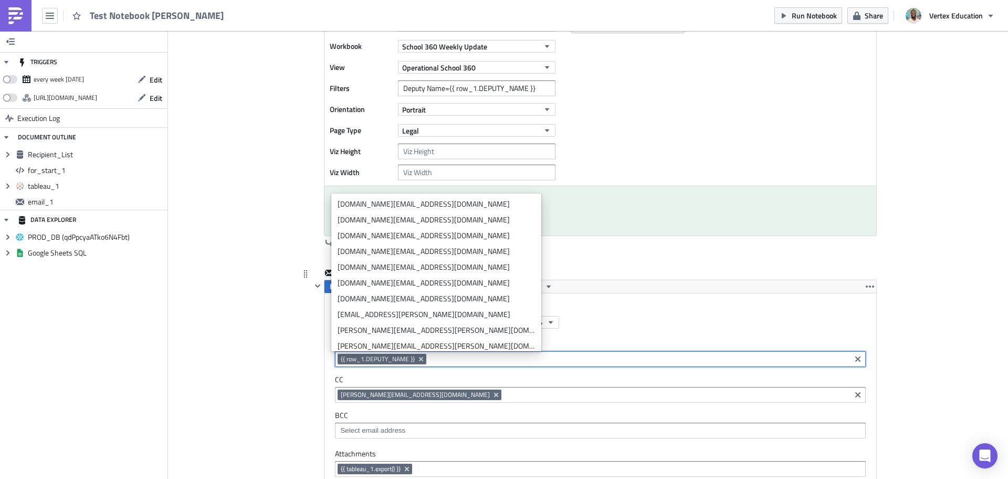
click at [461, 361] on input at bounding box center [638, 358] width 419 height 11
click at [904, 315] on div "Add Image Execution Log Test Notebook [PERSON_NAME] Recipient_List Run Render P…" at bounding box center [588, 271] width 840 height 1427
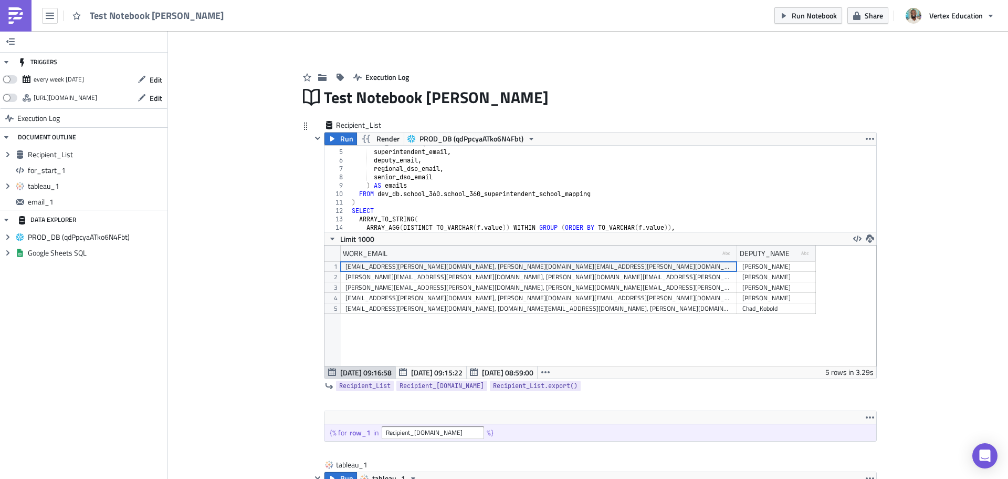
scroll to position [0, 0]
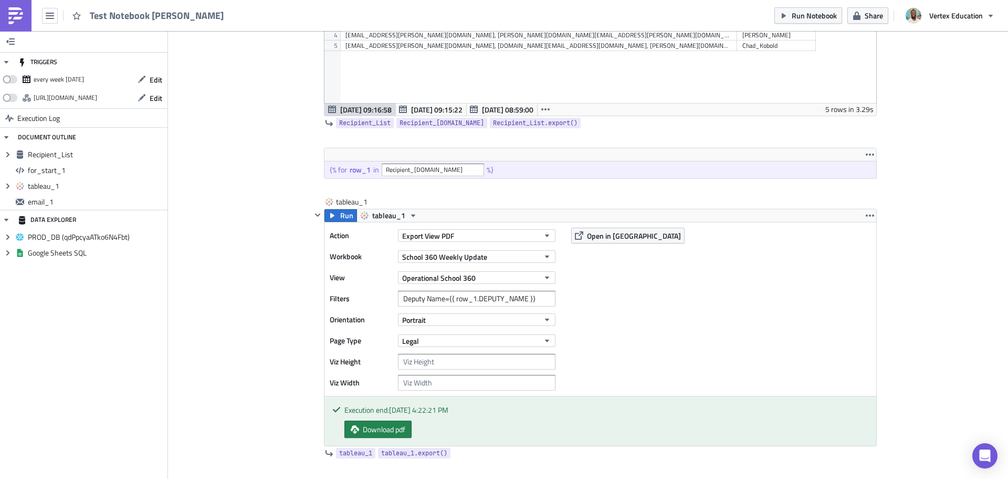
scroll to position [315, 0]
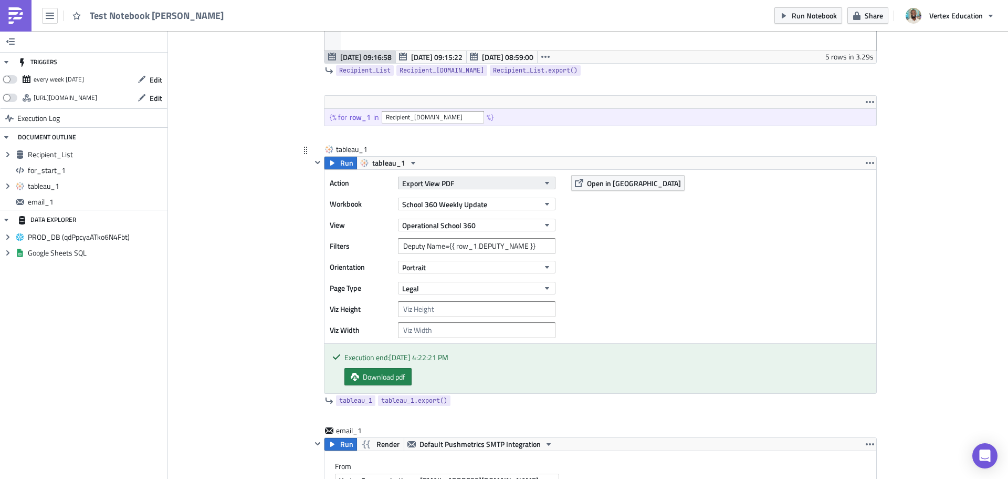
click at [507, 186] on button "Export View PDF" at bounding box center [477, 182] width 158 height 13
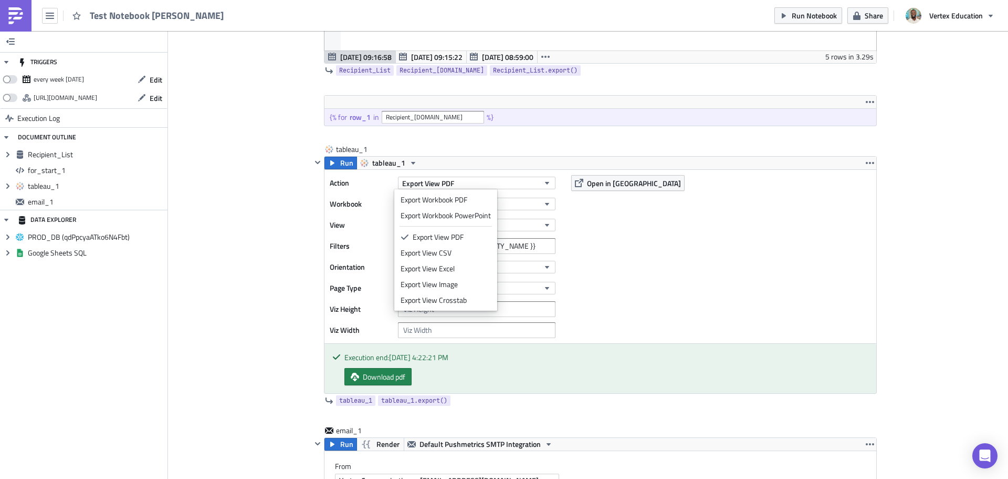
click at [952, 209] on div "Add Image Execution Log Test Notebook [PERSON_NAME] Recipient_List Run Render P…" at bounding box center [588, 429] width 840 height 1427
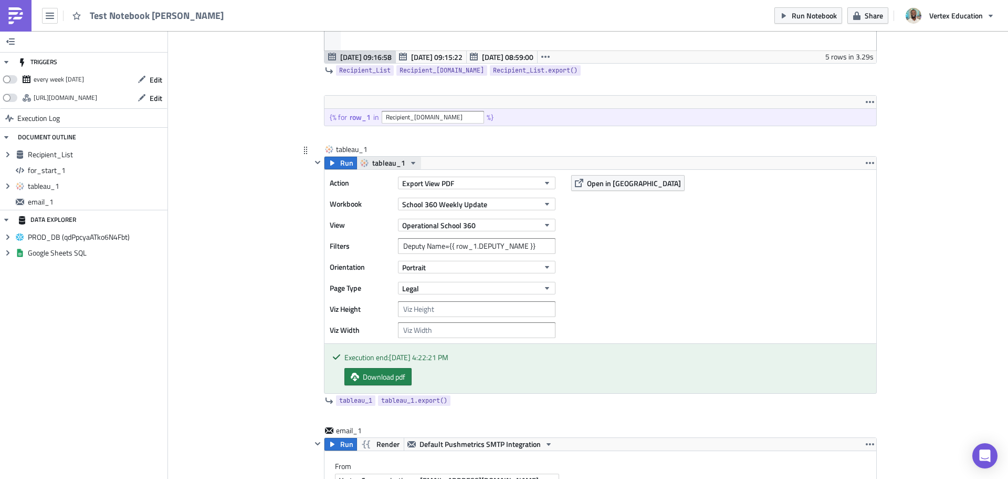
click at [386, 163] on span "tableau_1" at bounding box center [388, 163] width 33 height 13
click at [909, 190] on div "Add Image Execution Log Test Notebook [PERSON_NAME] Recipient_List Run Render P…" at bounding box center [588, 429] width 840 height 1427
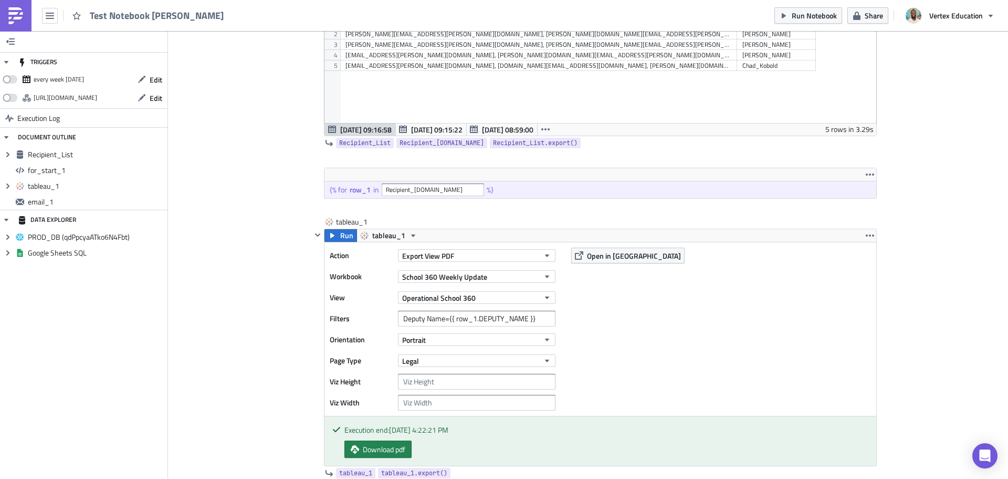
scroll to position [0, 0]
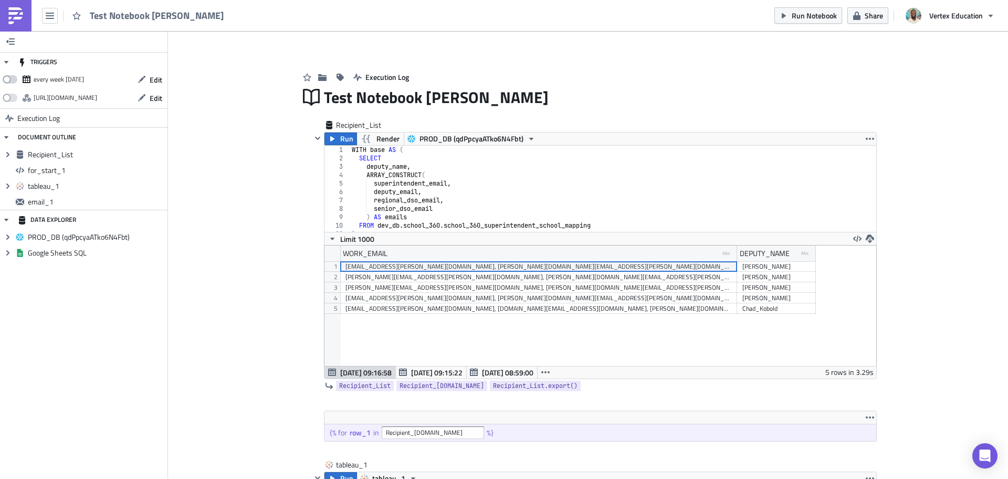
click at [9, 80] on span at bounding box center [10, 79] width 15 height 8
click at [9, 80] on input "checkbox" at bounding box center [8, 76] width 7 height 7
checkbox input "true"
click at [77, 83] on div "every week [DATE]" at bounding box center [59, 79] width 50 height 16
click at [78, 79] on div "every week [DATE]" at bounding box center [59, 79] width 50 height 16
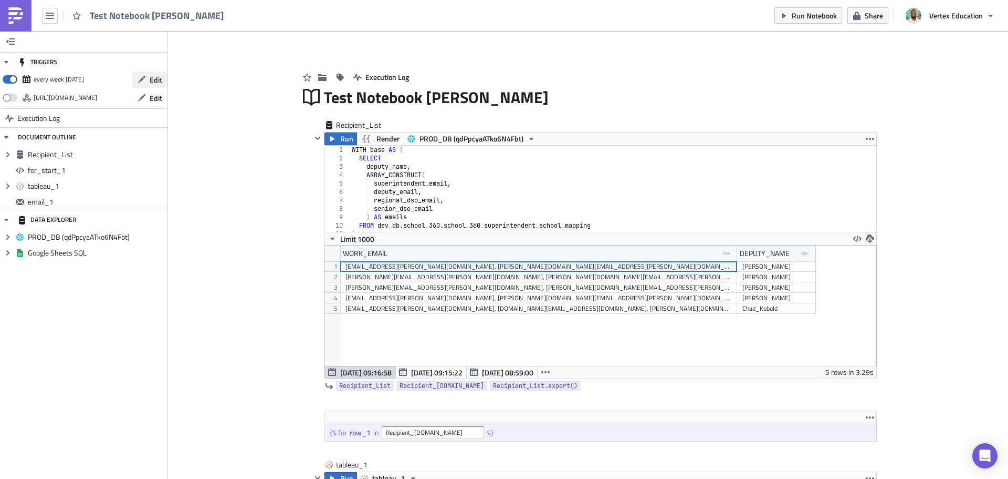
click at [162, 78] on span "Edit" at bounding box center [156, 79] width 13 height 11
click at [435, 95] on div "Test Notebook [PERSON_NAME]" at bounding box center [600, 97] width 553 height 24
drag, startPoint x: 528, startPoint y: 99, endPoint x: 360, endPoint y: 98, distance: 168.6
click at [360, 98] on div "Test Notebook [PERSON_NAME]" at bounding box center [600, 97] width 553 height 24
click at [500, 96] on div "Test Notebook [PERSON_NAME]" at bounding box center [600, 97] width 553 height 24
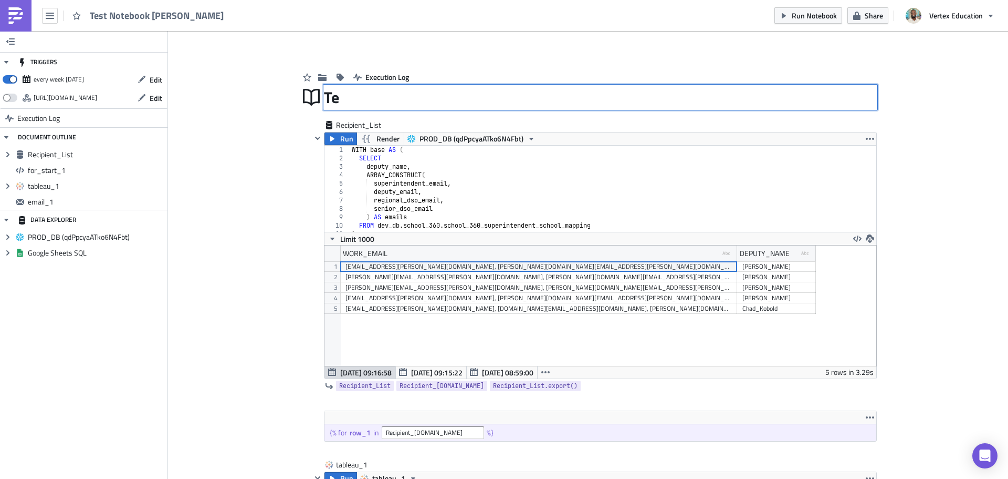
type input "T"
type input "School 360 Weekly Update"
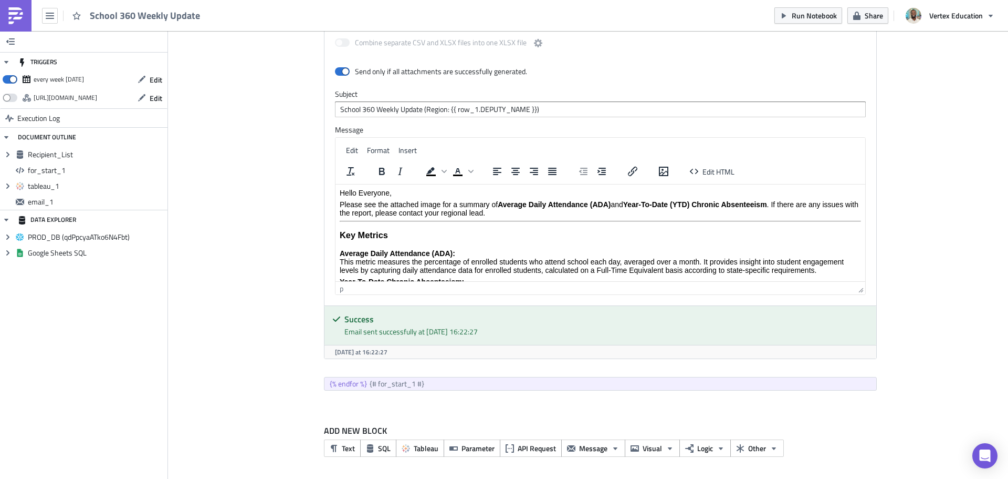
scroll to position [715, 0]
